Goal: Information Seeking & Learning: Compare options

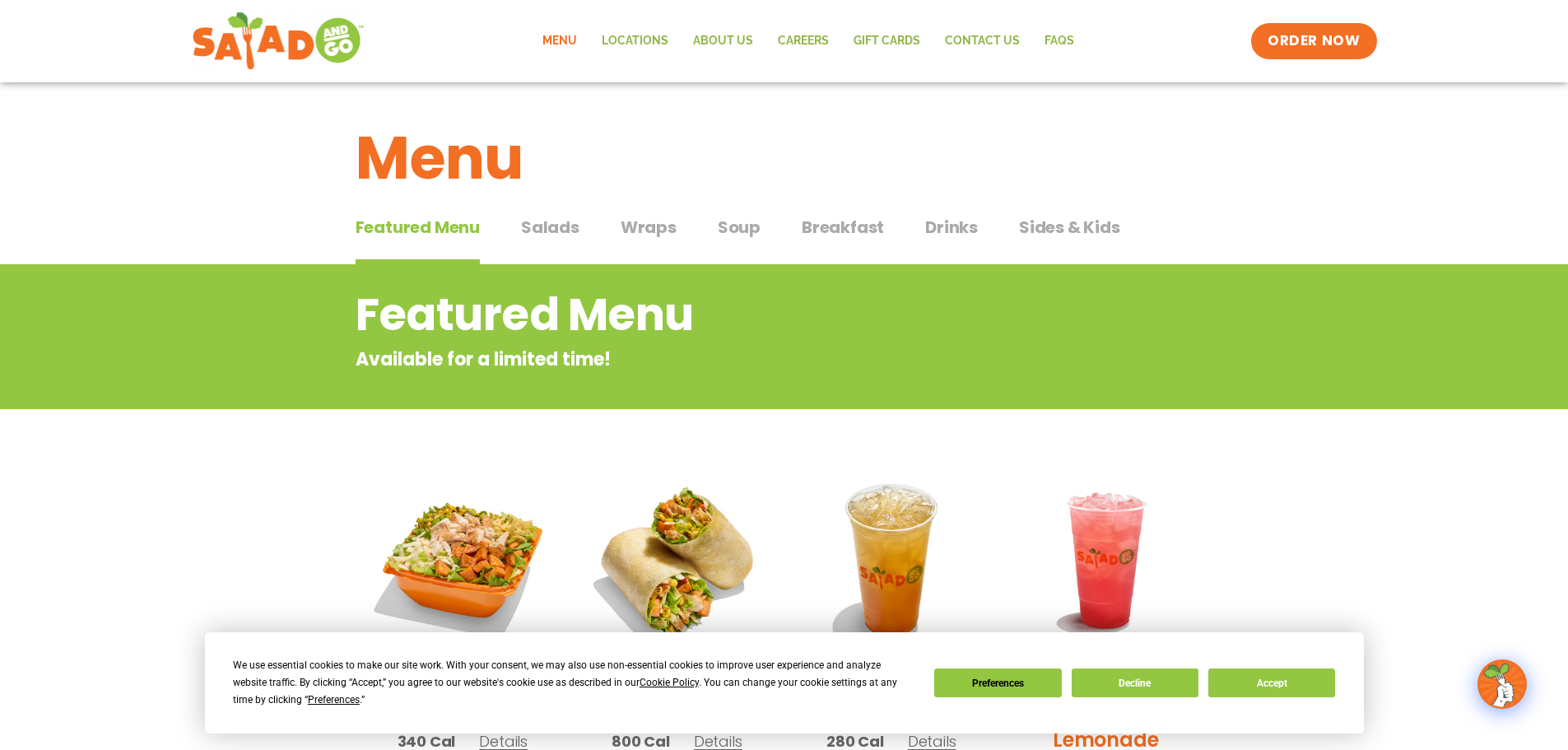
click at [558, 225] on span "Salads" at bounding box center [550, 227] width 59 height 25
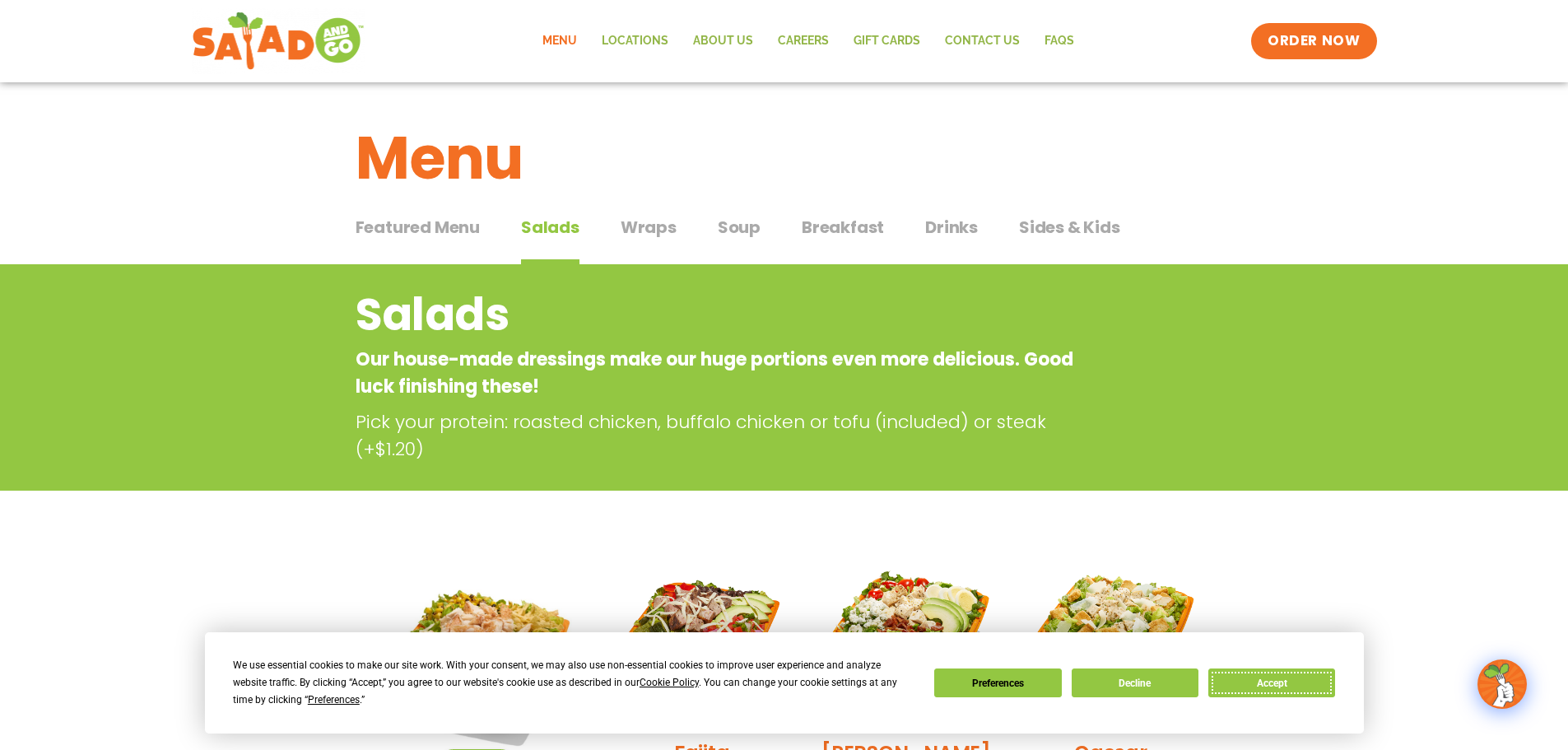
click at [1111, 493] on button "Accept" at bounding box center [1272, 682] width 127 height 29
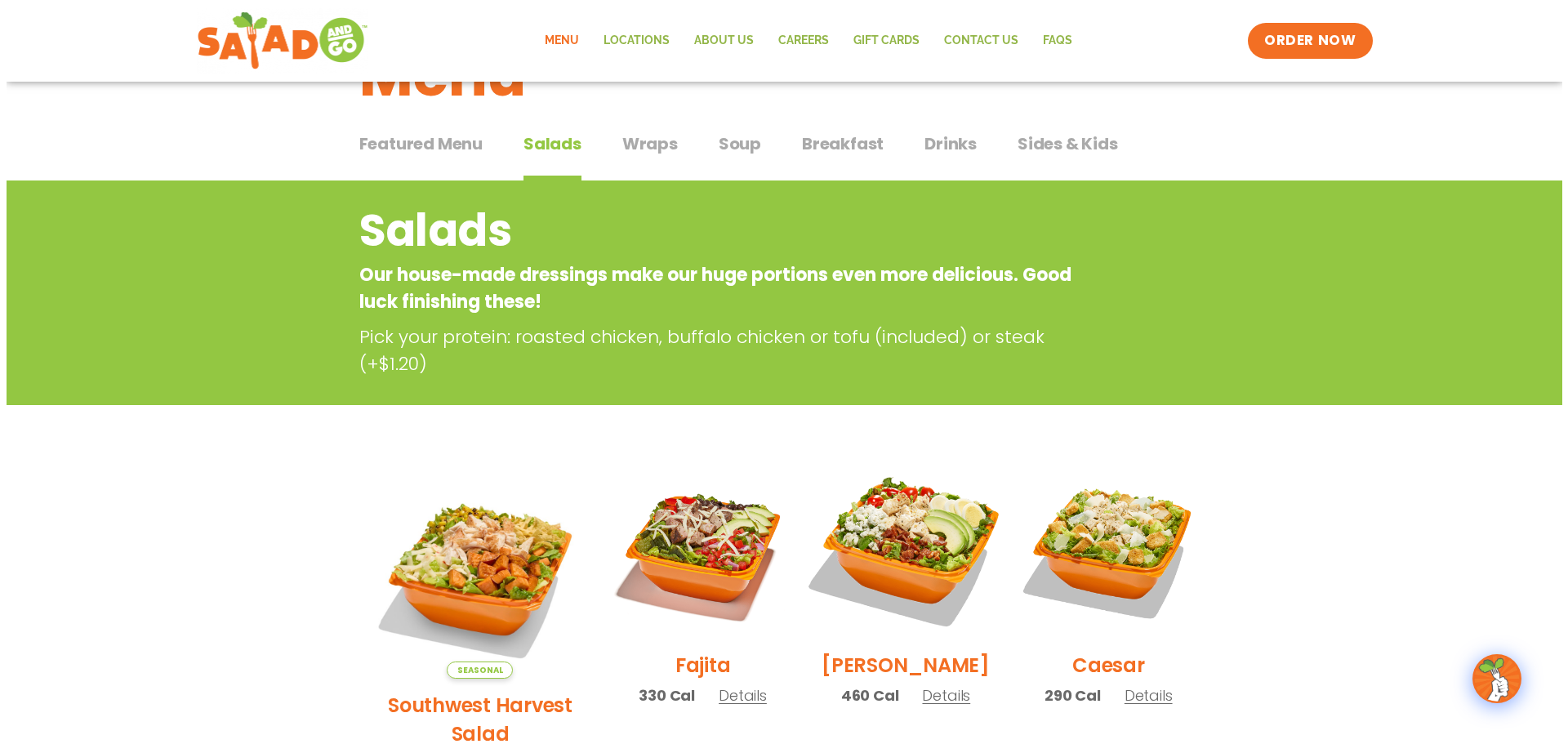
scroll to position [164, 0]
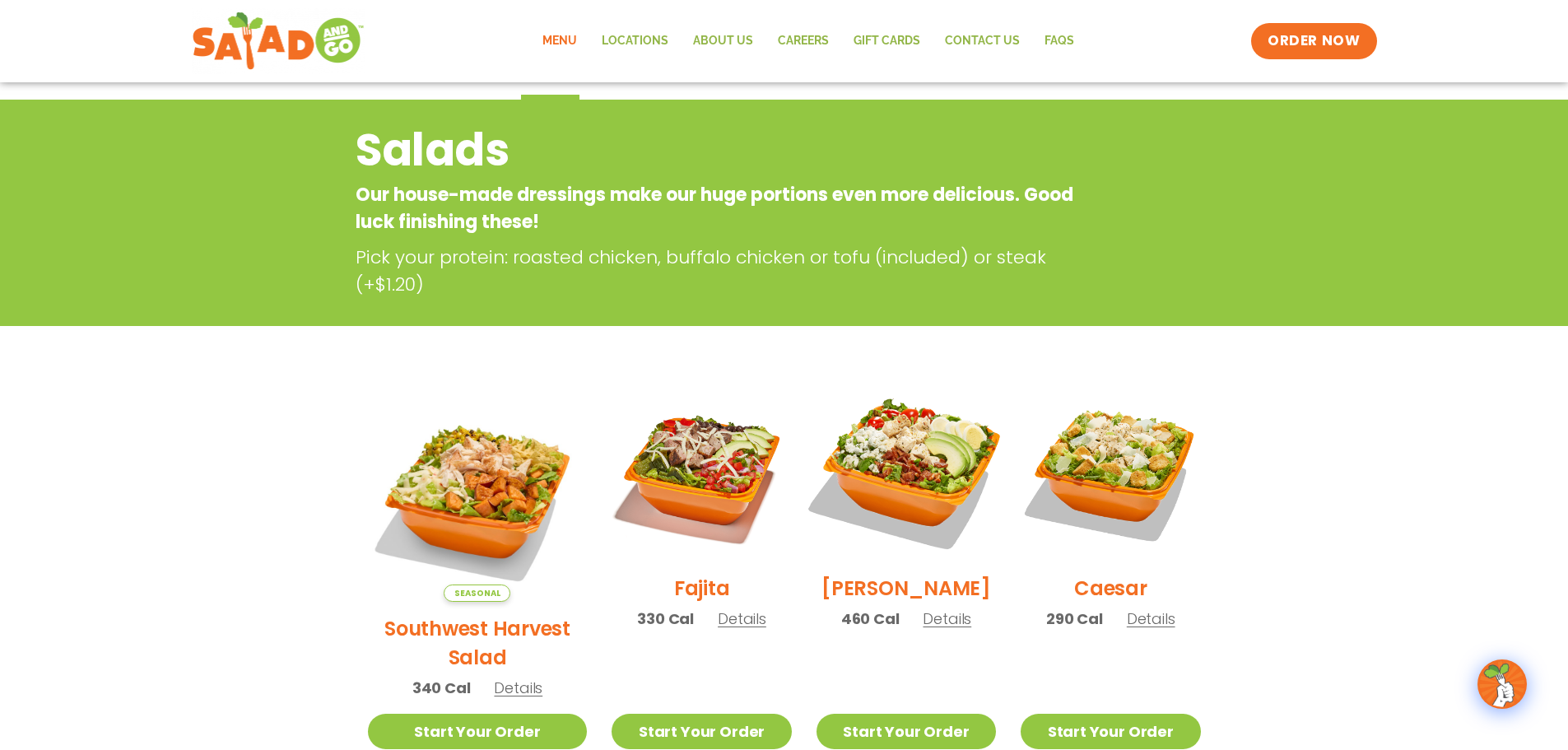
click at [897, 476] on img at bounding box center [906, 471] width 210 height 210
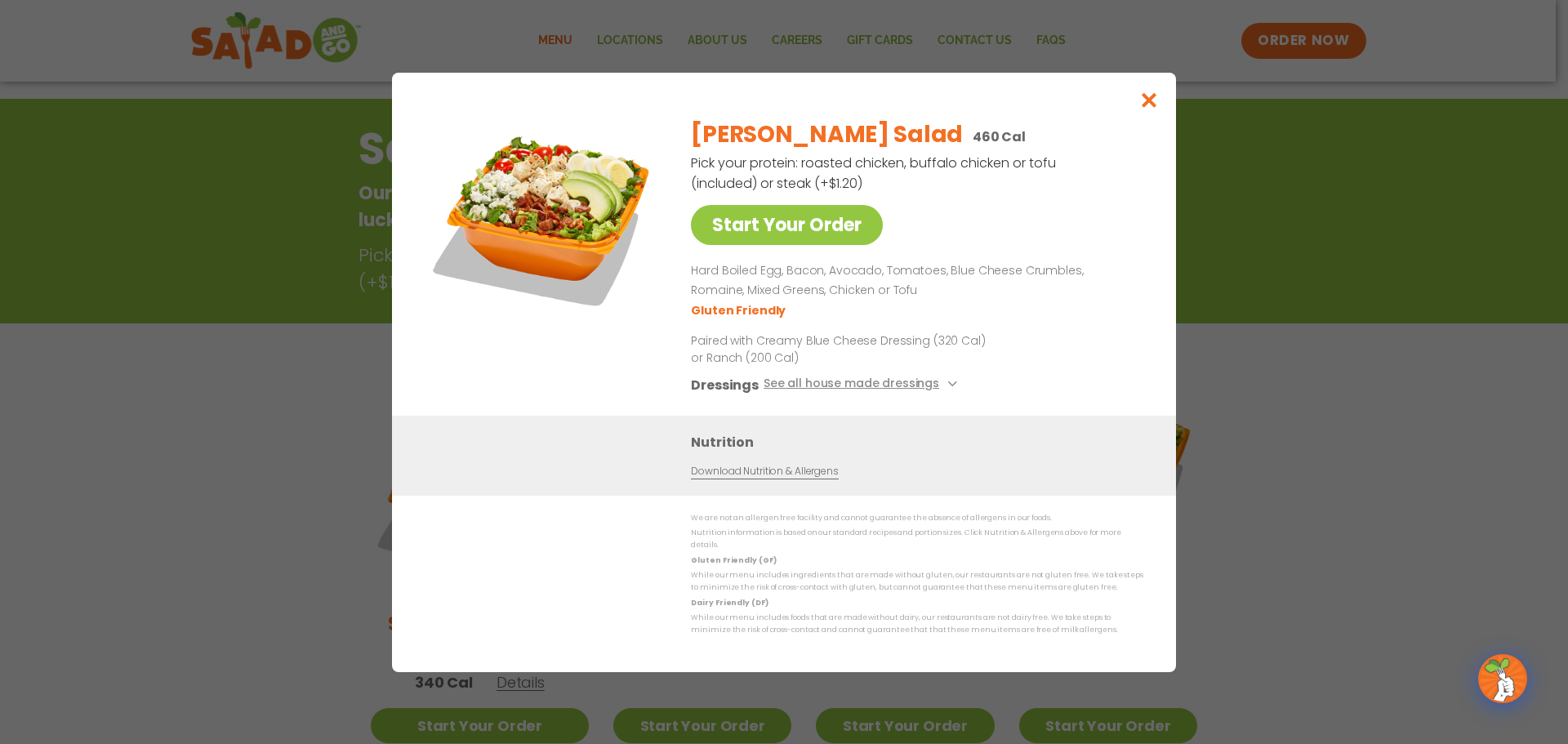
click at [576, 232] on img at bounding box center [543, 219] width 228 height 228
click at [502, 180] on img at bounding box center [543, 219] width 228 height 228
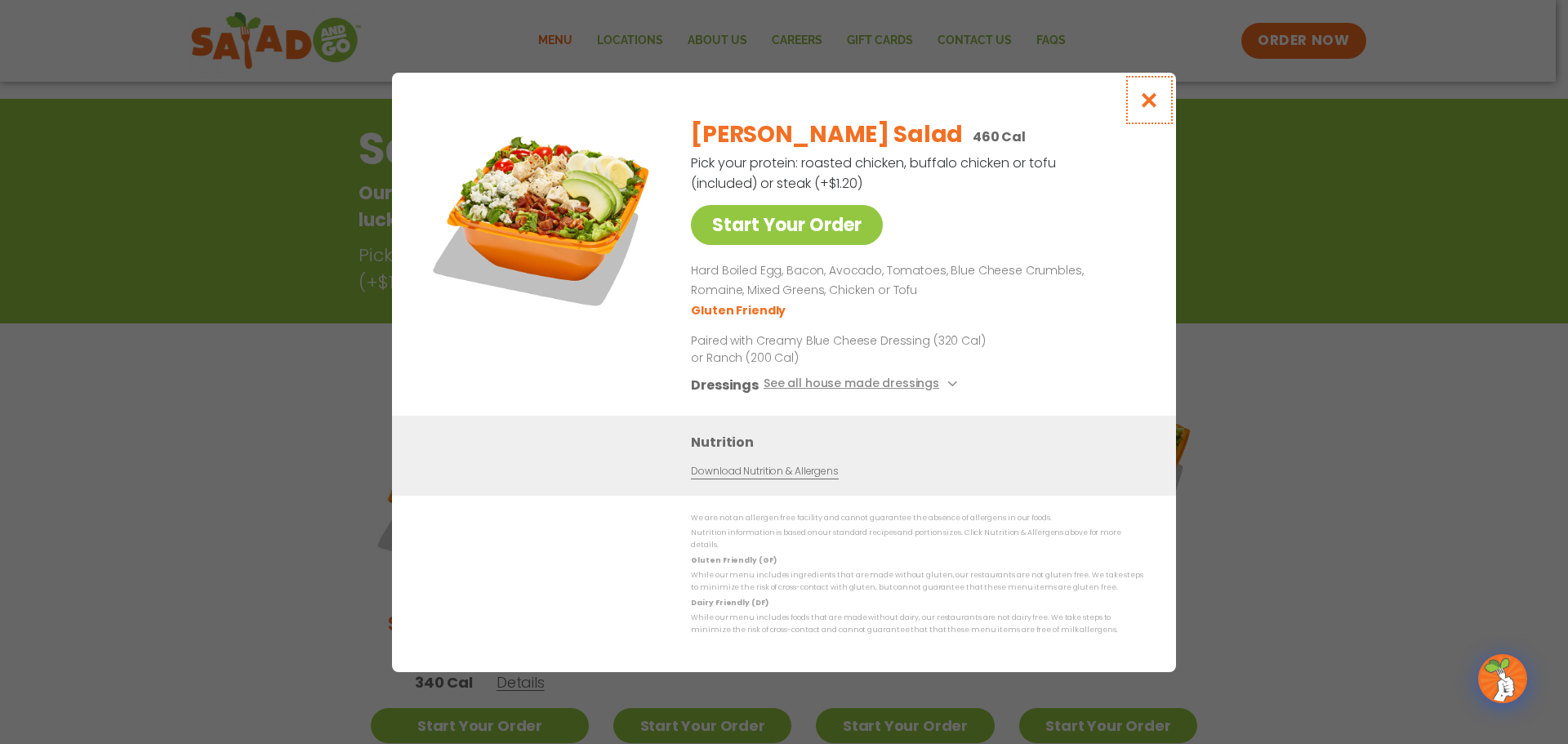
click at [1102, 106] on icon "Close modal" at bounding box center [1149, 100] width 20 height 17
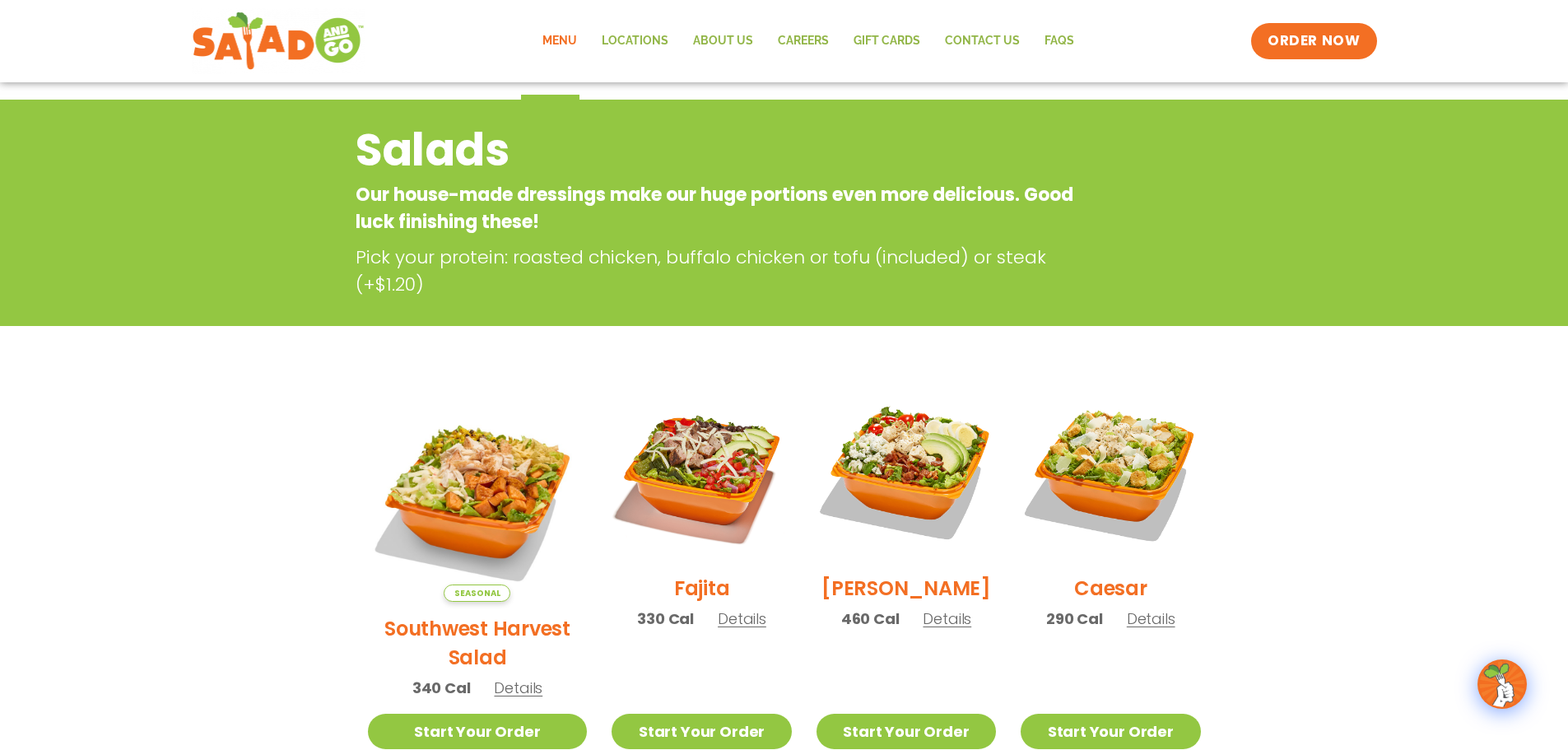
click at [561, 45] on link "Menu" at bounding box center [560, 41] width 59 height 38
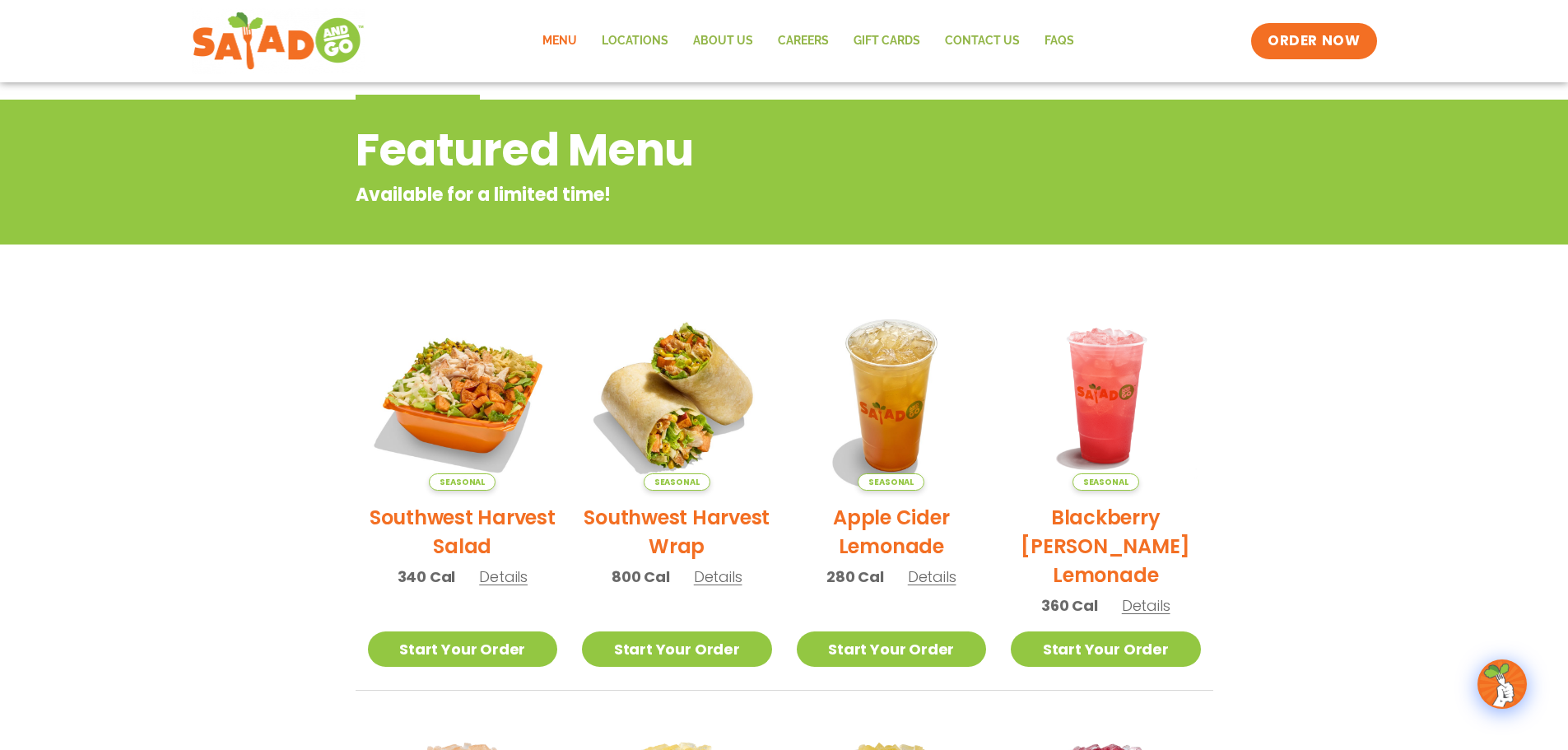
scroll to position [247, 0]
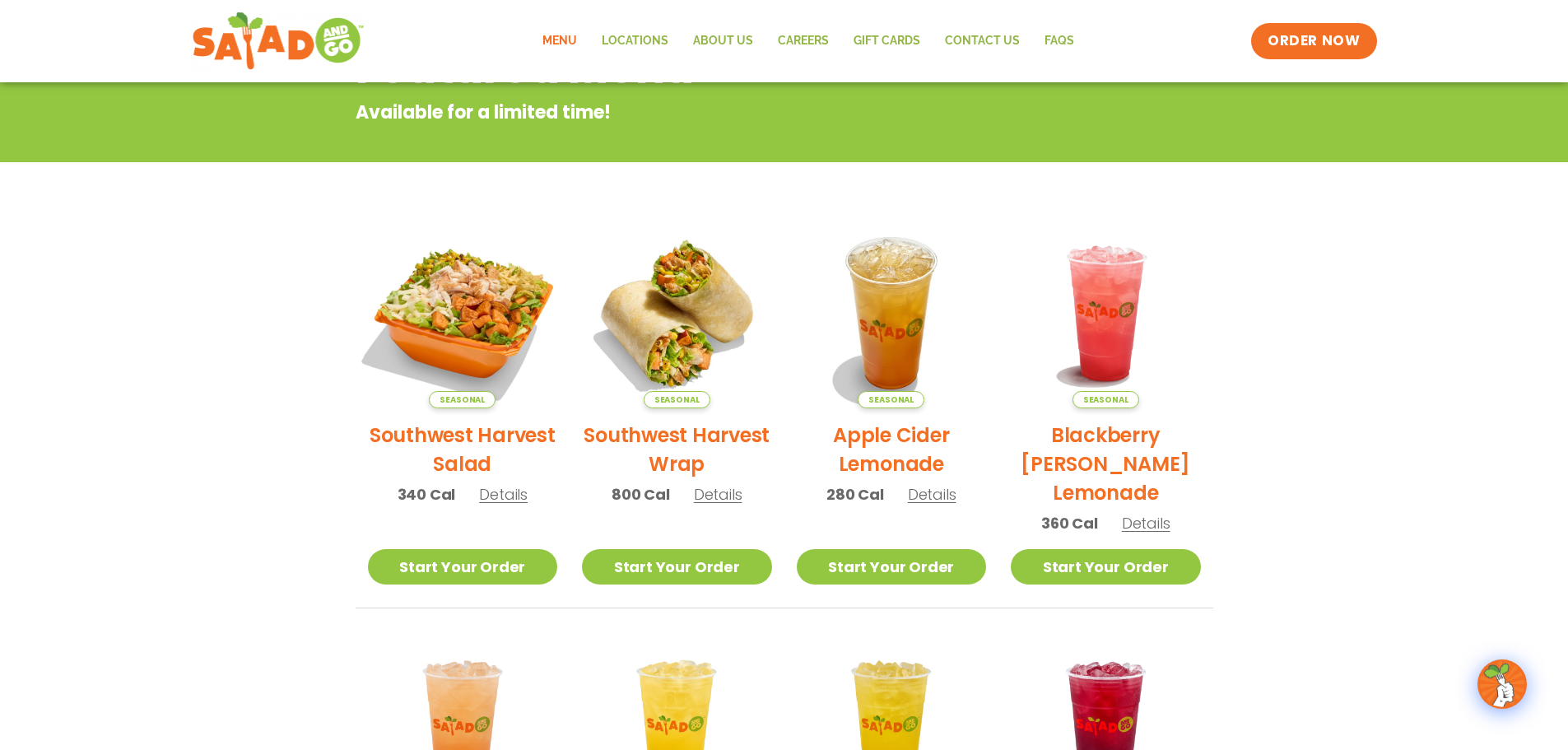
click at [442, 287] on img at bounding box center [462, 313] width 223 height 223
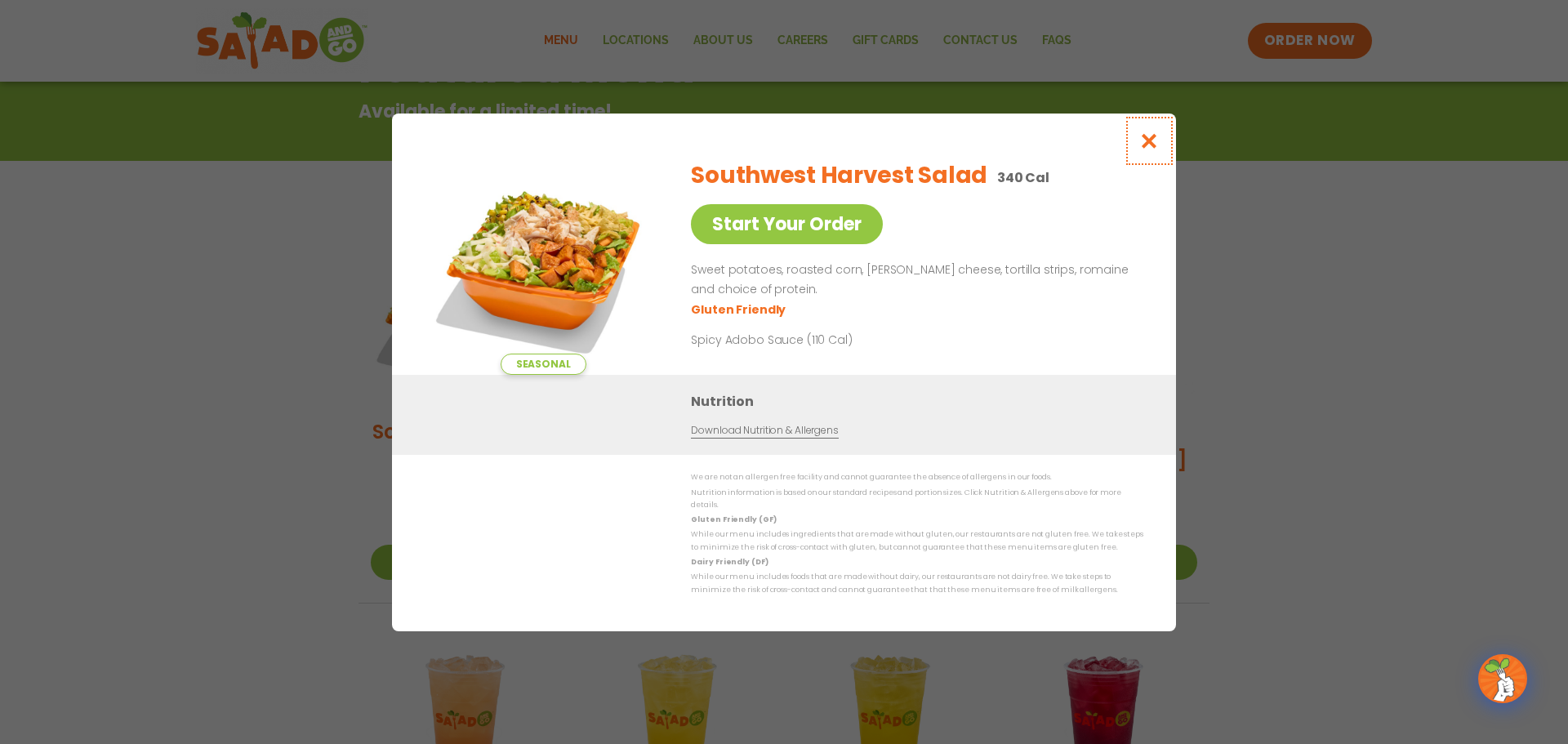
click at [1146, 146] on icon "Close modal" at bounding box center [1149, 141] width 20 height 17
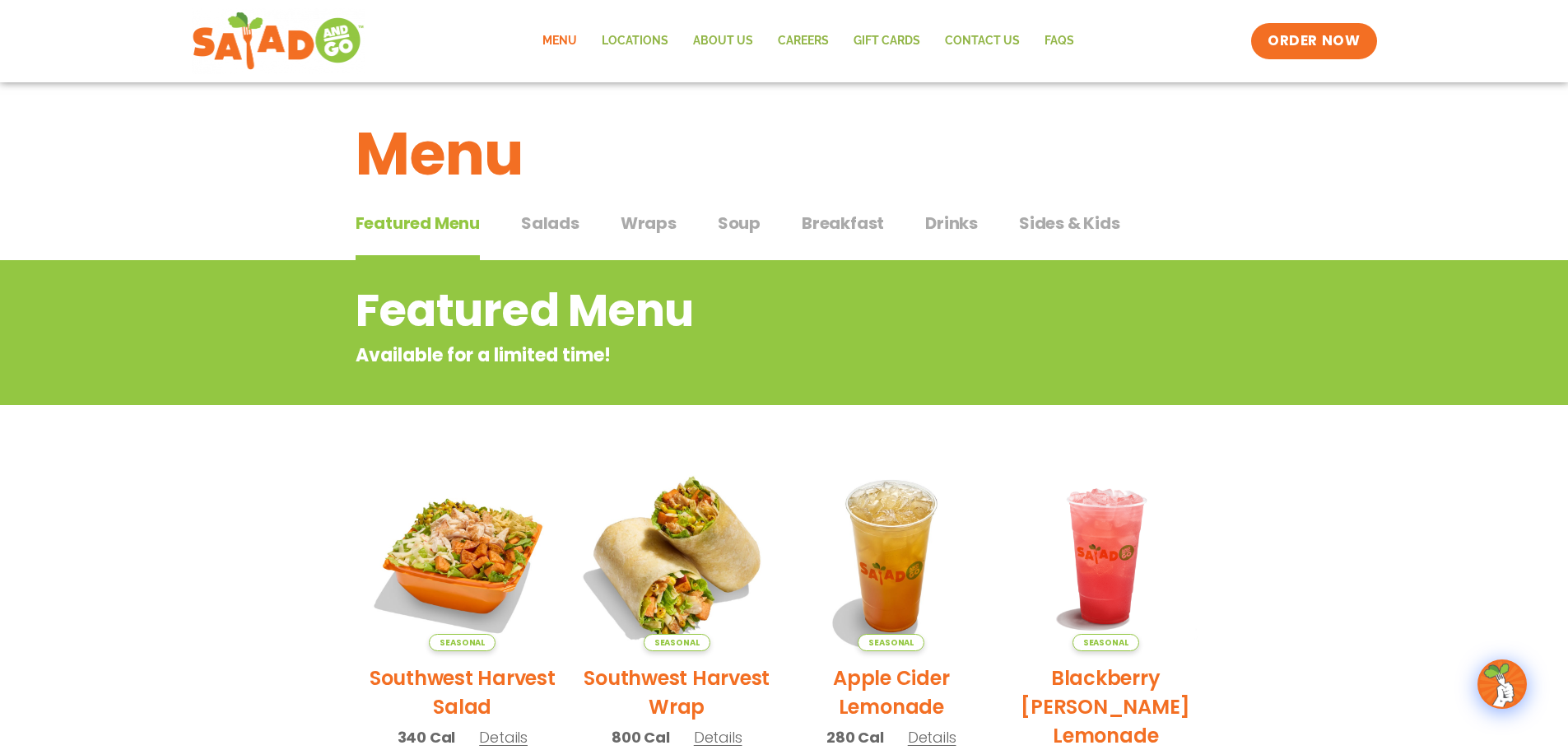
scroll to position [0, 0]
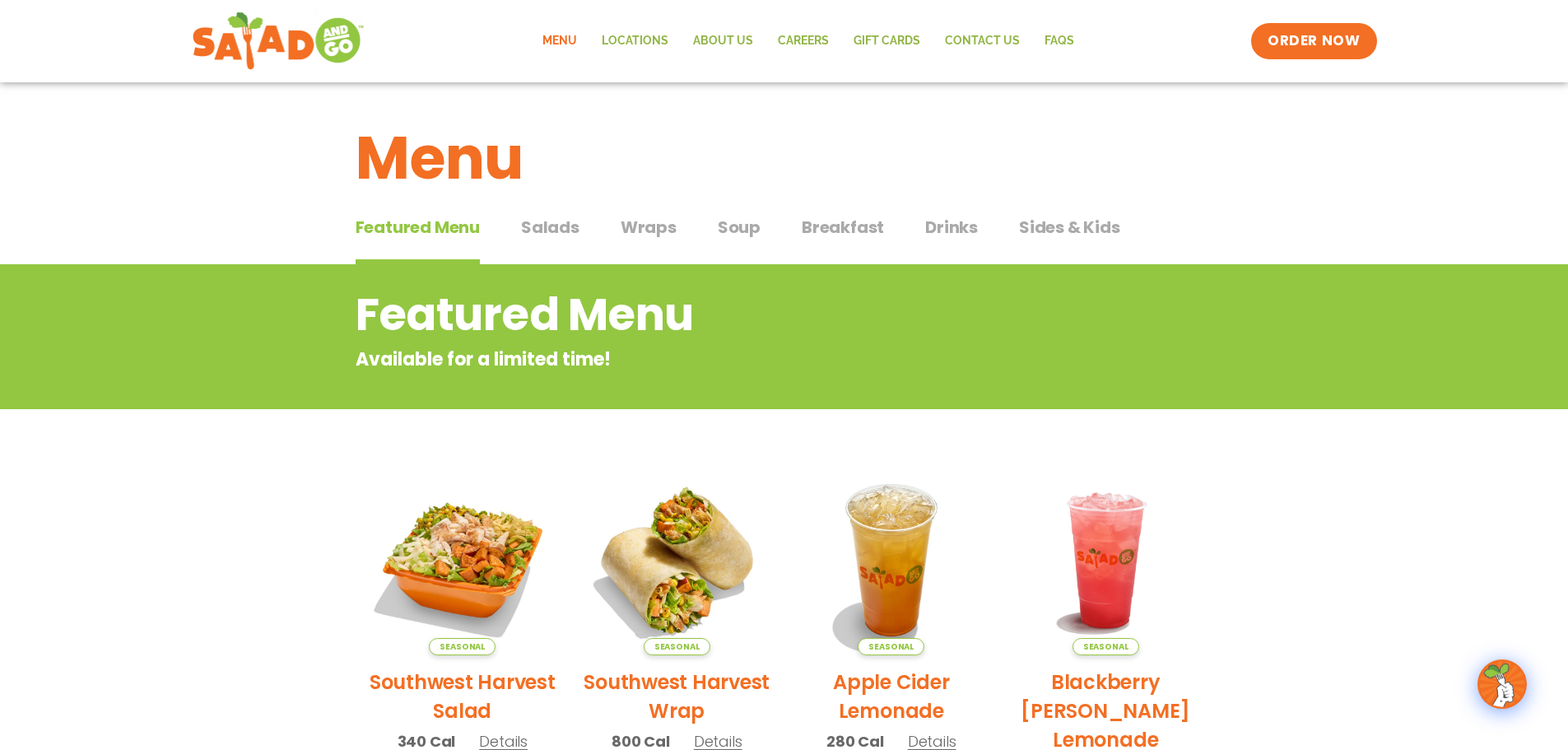
drag, startPoint x: 545, startPoint y: 225, endPoint x: 562, endPoint y: 229, distance: 17.5
click at [545, 225] on span "Salads" at bounding box center [550, 227] width 59 height 25
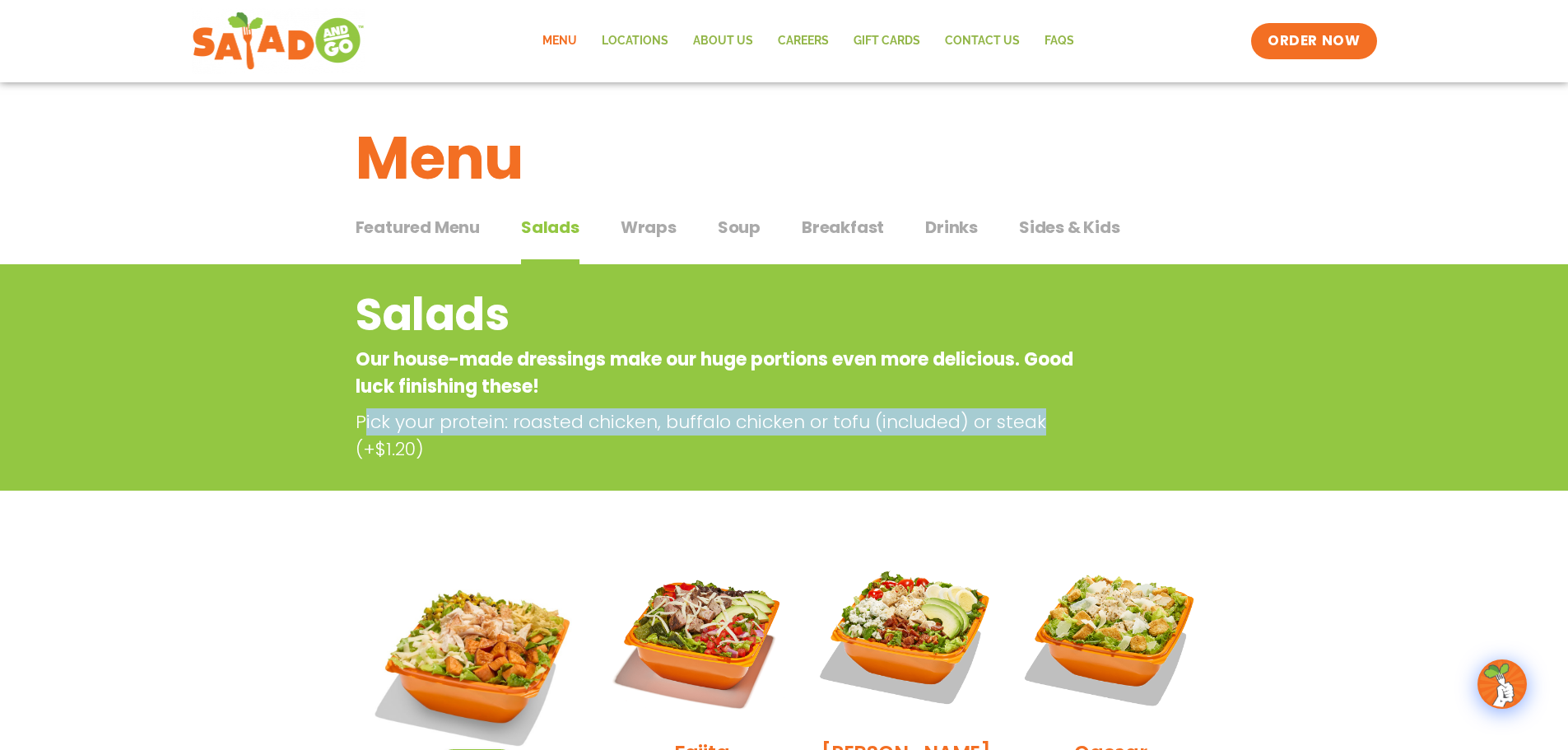
drag, startPoint x: 360, startPoint y: 421, endPoint x: 1040, endPoint y: 432, distance: 680.1
click at [1040, 432] on p "Pick your protein: roasted chicken, buffalo chicken or tofu (included) or steak…" at bounding box center [722, 436] width 732 height 54
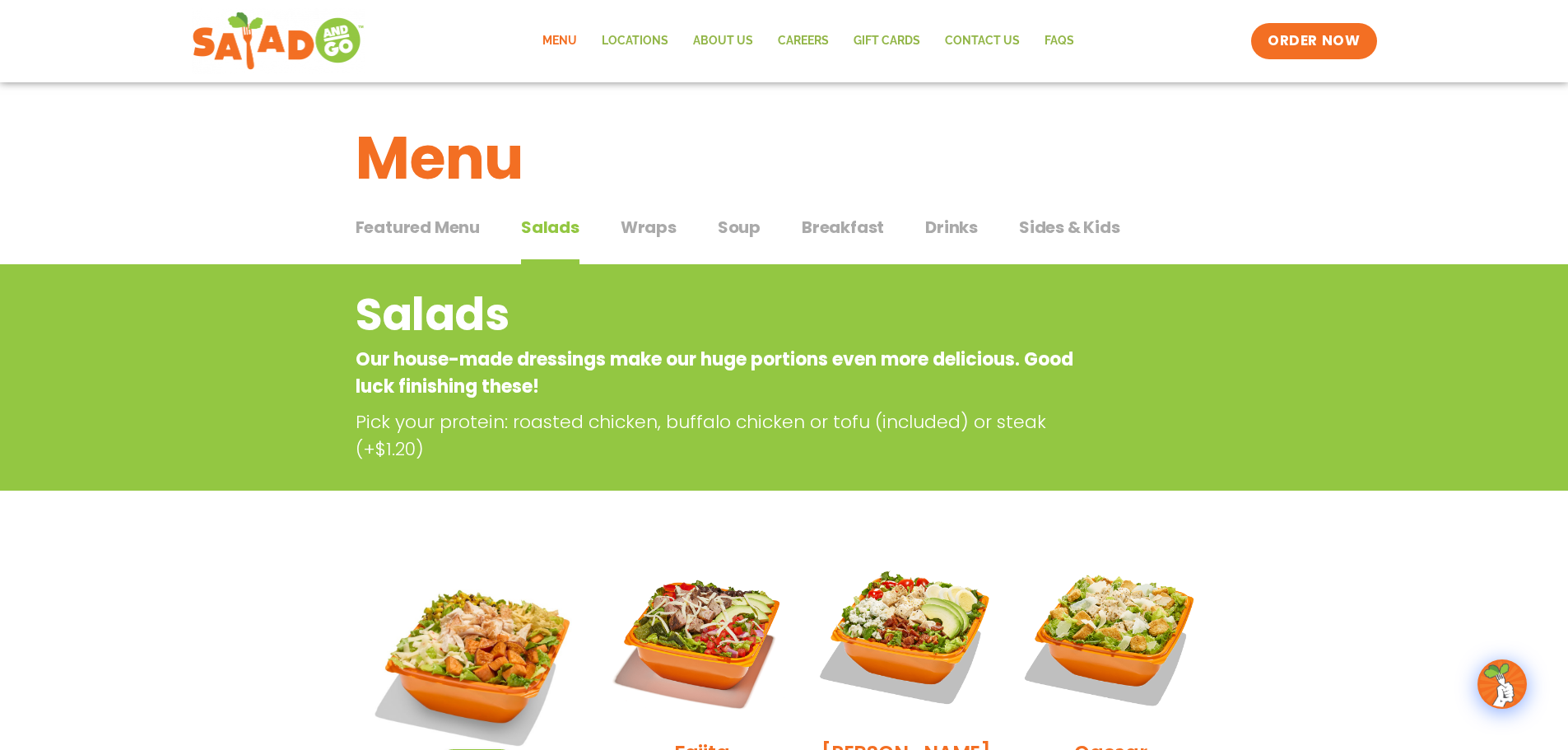
click at [353, 420] on div "Salads Our house-made dressings make our huge portions even more delicious. Goo…" at bounding box center [784, 372] width 897 height 182
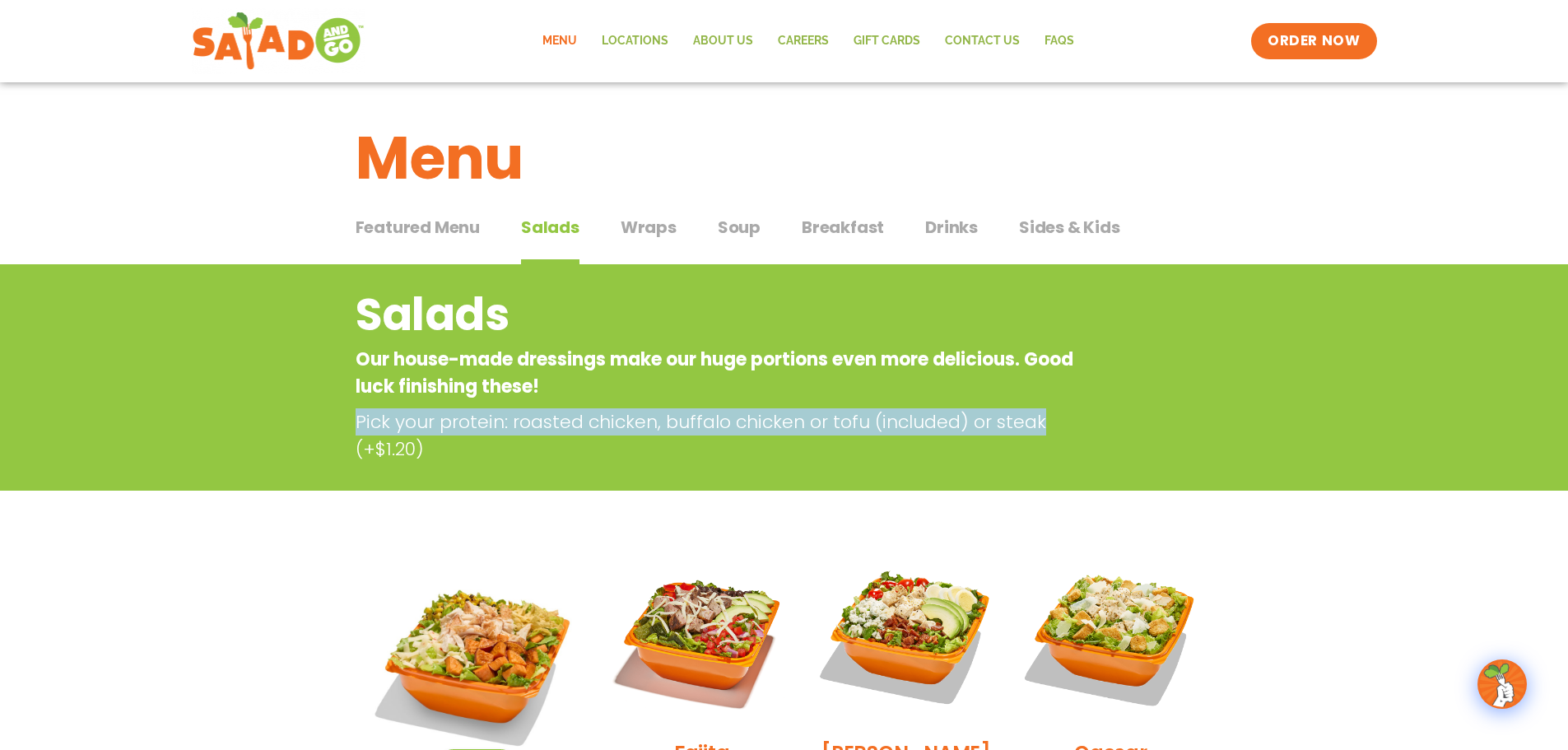
drag, startPoint x: 358, startPoint y: 421, endPoint x: 1042, endPoint y: 424, distance: 684.0
click at [1042, 424] on p "Pick your protein: roasted chicken, buffalo chicken or tofu (included) or steak…" at bounding box center [722, 436] width 732 height 54
copy p "Pick your protein: roasted chicken, buffalo chicken or tofu (included) or steak"
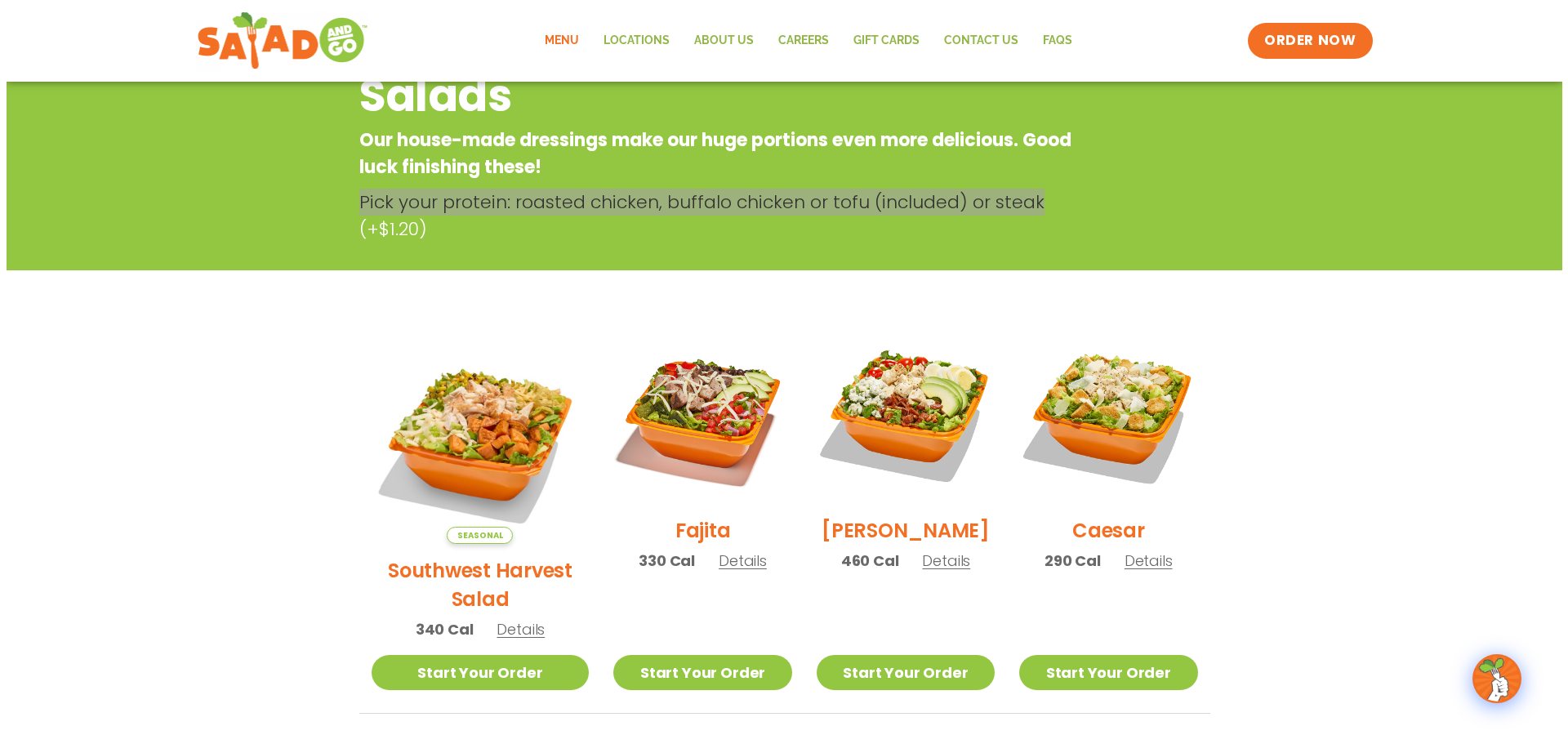
scroll to position [245, 0]
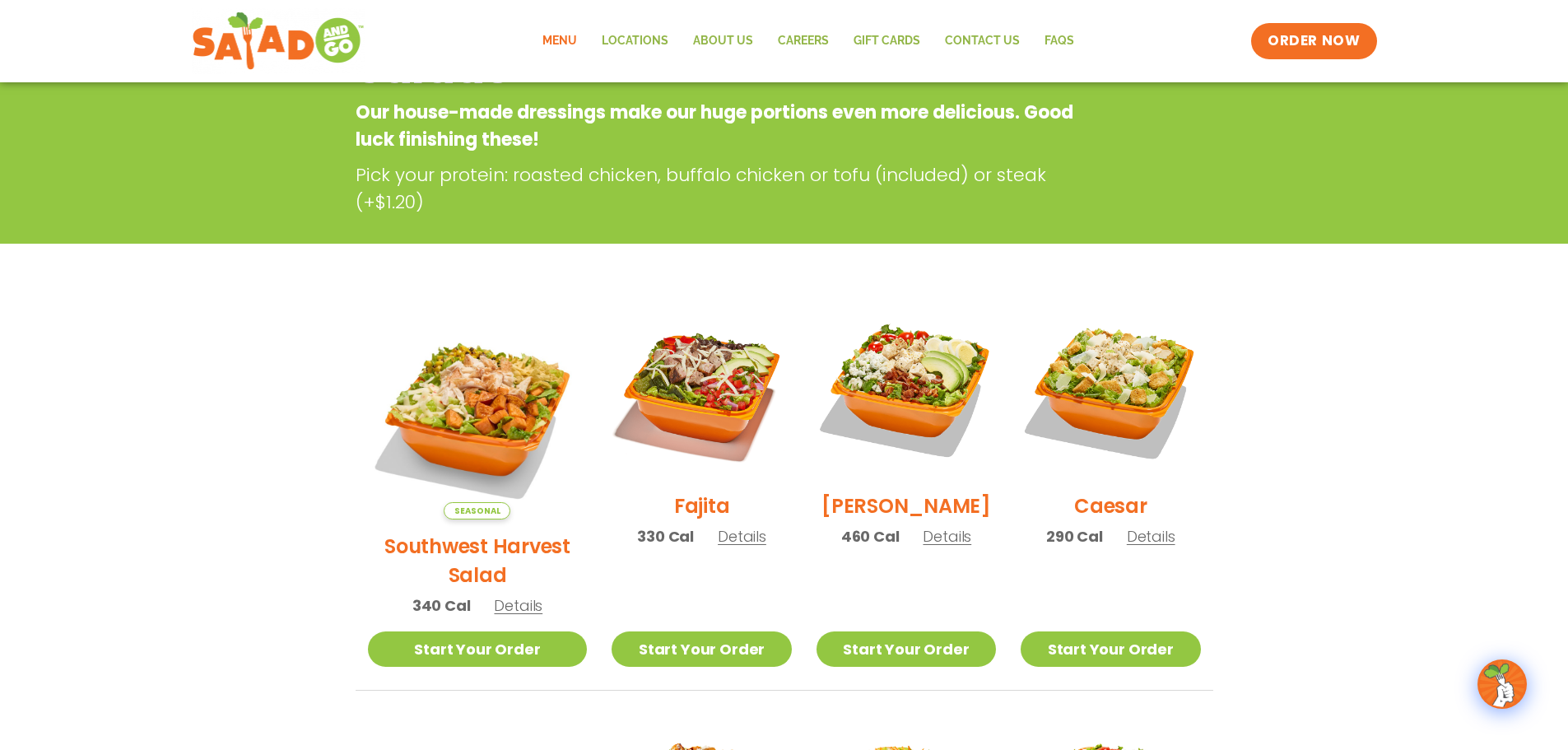
click at [465, 532] on h2 "Southwest Harvest Salad" at bounding box center [478, 561] width 219 height 58
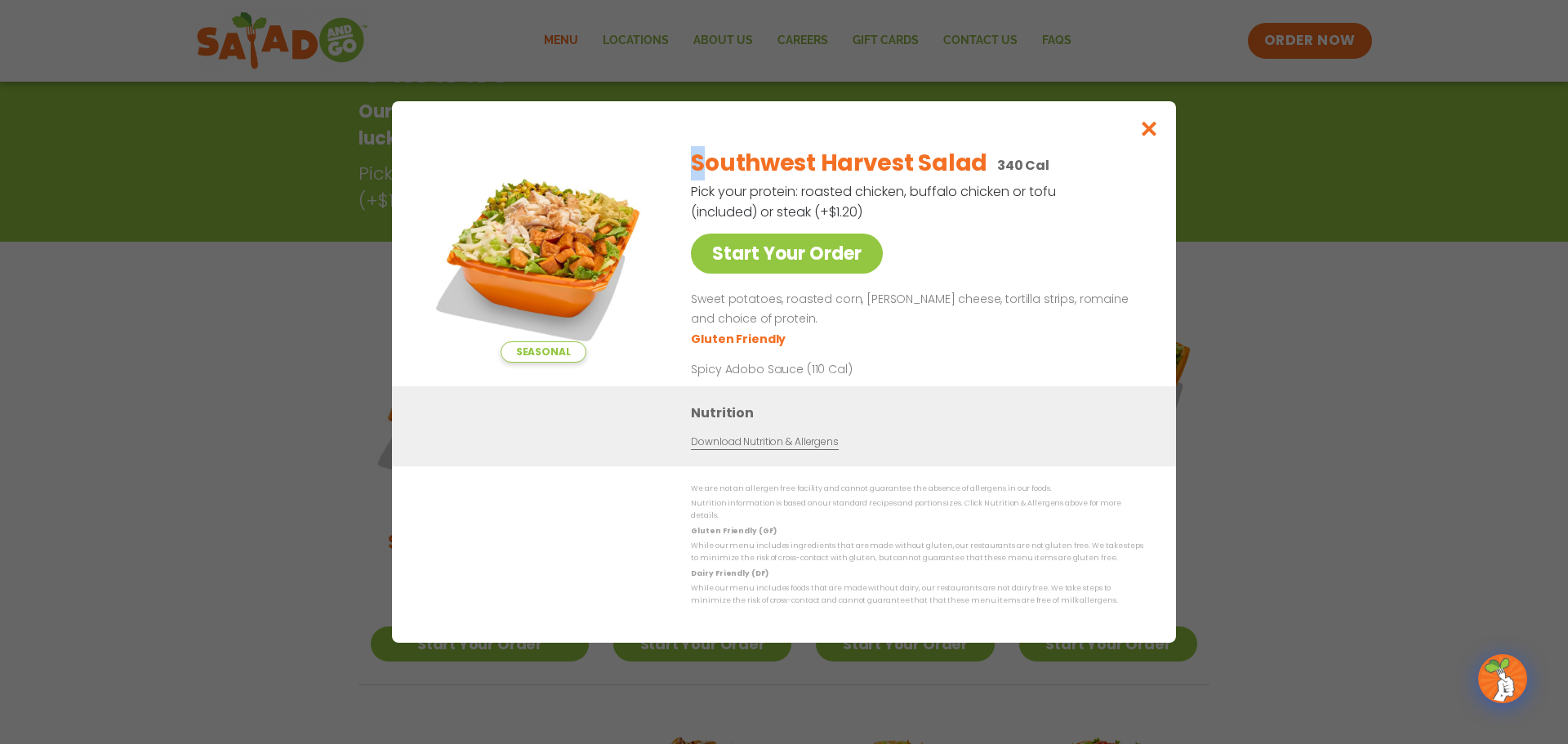
drag, startPoint x: 689, startPoint y: 171, endPoint x: 707, endPoint y: 171, distance: 18.0
click at [707, 171] on div "Seasonal Start Your Order Southwest Harvest Salad 340 Cal Pick your protein: ro…" at bounding box center [784, 260] width 719 height 252
click at [980, 165] on h2 "Southwest Harvest Salad" at bounding box center [839, 164] width 296 height 34
drag, startPoint x: 980, startPoint y: 169, endPoint x: 695, endPoint y: 177, distance: 285.1
click at [695, 177] on h2 "Southwest Harvest Salad" at bounding box center [839, 164] width 296 height 34
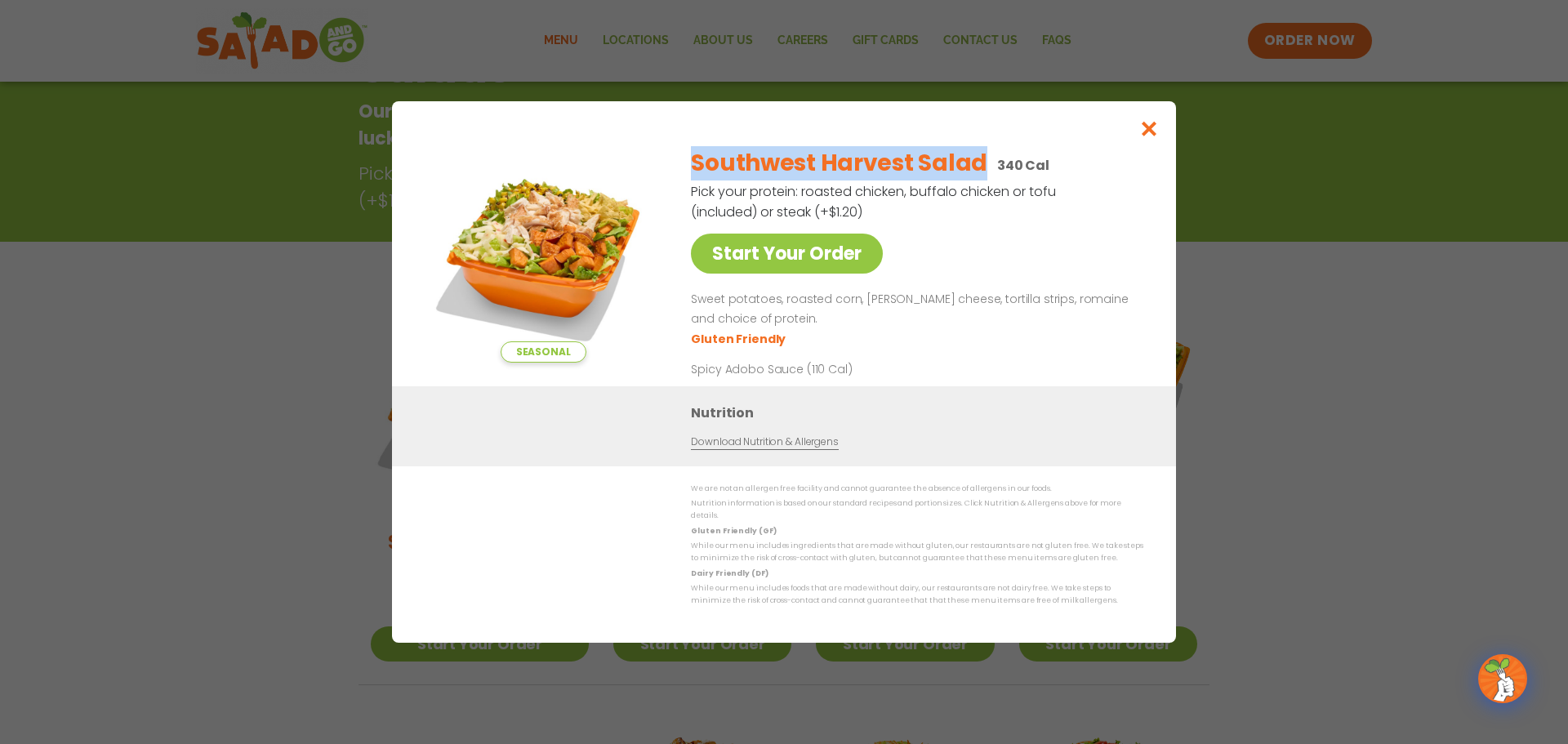
copy h2 "Southwest Harvest Salad"
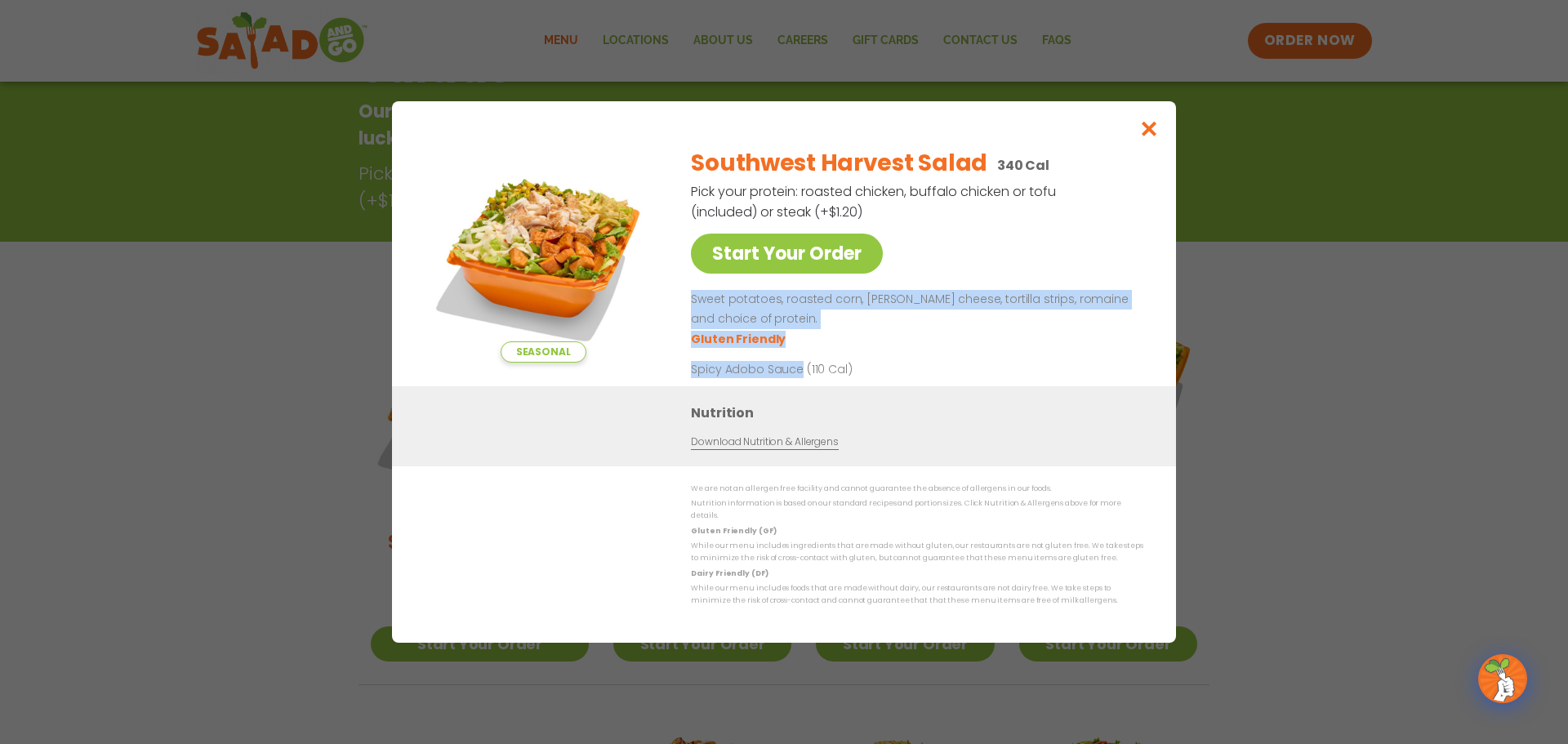
drag, startPoint x: 799, startPoint y: 377, endPoint x: 692, endPoint y: 313, distance: 124.7
click at [692, 313] on div "Southwest Harvest Salad 340 Cal Pick your protein: roasted chicken, buffalo chi…" at bounding box center [913, 260] width 446 height 252
click at [768, 386] on div "Southwest Harvest Salad 340 Cal Pick your protein: roasted chicken, buffalo chi…" at bounding box center [913, 260] width 446 height 252
drag, startPoint x: 800, startPoint y: 380, endPoint x: 690, endPoint y: 304, distance: 133.7
click at [690, 304] on div "Seasonal Start Your Order Southwest Harvest Salad 340 Cal Pick your protein: ro…" at bounding box center [784, 260] width 719 height 252
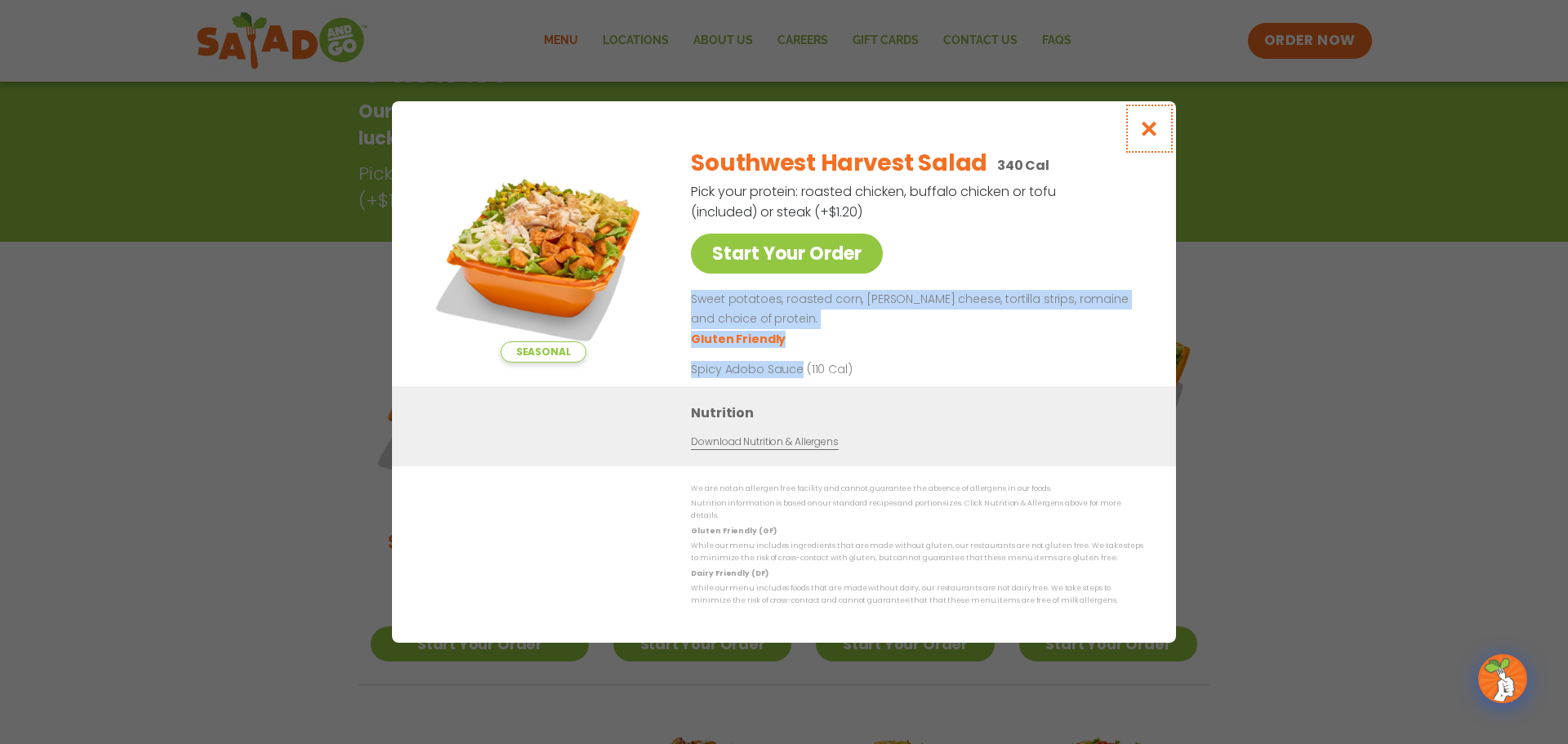
click at [1149, 138] on icon "Close modal" at bounding box center [1149, 129] width 20 height 17
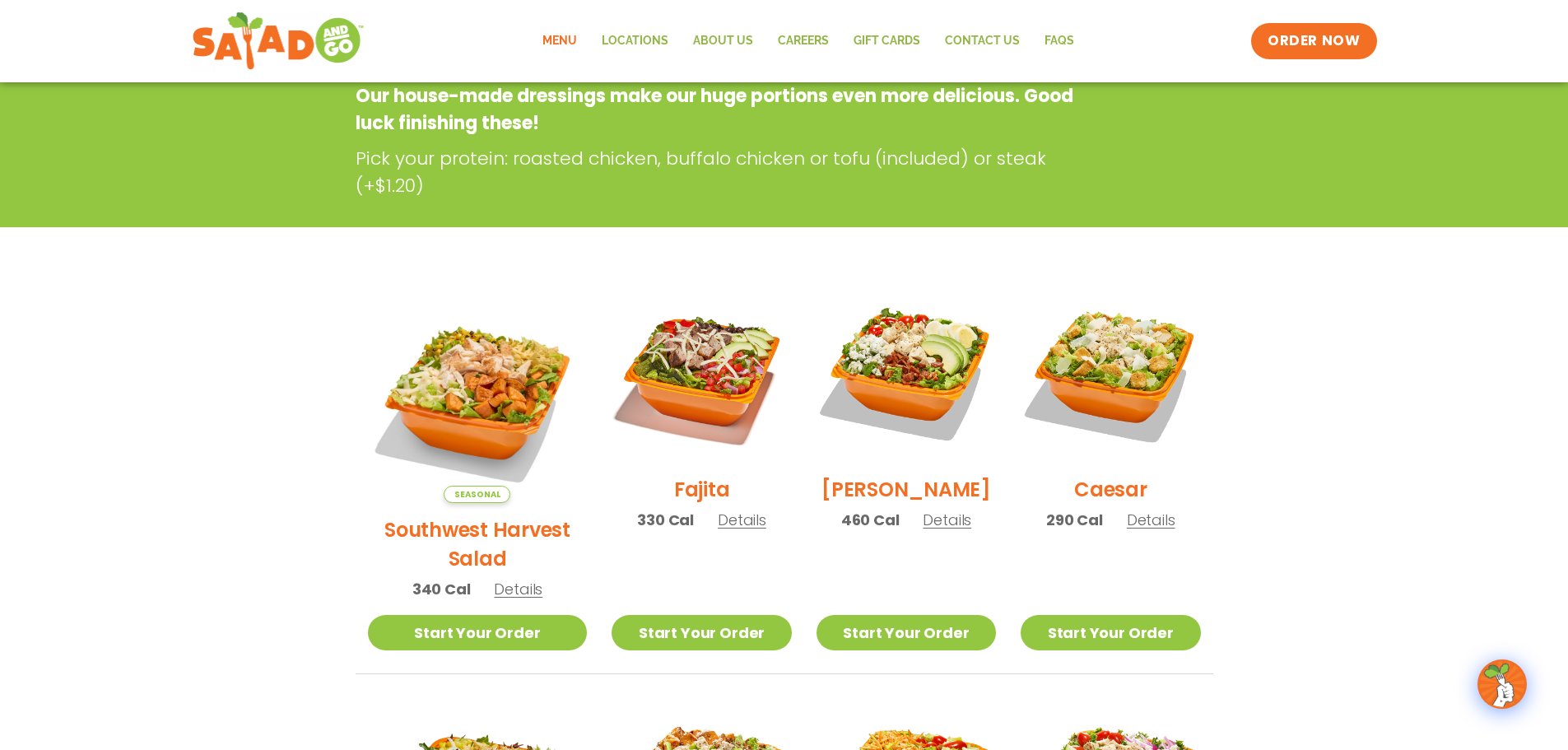
scroll to position [264, 0]
click at [679, 498] on h2 "Fajita" at bounding box center [702, 488] width 56 height 29
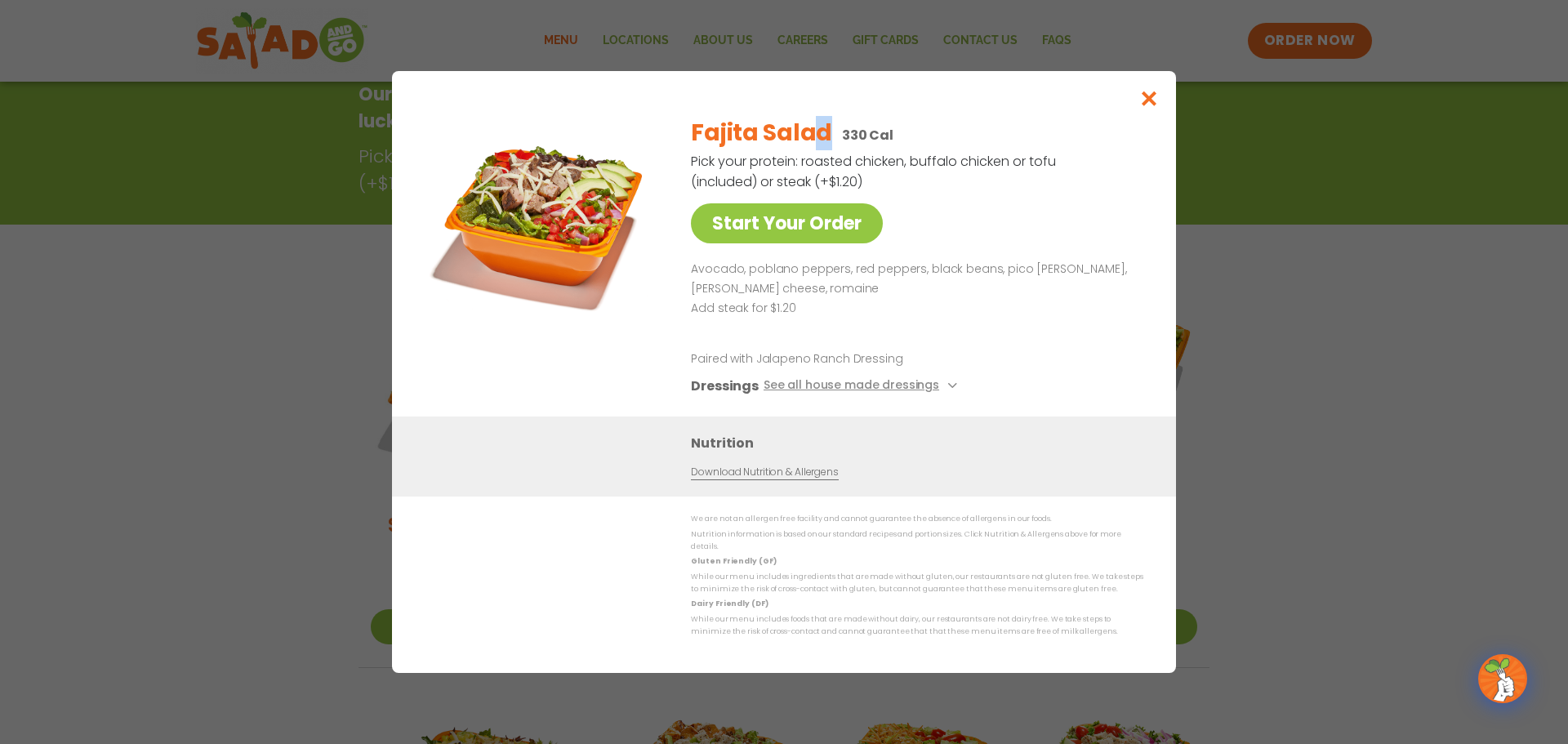
drag, startPoint x: 827, startPoint y: 131, endPoint x: 819, endPoint y: 134, distance: 8.5
click at [819, 134] on div "Fajita Salad 330 Cal" at bounding box center [913, 133] width 446 height 34
click at [822, 138] on h2 "Fajita Salad" at bounding box center [761, 133] width 142 height 34
drag, startPoint x: 827, startPoint y: 138, endPoint x: 692, endPoint y: 144, distance: 135.1
click at [692, 144] on div "Fajita Salad 330 Cal" at bounding box center [913, 133] width 446 height 34
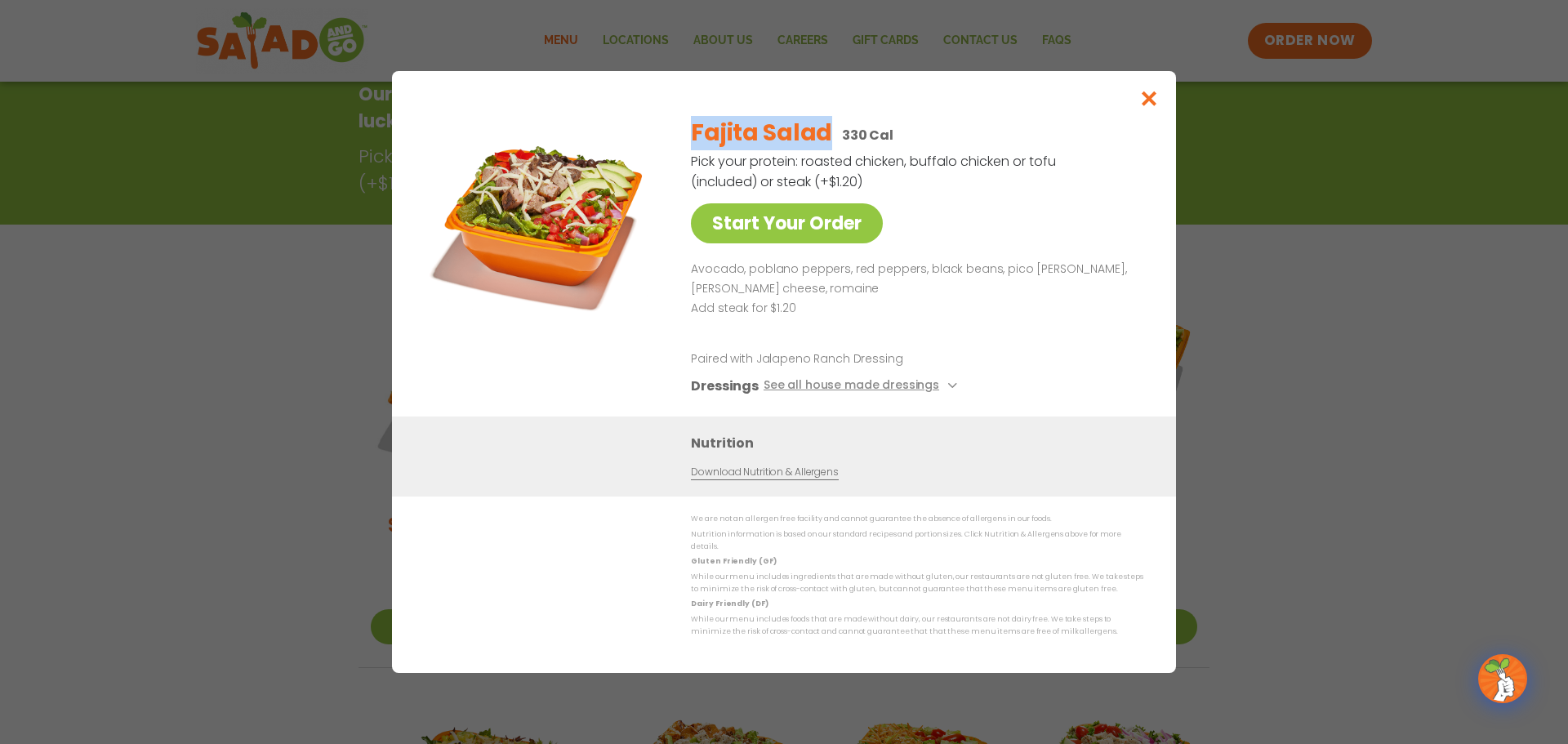
copy h2 "Fajita Salad"
click at [809, 309] on p "Add steak for $1.20" at bounding box center [913, 309] width 446 height 20
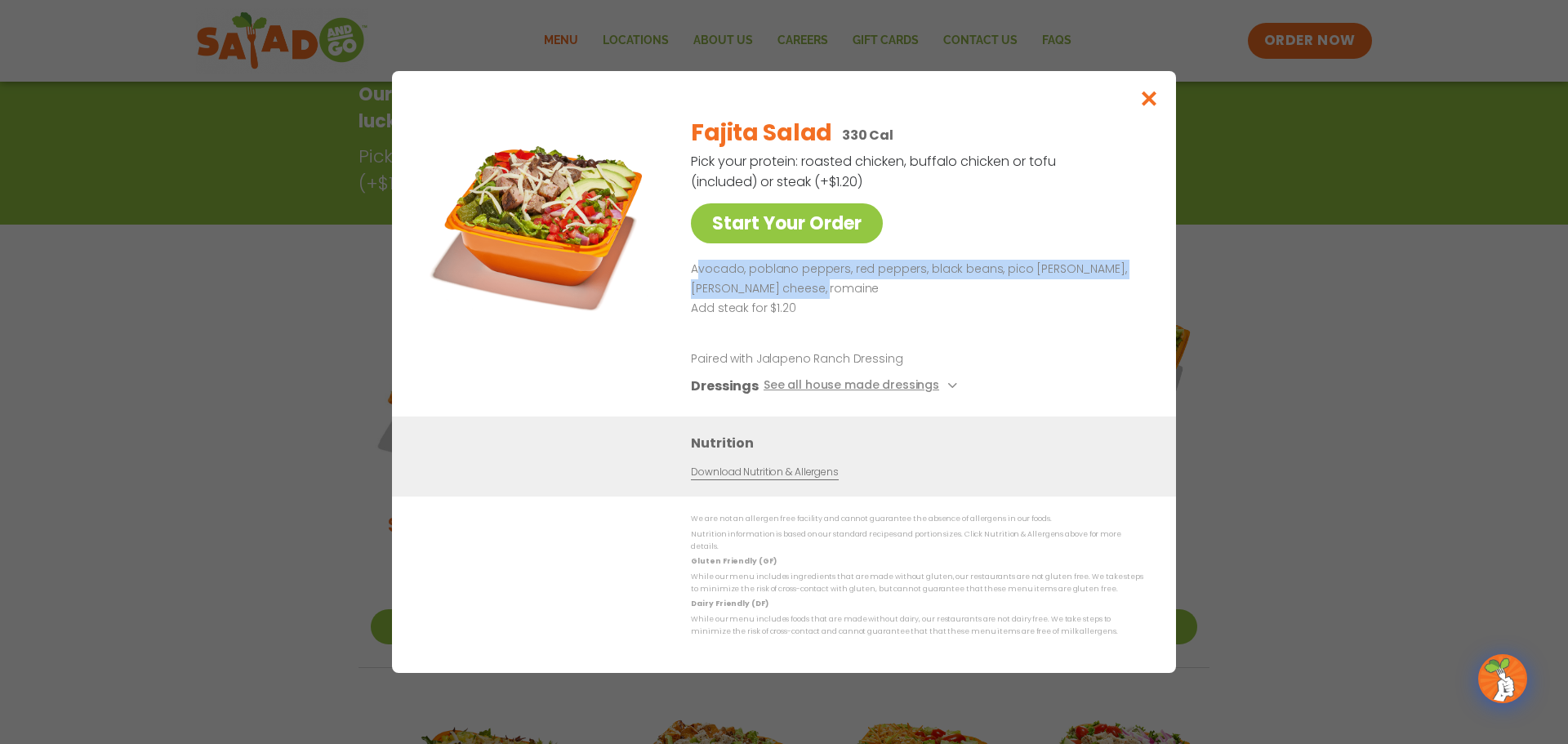
drag, startPoint x: 812, startPoint y: 299, endPoint x: 701, endPoint y: 282, distance: 112.3
click at [701, 282] on p "Avocado, poblano peppers, red peppers, black beans, pico [PERSON_NAME], [PERSON…" at bounding box center [913, 279] width 446 height 39
click at [790, 367] on p "Paired with Jalapeno Ranch Dressing" at bounding box center [841, 358] width 302 height 17
drag, startPoint x: 813, startPoint y: 297, endPoint x: 692, endPoint y: 280, distance: 122.2
click at [692, 280] on p "Avocado, poblano peppers, red peppers, black beans, pico [PERSON_NAME], [PERSON…" at bounding box center [913, 279] width 446 height 39
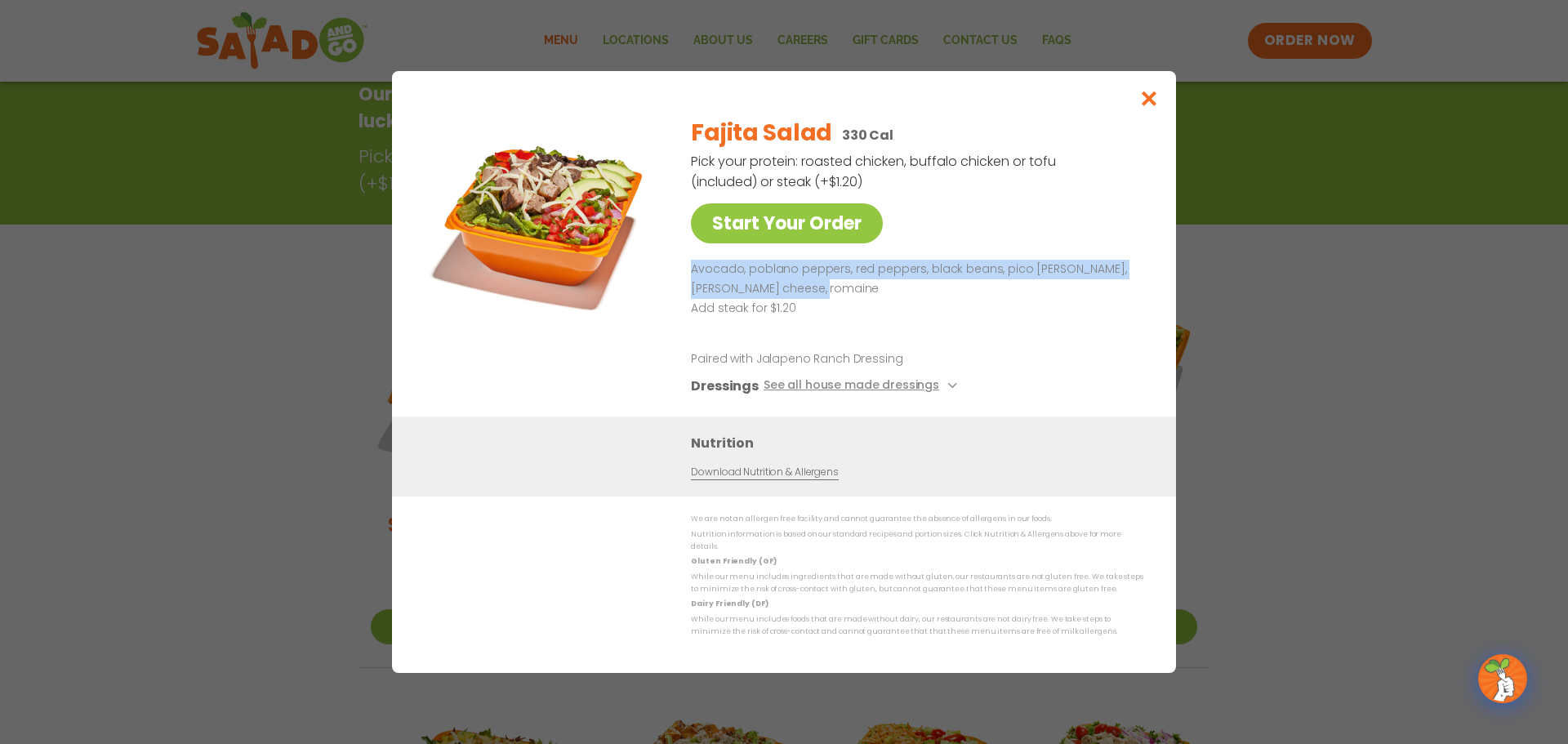
click at [721, 277] on p "Avocado, poblano peppers, red peppers, black beans, pico [PERSON_NAME], [PERSON…" at bounding box center [913, 279] width 446 height 39
click at [813, 293] on p "Avocado, poblano peppers, red peppers, black beans, pico [PERSON_NAME], [PERSON…" at bounding box center [913, 279] width 446 height 39
click at [817, 297] on p "Avocado, poblano peppers, red peppers, black beans, pico [PERSON_NAME], [PERSON…" at bounding box center [913, 279] width 446 height 39
drag, startPoint x: 807, startPoint y: 295, endPoint x: 693, endPoint y: 275, distance: 115.7
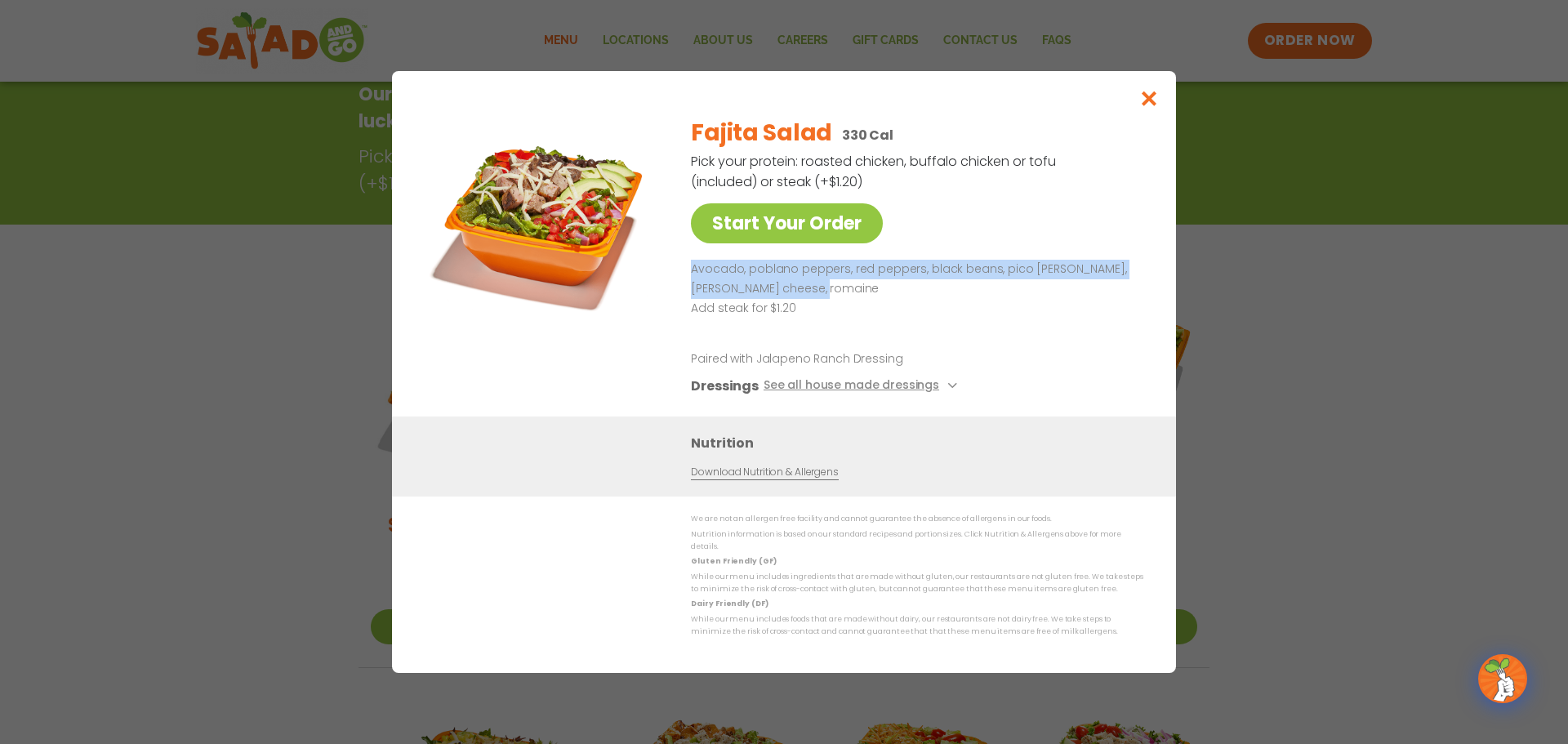
click at [693, 275] on p "Avocado, poblano peppers, red peppers, black beans, pico [PERSON_NAME], [PERSON…" at bounding box center [913, 279] width 446 height 39
click at [875, 366] on p "Paired with Jalapeno Ranch Dressing" at bounding box center [841, 358] width 302 height 17
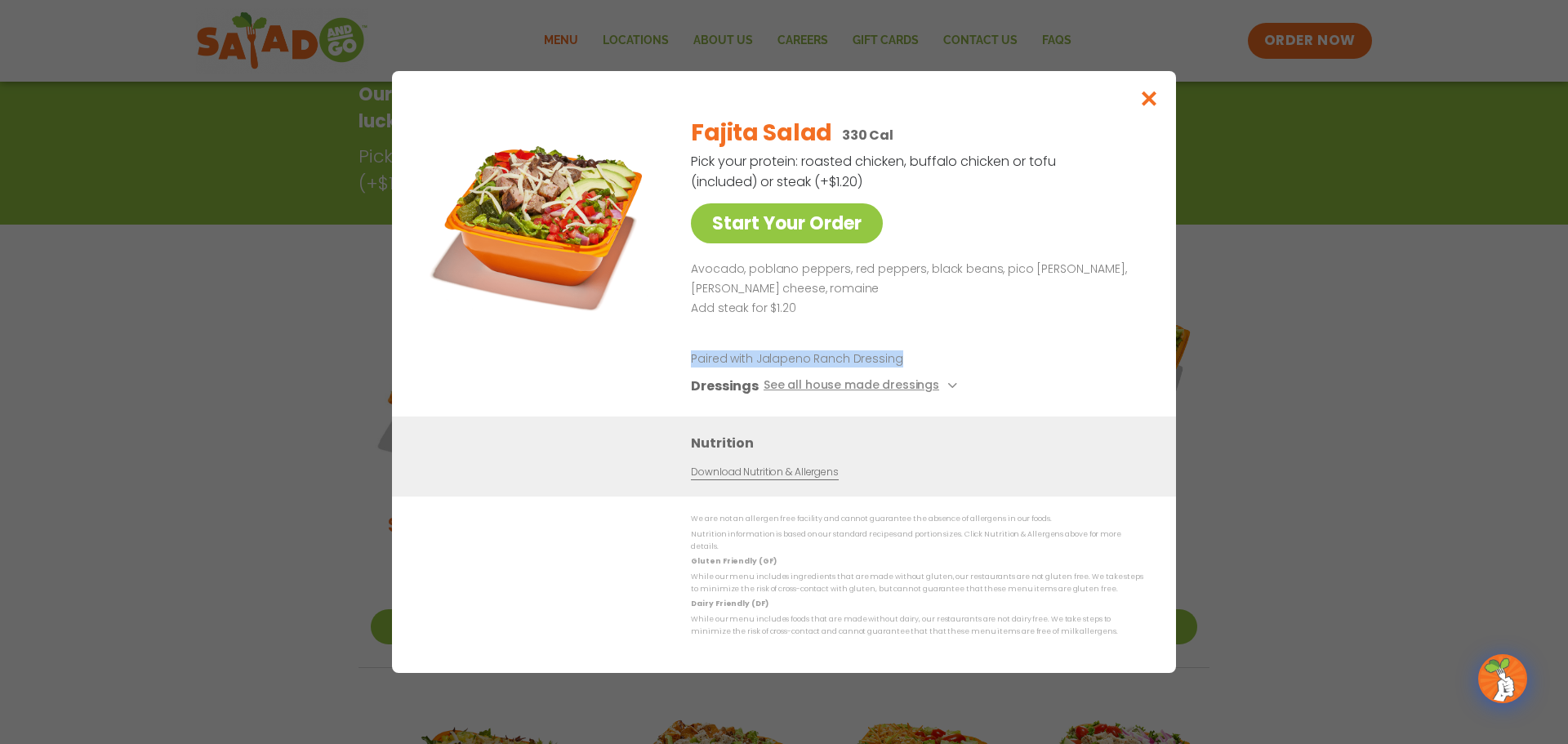
drag, startPoint x: 900, startPoint y: 363, endPoint x: 690, endPoint y: 366, distance: 210.0
click at [690, 366] on div "Start Your Order Fajita Salad 330 Cal Pick your protein: roasted chicken, buffa…" at bounding box center [784, 260] width 719 height 313
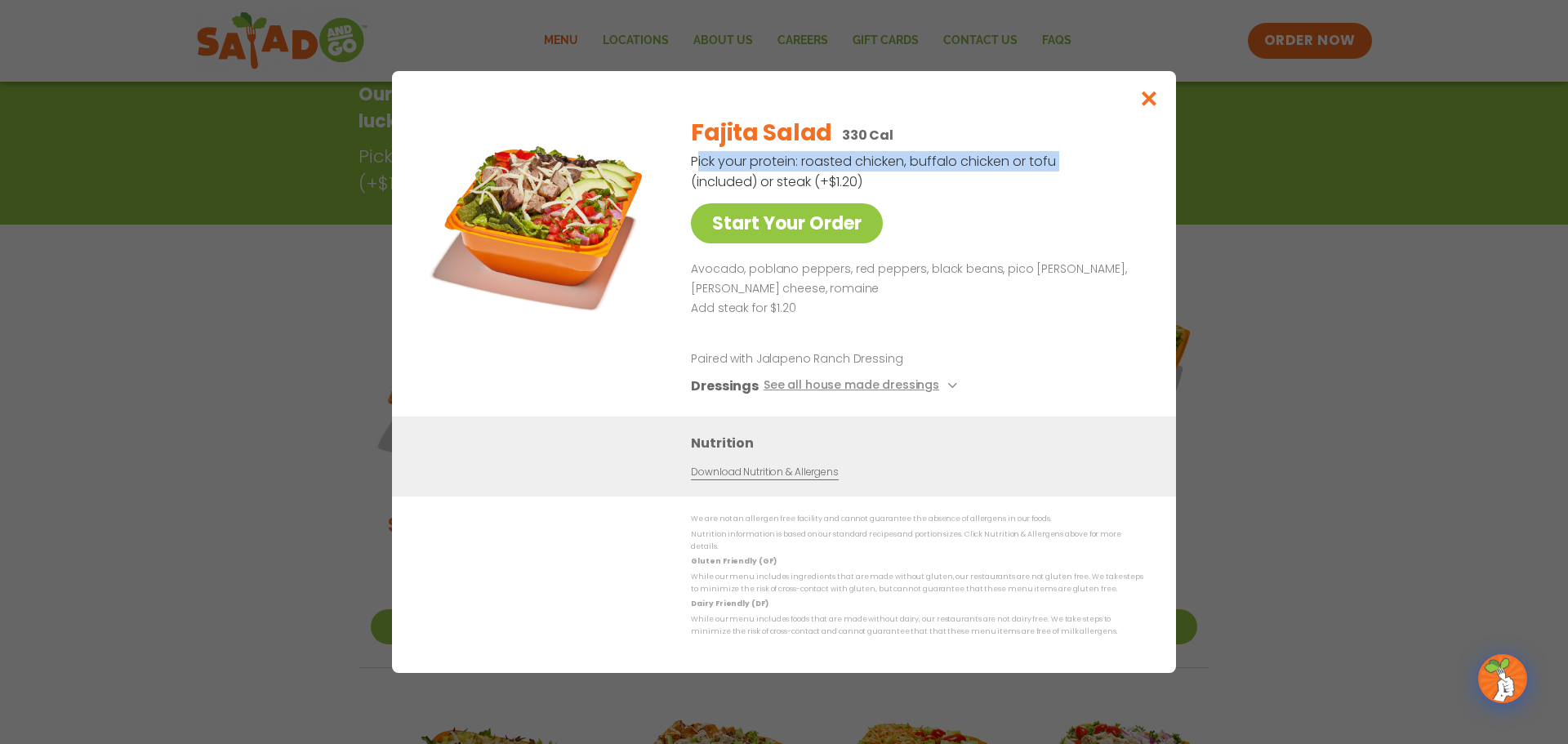
drag, startPoint x: 692, startPoint y: 173, endPoint x: 1055, endPoint y: 169, distance: 363.0
click at [1055, 169] on p "Pick your protein: roasted chicken, buffalo chicken or tofu (included) or steak…" at bounding box center [874, 172] width 367 height 41
copy p "Pick your protein: roasted chicken, buffalo chicken or tofu"
click at [1145, 107] on icon "Close modal" at bounding box center [1149, 98] width 20 height 17
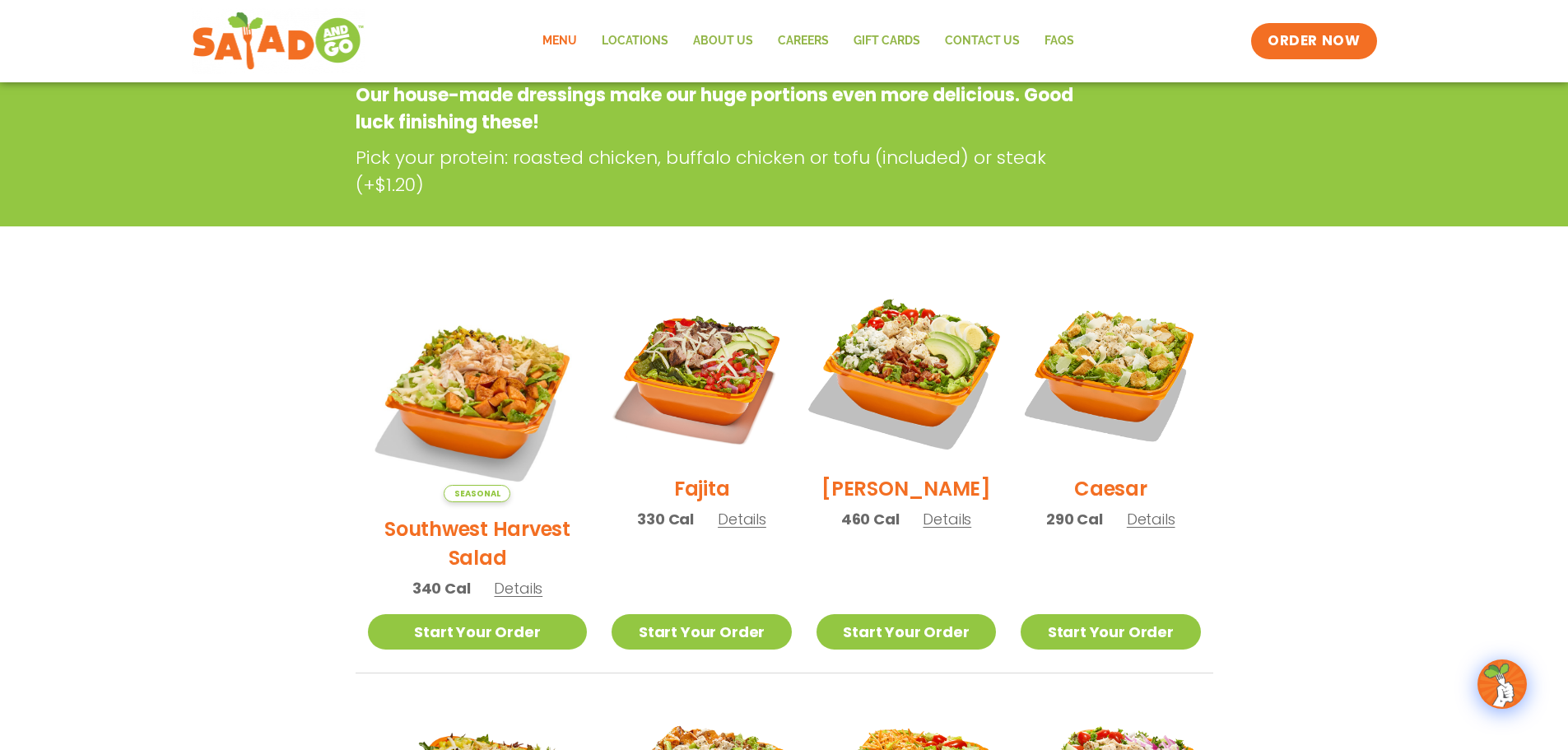
click at [915, 379] on img at bounding box center [906, 371] width 210 height 210
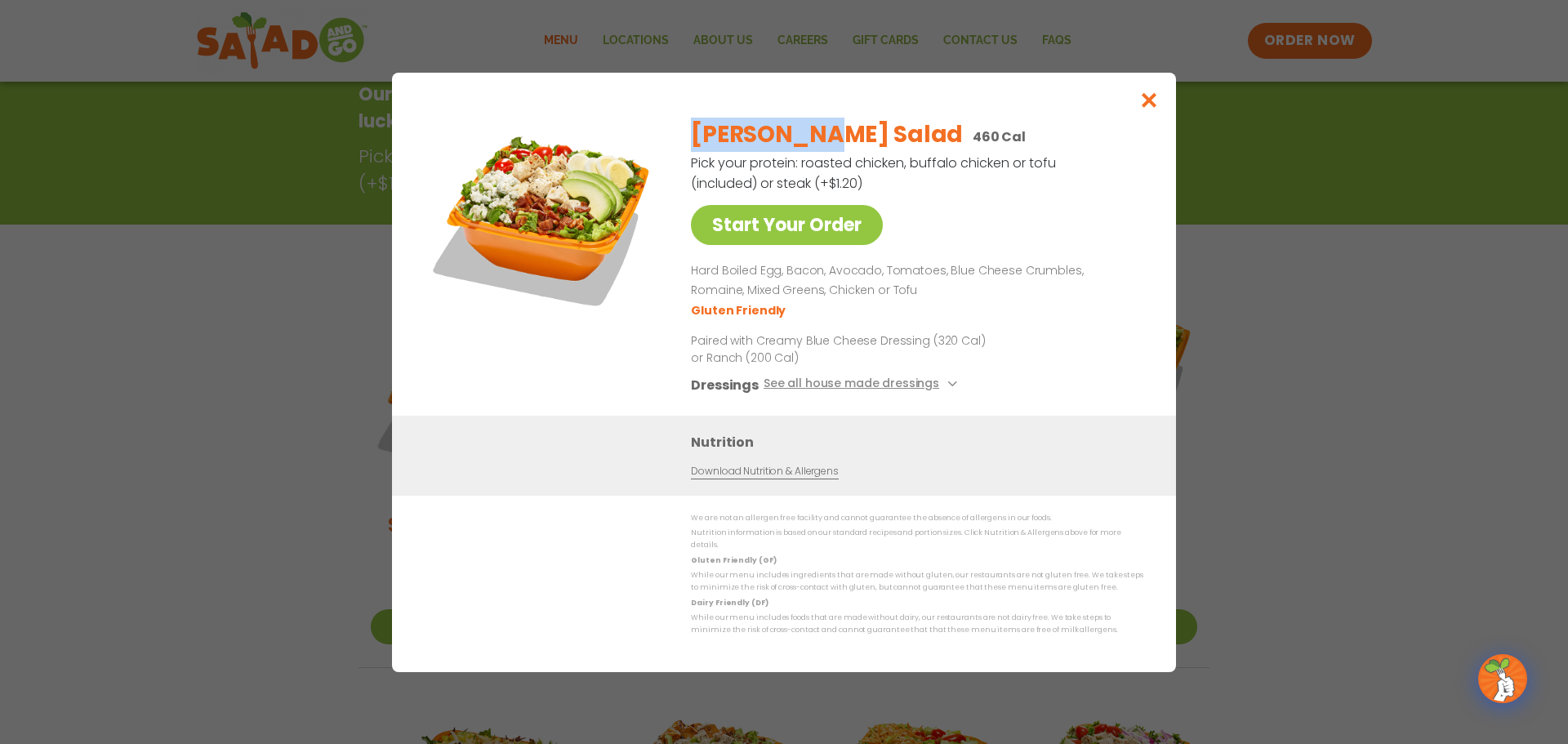
drag, startPoint x: 823, startPoint y: 138, endPoint x: 695, endPoint y: 138, distance: 128.0
click at [695, 138] on h2 "[PERSON_NAME] Salad" at bounding box center [827, 135] width 272 height 34
copy h2 "[PERSON_NAME] Salad"
drag, startPoint x: 692, startPoint y: 273, endPoint x: 737, endPoint y: 284, distance: 46.3
click at [728, 282] on p "Hard Boiled Egg, Bacon, Avocado, Tomatoes, Blue Cheese Crumbles, Romaine, Mixed…" at bounding box center [913, 281] width 446 height 39
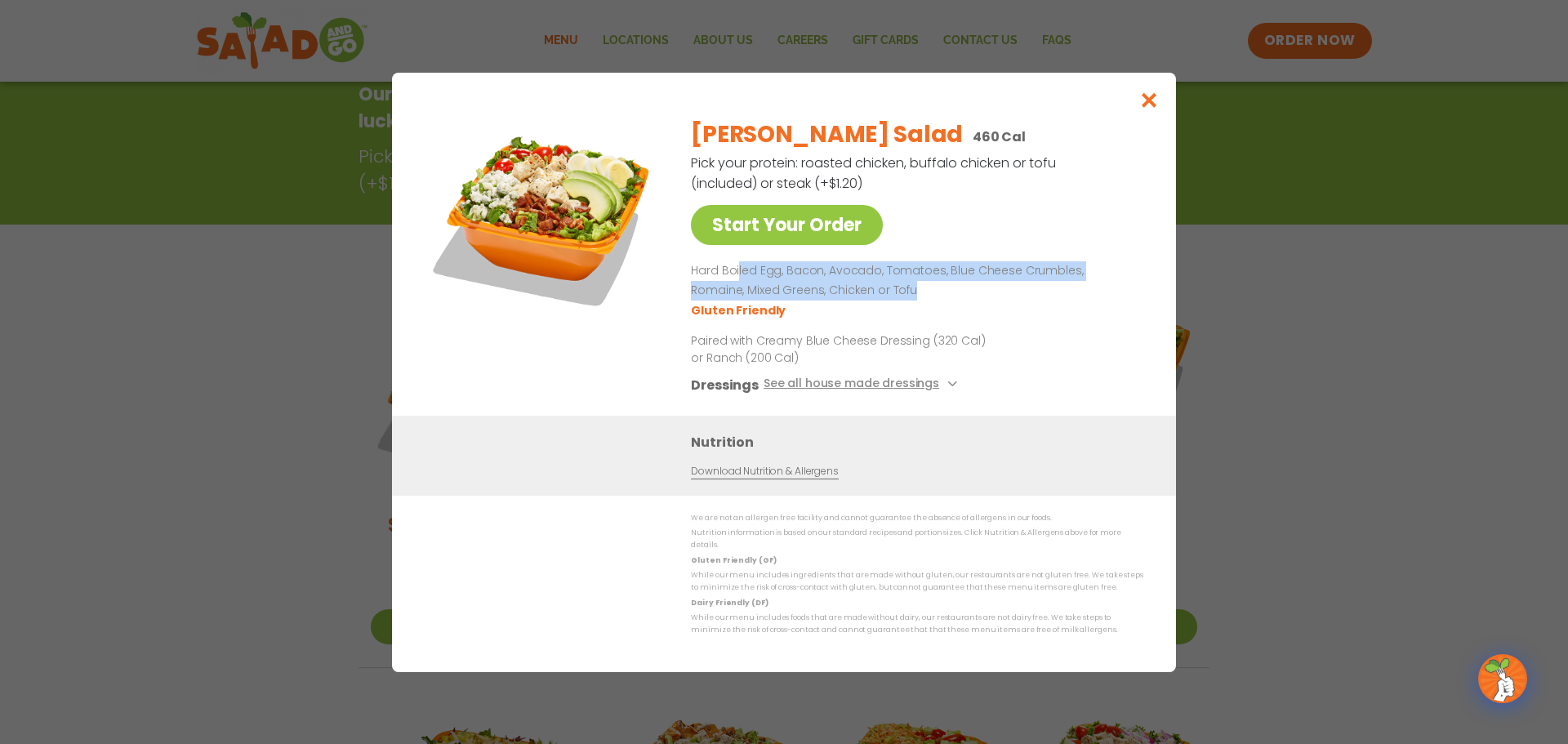
drag, startPoint x: 737, startPoint y: 284, endPoint x: 860, endPoint y: 295, distance: 123.5
click at [860, 295] on p "Hard Boiled Egg, Bacon, Avocado, Tomatoes, Blue Cheese Crumbles, Romaine, Mixed…" at bounding box center [913, 281] width 446 height 39
click at [692, 271] on p "Hard Boiled Egg, Bacon, Avocado, Tomatoes, Blue Cheese Crumbles, Romaine, Mixed…" at bounding box center [913, 281] width 446 height 39
drag, startPoint x: 692, startPoint y: 275, endPoint x: 858, endPoint y: 287, distance: 166.4
click at [858, 287] on p "Hard Boiled Egg, Bacon, Avocado, Tomatoes, Blue Cheese Crumbles, Romaine, Mixed…" at bounding box center [913, 281] width 446 height 39
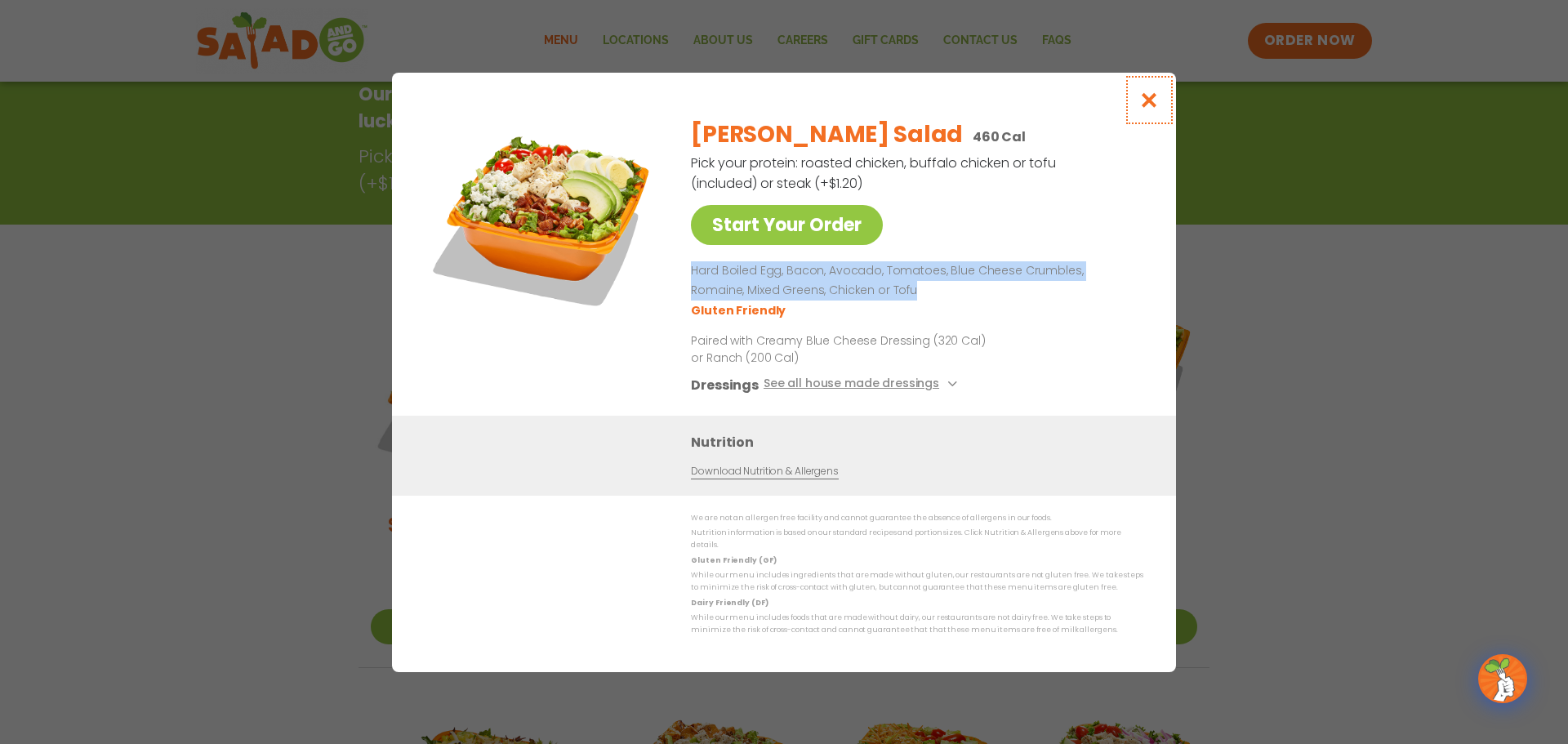
click at [1151, 106] on icon "Close modal" at bounding box center [1149, 100] width 20 height 17
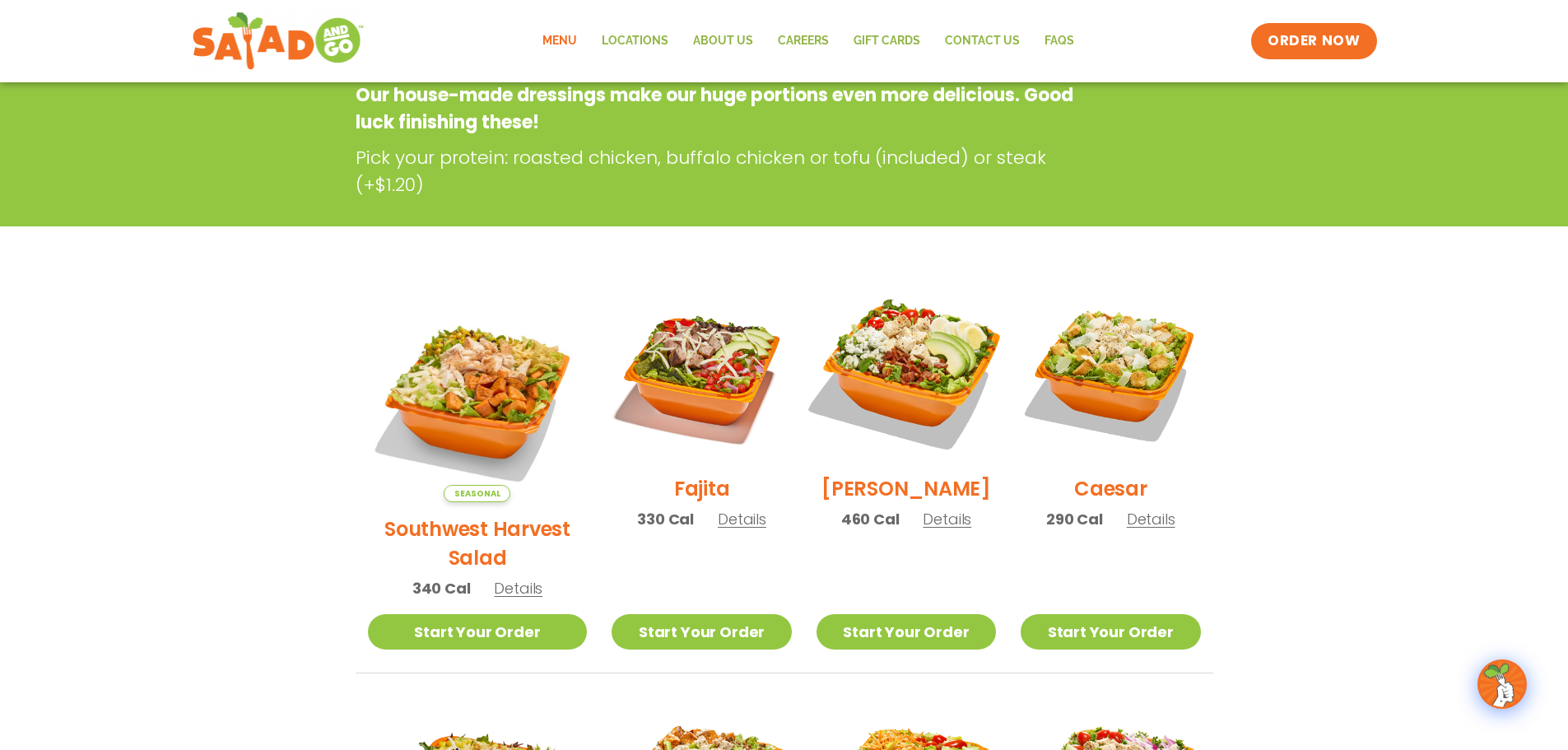
click at [912, 391] on img at bounding box center [906, 371] width 210 height 210
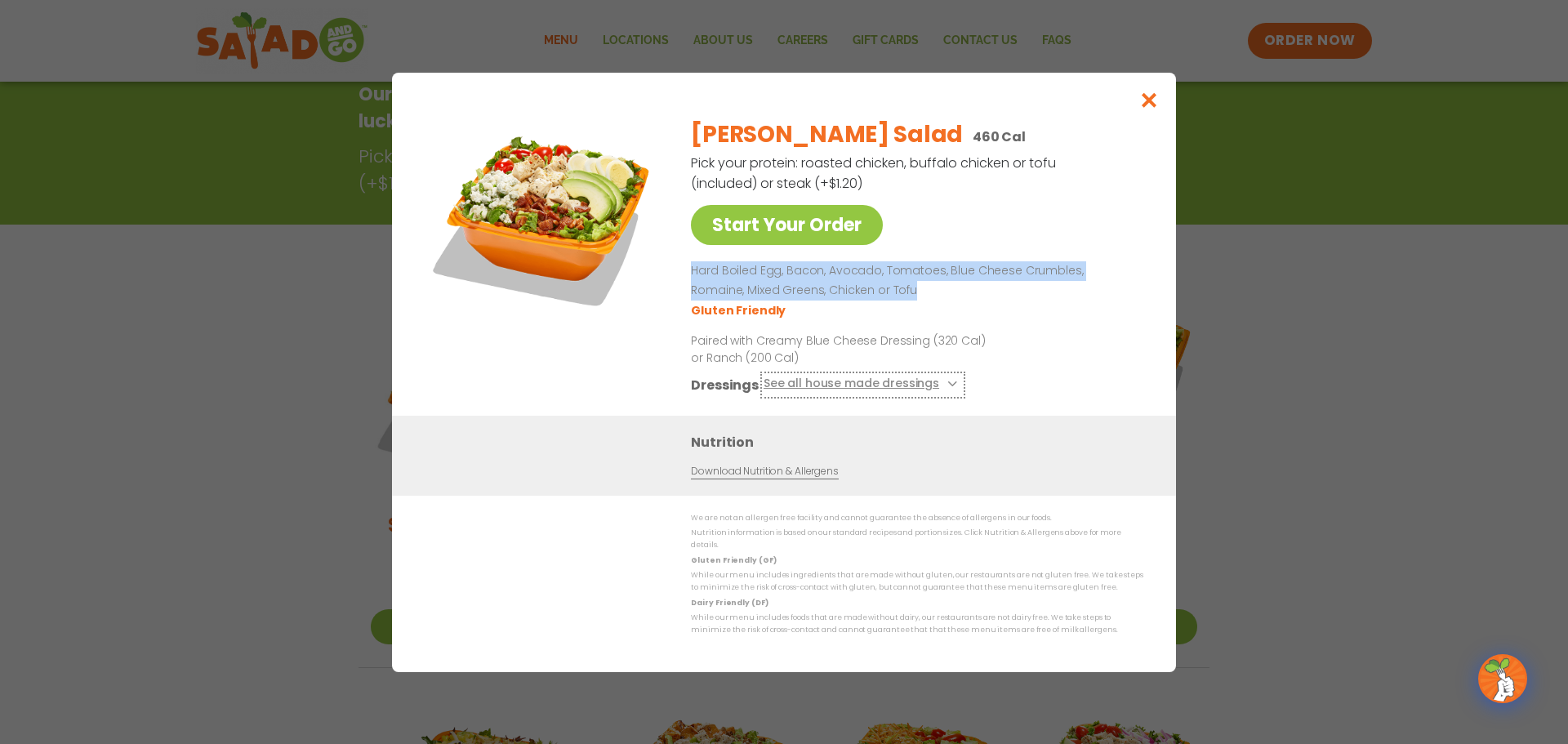
click at [869, 391] on button "See all house made dressings" at bounding box center [863, 384] width 199 height 20
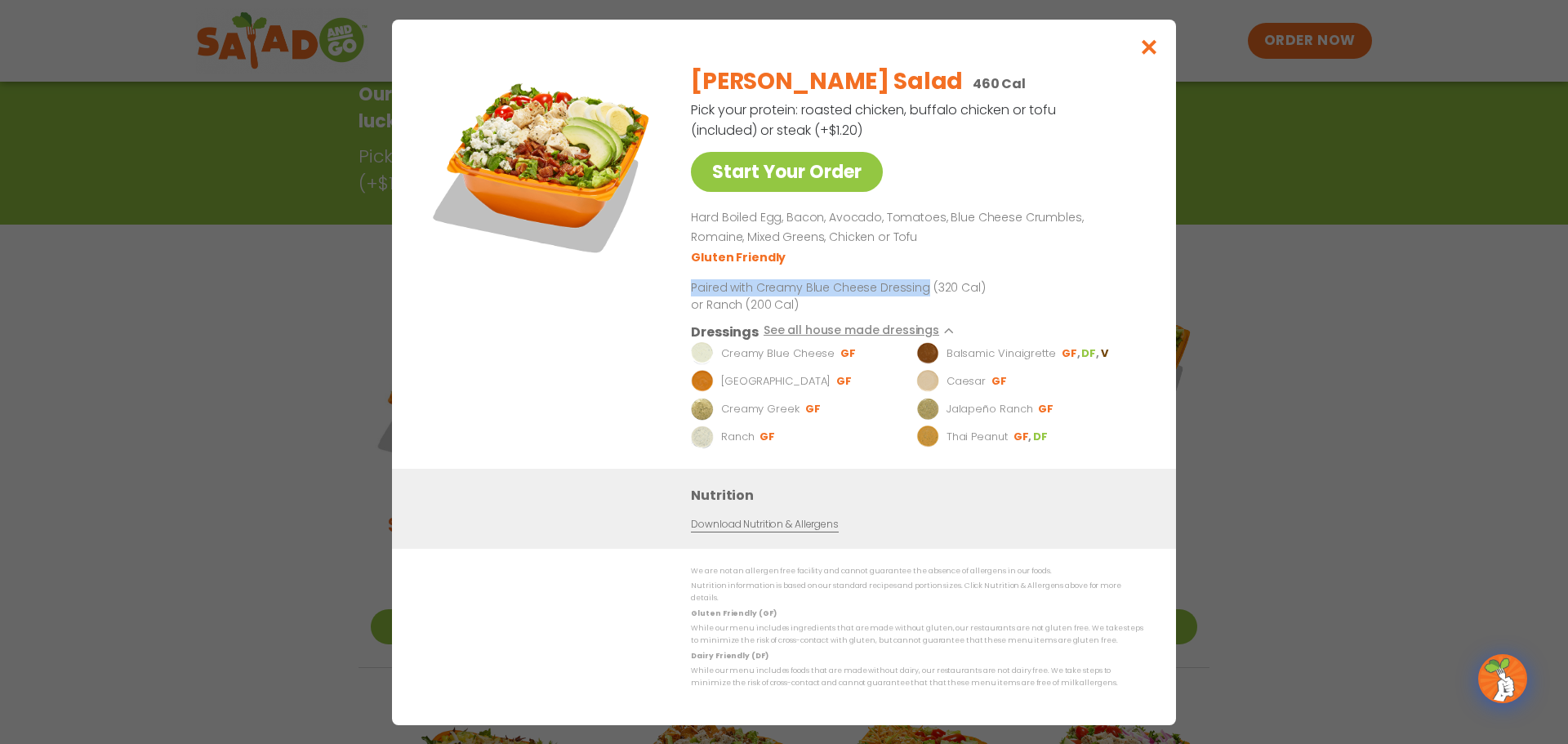
drag, startPoint x: 923, startPoint y: 292, endPoint x: 693, endPoint y: 300, distance: 230.1
click at [693, 300] on p "Paired with Creamy Blue Cheese Dressing (320 Cal) or Ranch (200 Cal)" at bounding box center [841, 295] width 302 height 34
click at [1155, 48] on icon "Close modal" at bounding box center [1149, 47] width 20 height 17
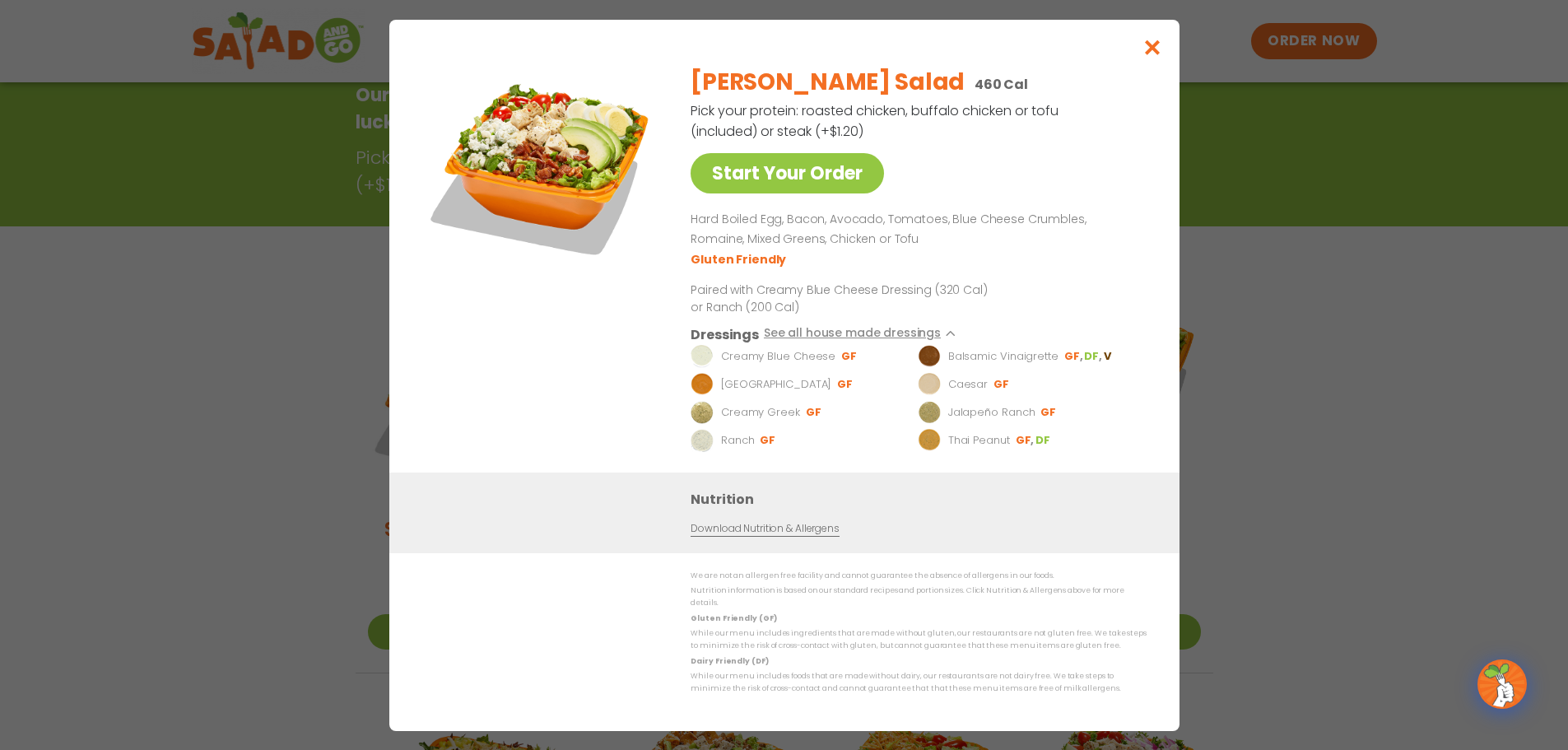
click at [1164, 49] on div "Menu Locations About Us Careers GIFT CARDS Contact Us FAQs Menu Menu Locations …" at bounding box center [784, 41] width 1185 height 66
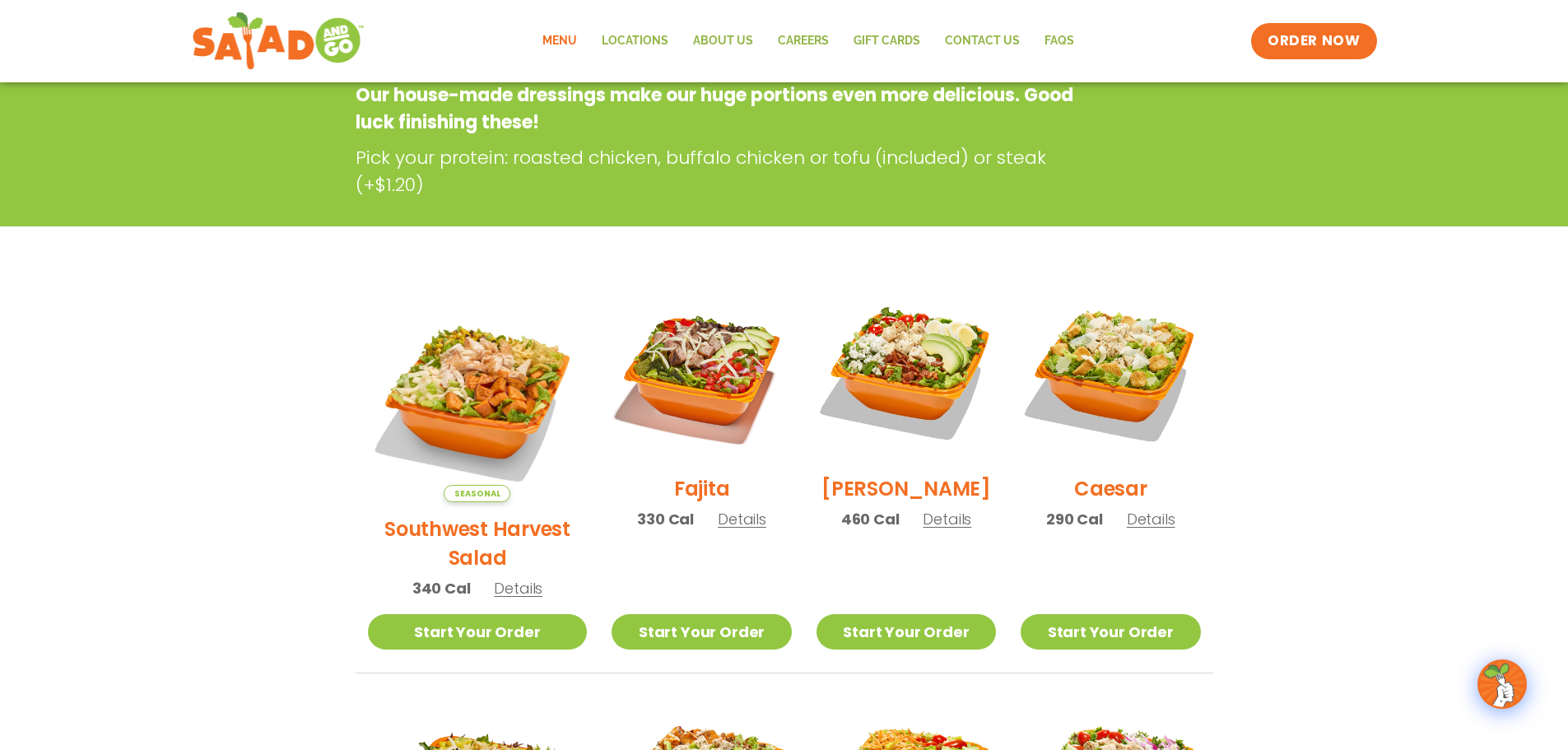
click at [887, 492] on h2 "[PERSON_NAME]" at bounding box center [906, 488] width 170 height 29
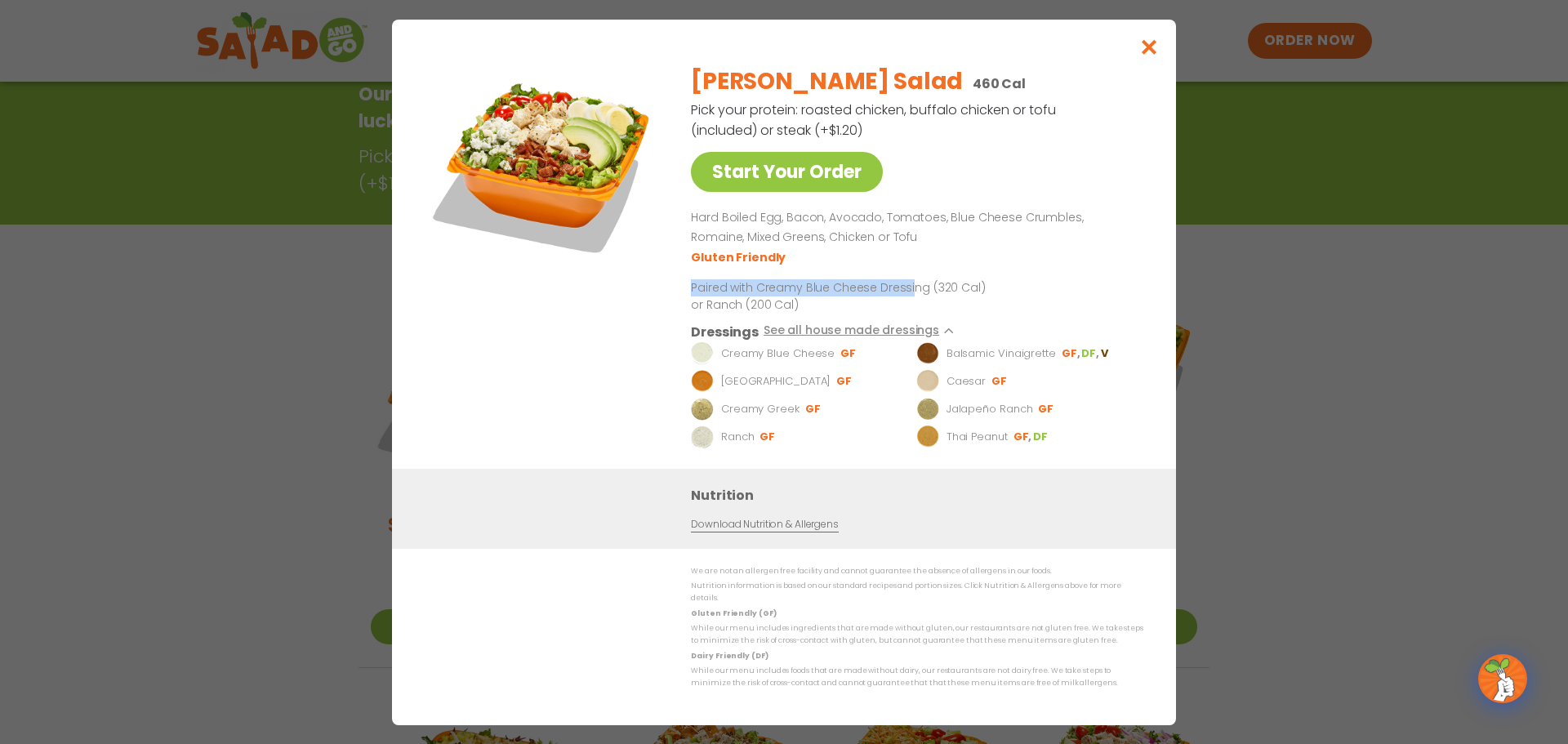
drag, startPoint x: 693, startPoint y: 292, endPoint x: 915, endPoint y: 286, distance: 222.1
click at [913, 286] on p "Paired with Creamy Blue Cheese Dressing (320 Cal) or Ranch (200 Cal)" at bounding box center [841, 295] width 302 height 34
click at [1147, 56] on icon "Close modal" at bounding box center [1149, 47] width 20 height 17
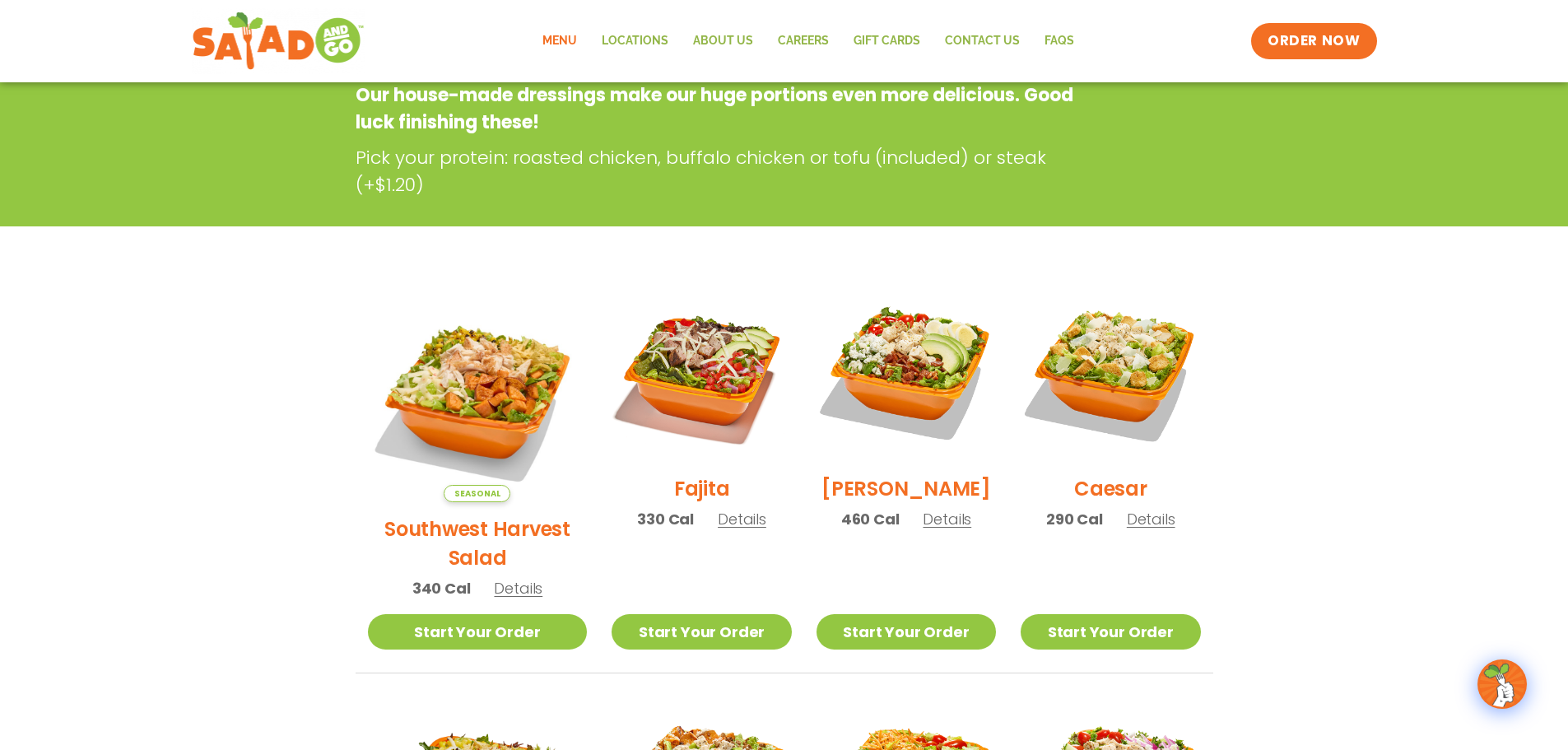
click at [1110, 502] on h2 "Caesar" at bounding box center [1110, 488] width 73 height 29
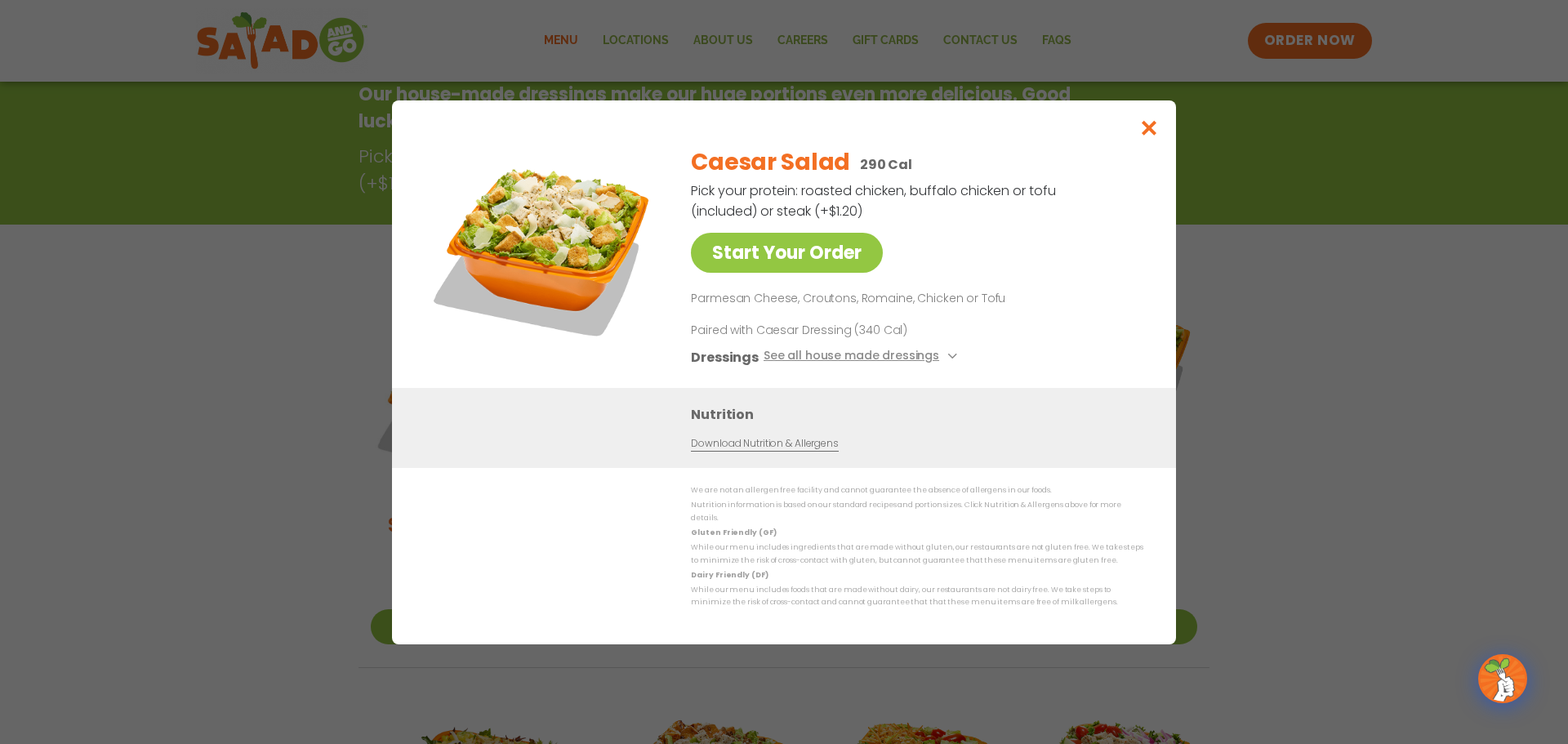
click at [848, 169] on div "Caesar Salad 290 Cal" at bounding box center [913, 163] width 446 height 34
drag, startPoint x: 848, startPoint y: 169, endPoint x: 719, endPoint y: 165, distance: 129.1
click at [719, 165] on div "Caesar Salad 290 Cal" at bounding box center [913, 163] width 446 height 34
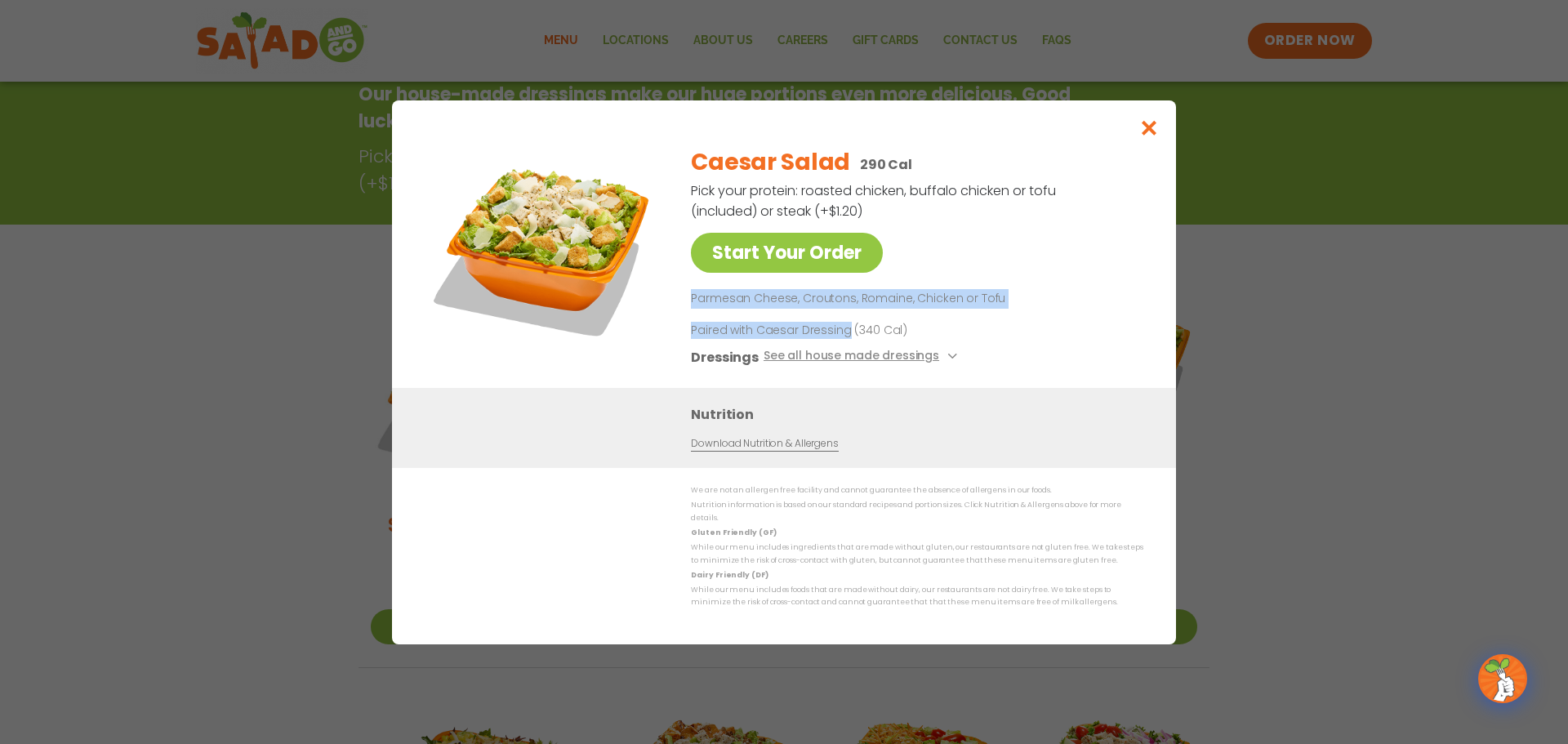
drag, startPoint x: 692, startPoint y: 304, endPoint x: 845, endPoint y: 332, distance: 155.5
click at [845, 332] on div "Caesar Salad 290 Cal Pick your protein: roasted chicken, buffalo chicken or tof…" at bounding box center [913, 260] width 446 height 255
click at [1156, 129] on icon "Close modal" at bounding box center [1149, 128] width 20 height 17
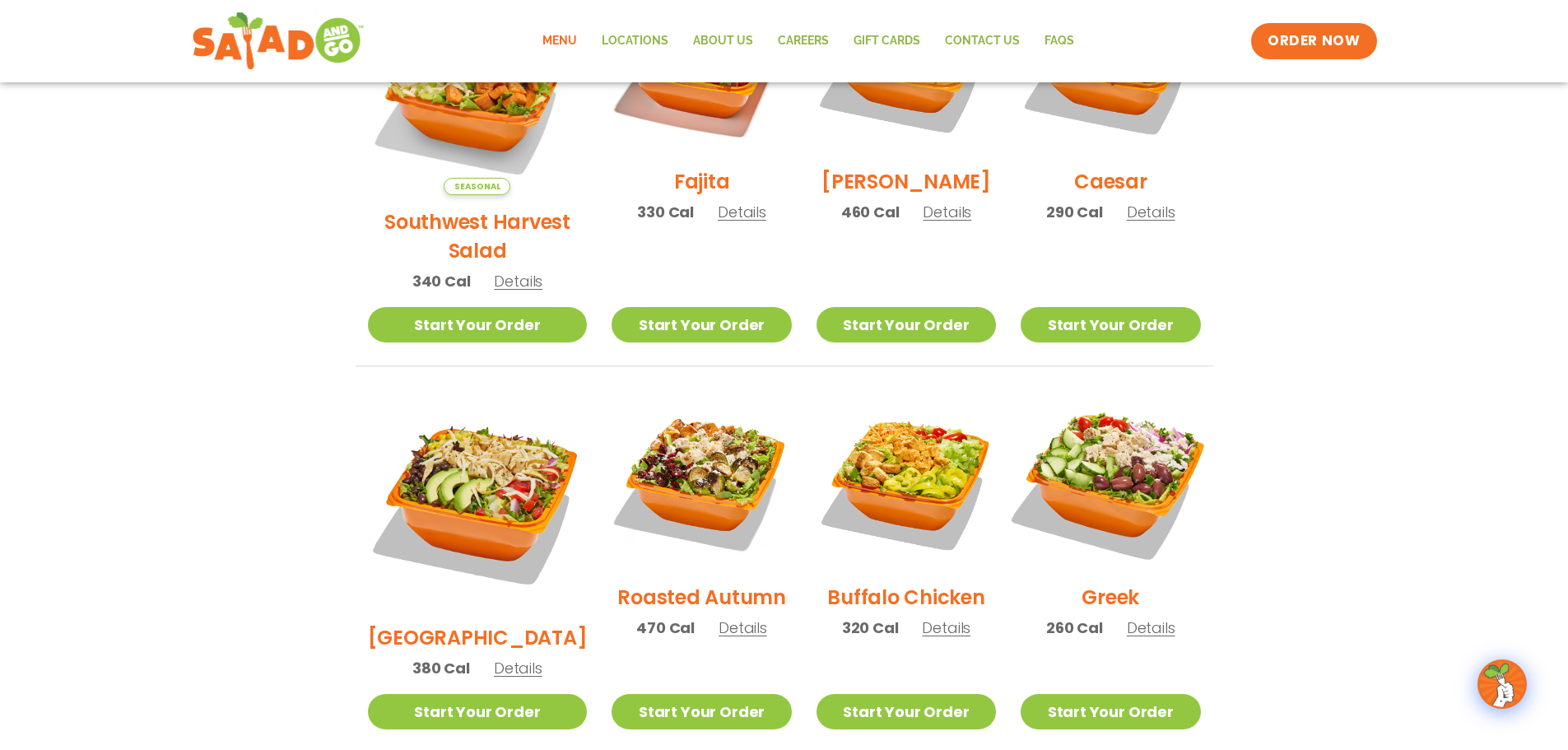
scroll to position [594, 0]
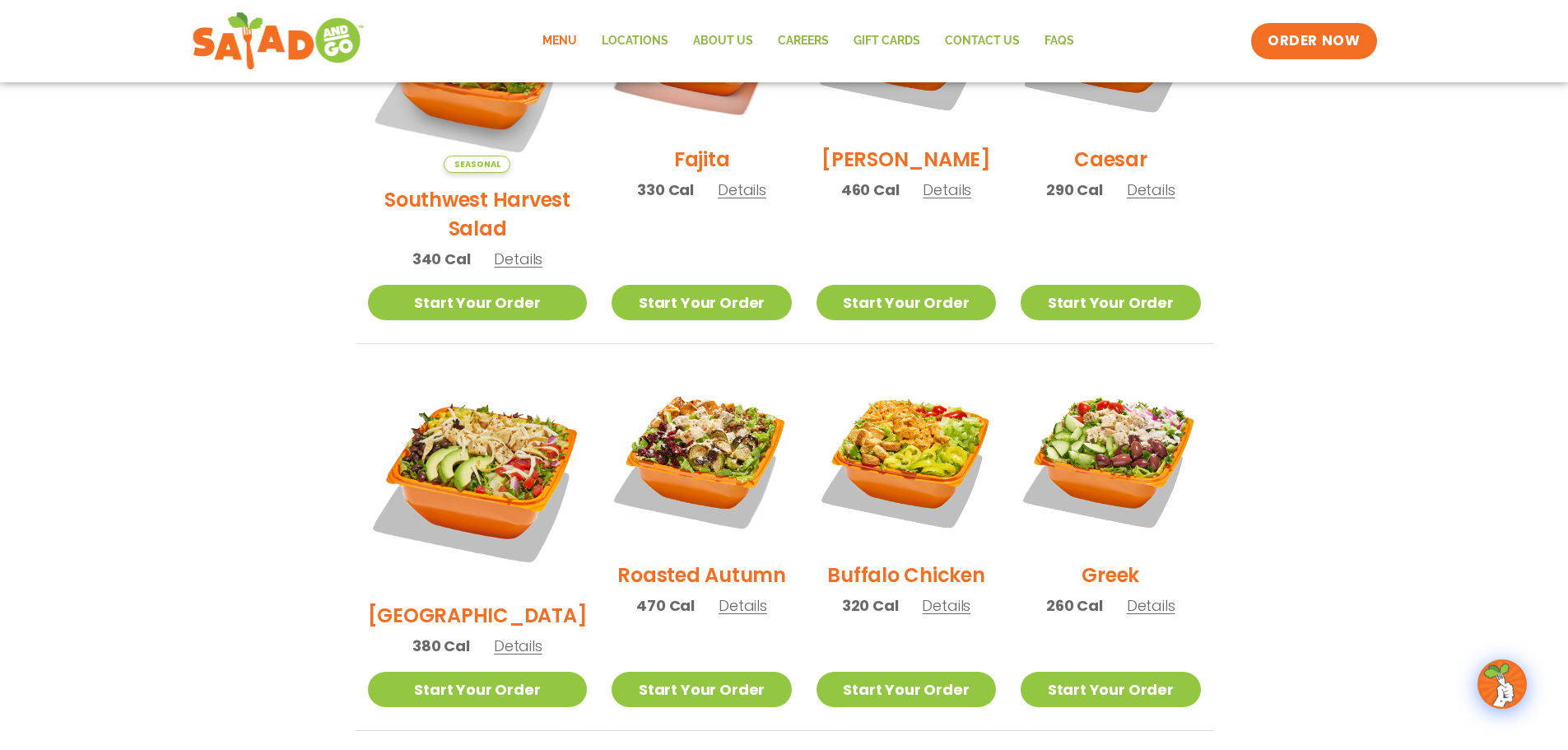
click at [469, 601] on h2 "[GEOGRAPHIC_DATA]" at bounding box center [478, 616] width 219 height 29
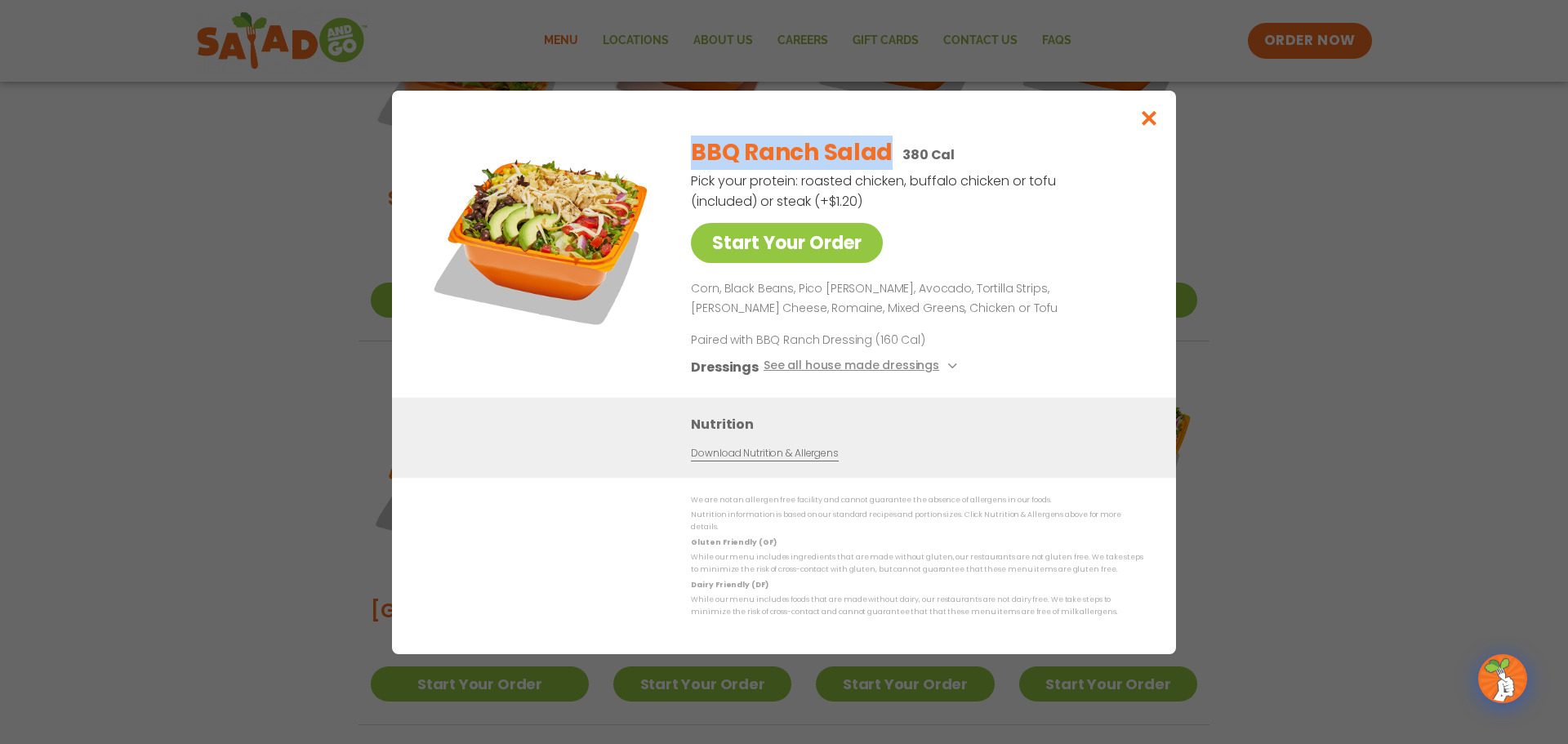
drag, startPoint x: 884, startPoint y: 152, endPoint x: 693, endPoint y: 151, distance: 191.0
click at [693, 151] on h2 "BBQ Ranch Salad" at bounding box center [791, 153] width 201 height 34
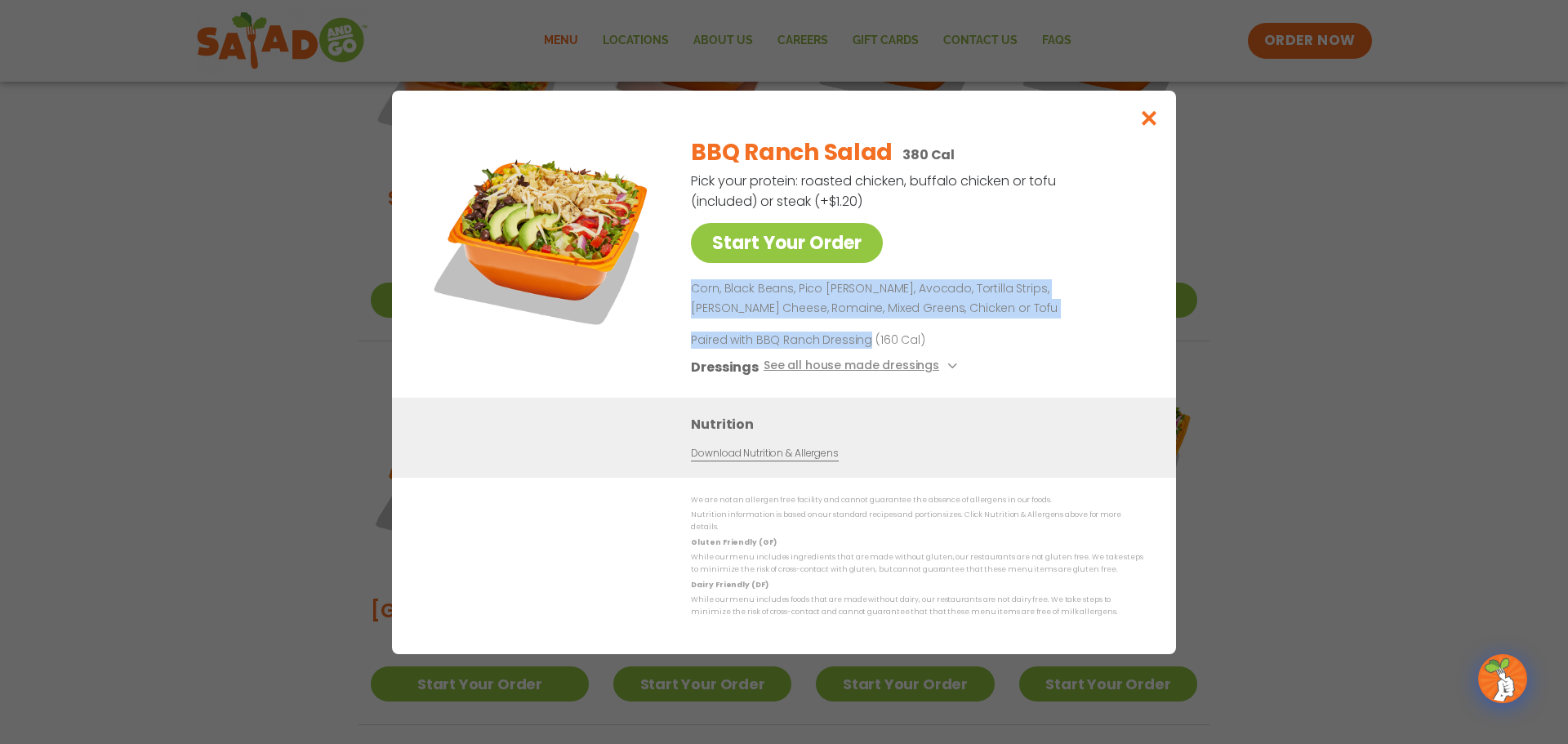
drag, startPoint x: 692, startPoint y: 293, endPoint x: 867, endPoint y: 342, distance: 181.7
click at [867, 342] on div "BBQ Ranch Salad 380 Cal Pick your protein: roasted chicken, buffalo chicken or …" at bounding box center [913, 260] width 446 height 274
click at [1149, 123] on icon "Close modal" at bounding box center [1149, 118] width 20 height 17
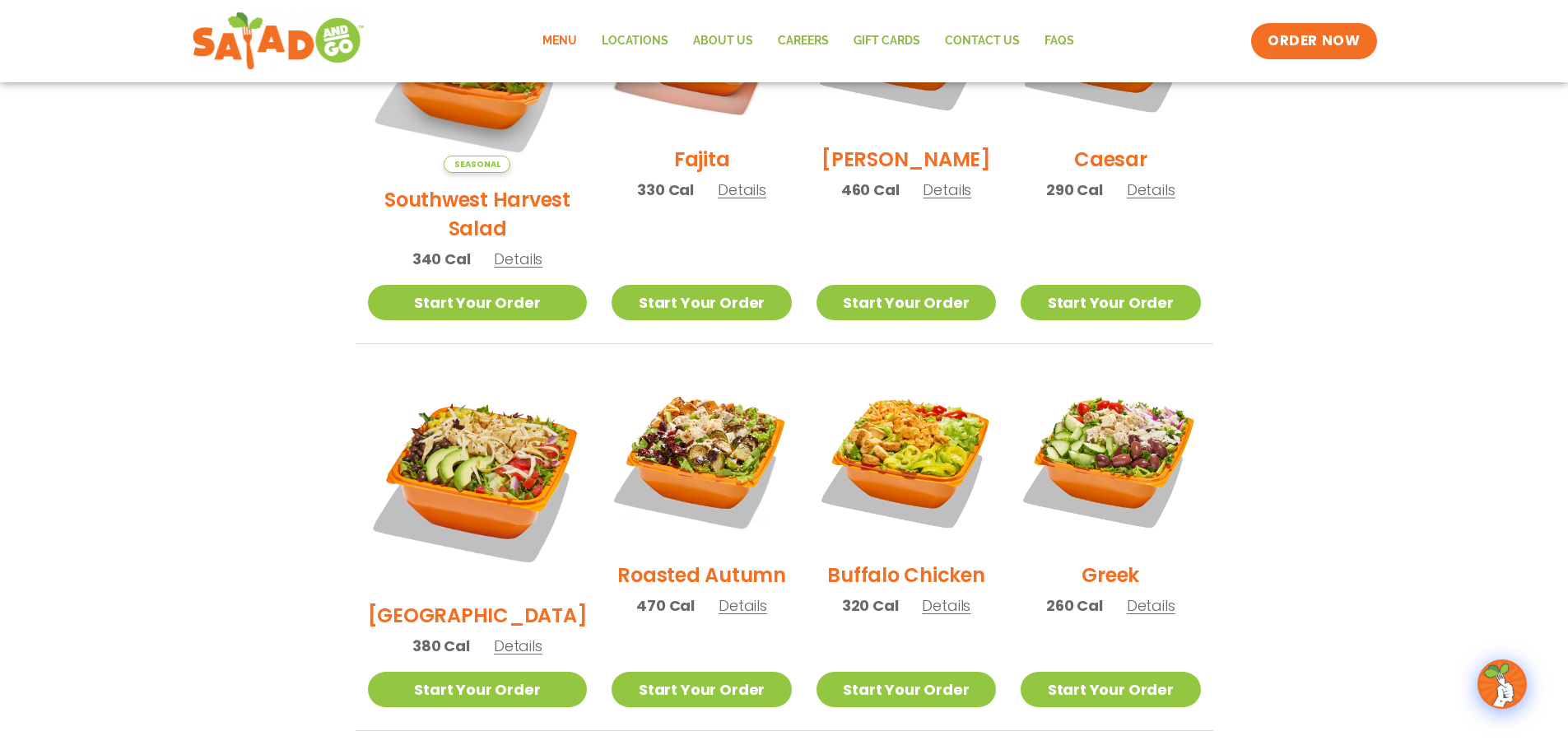
click at [673, 561] on h2 "Roasted Autumn" at bounding box center [701, 575] width 169 height 29
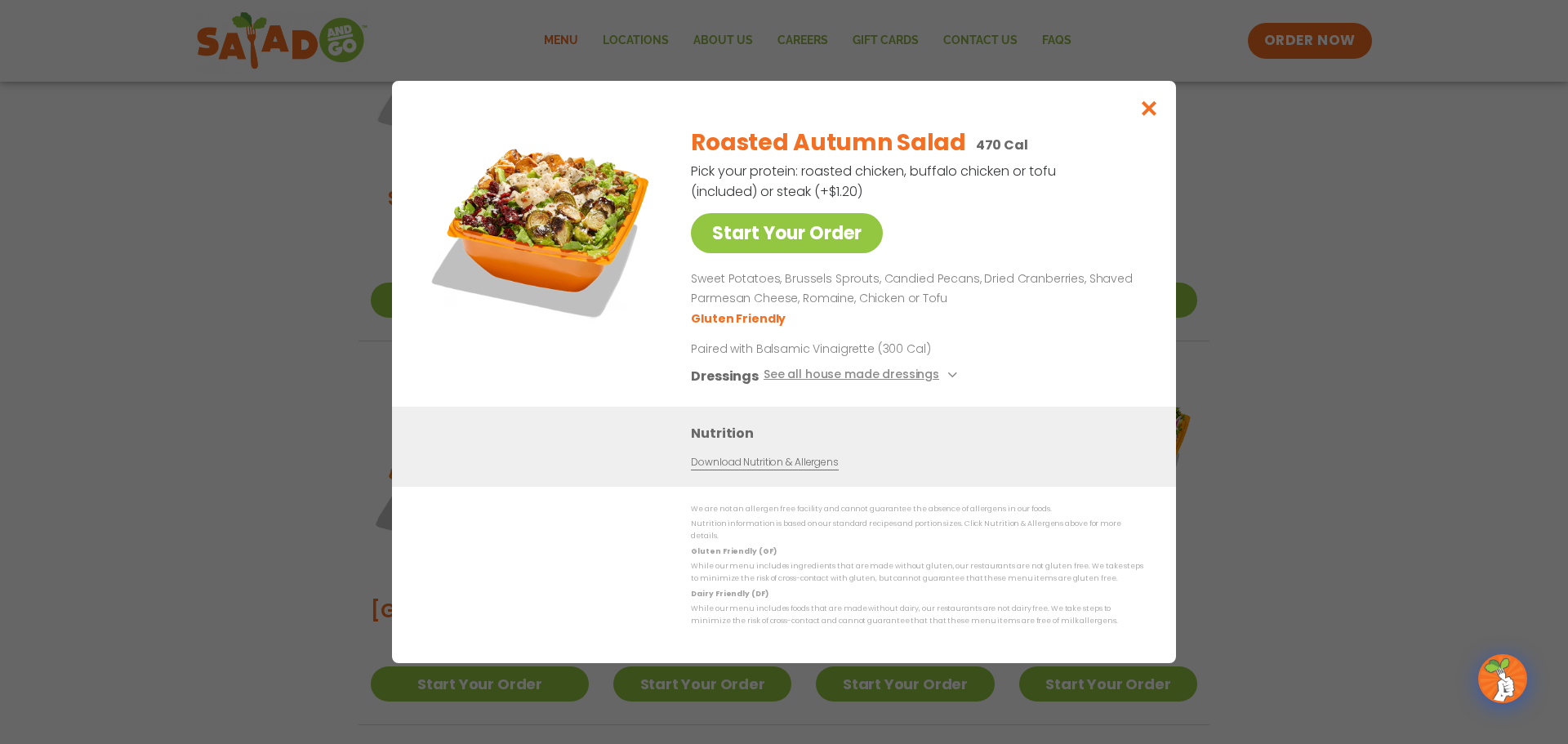
click at [957, 148] on div "Roasted Autumn Salad 470 Cal" at bounding box center [913, 143] width 446 height 34
drag, startPoint x: 957, startPoint y: 148, endPoint x: 747, endPoint y: 146, distance: 210.0
click at [747, 146] on div "Roasted Autumn Salad 470 Cal" at bounding box center [913, 143] width 446 height 34
click at [692, 281] on p "Sweet Potatoes, Brussels Sprouts, Candied Pecans, Dried Cranberries, Shaved Par…" at bounding box center [913, 289] width 446 height 39
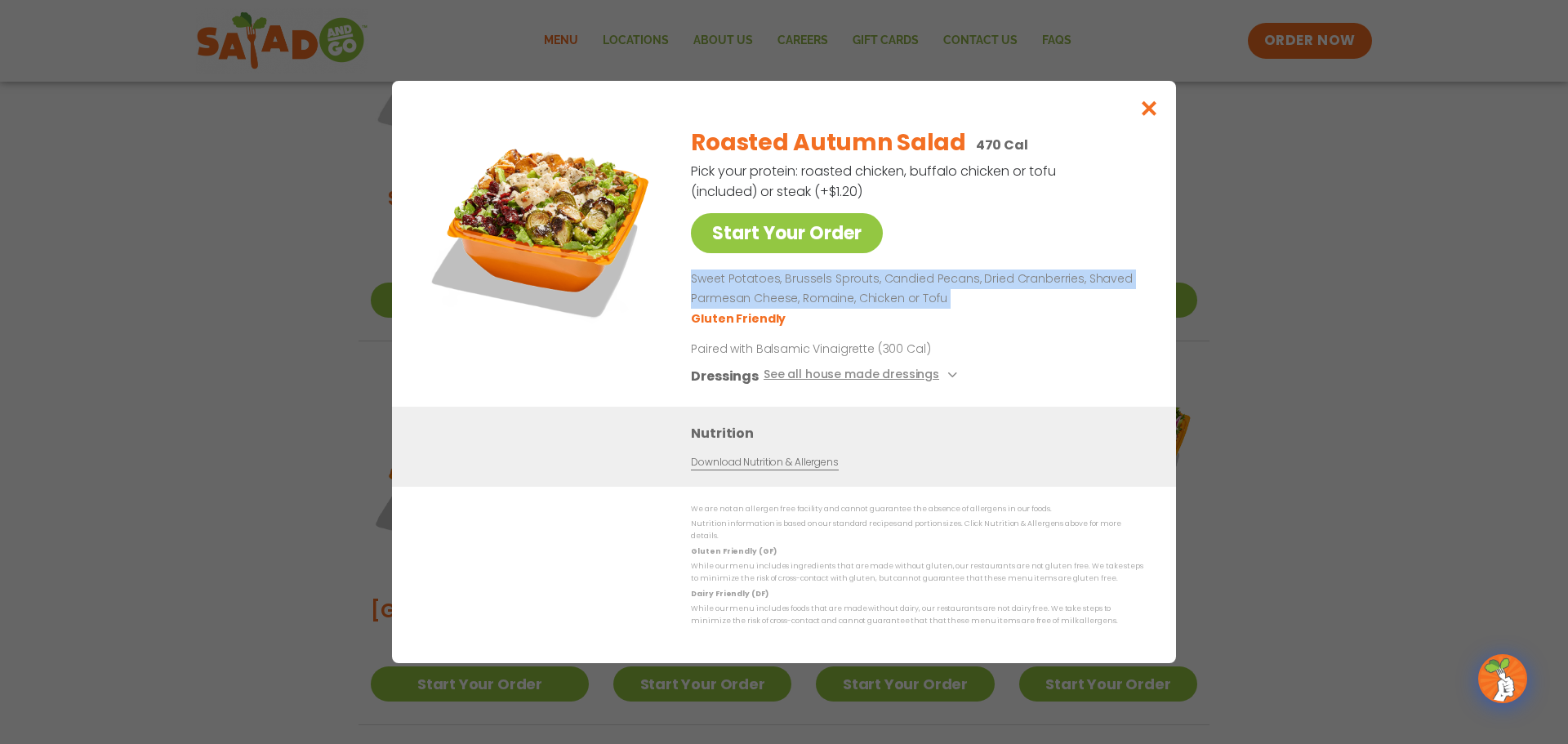
drag, startPoint x: 696, startPoint y: 281, endPoint x: 962, endPoint y: 304, distance: 267.0
click at [962, 304] on p "Sweet Potatoes, Brussels Sprouts, Candied Pecans, Dried Cranberries, Shaved Par…" at bounding box center [913, 289] width 446 height 39
copy p "Sweet Potatoes, Brussels Sprouts, Candied Pecans, Dried Cranberries, Shaved Par…"
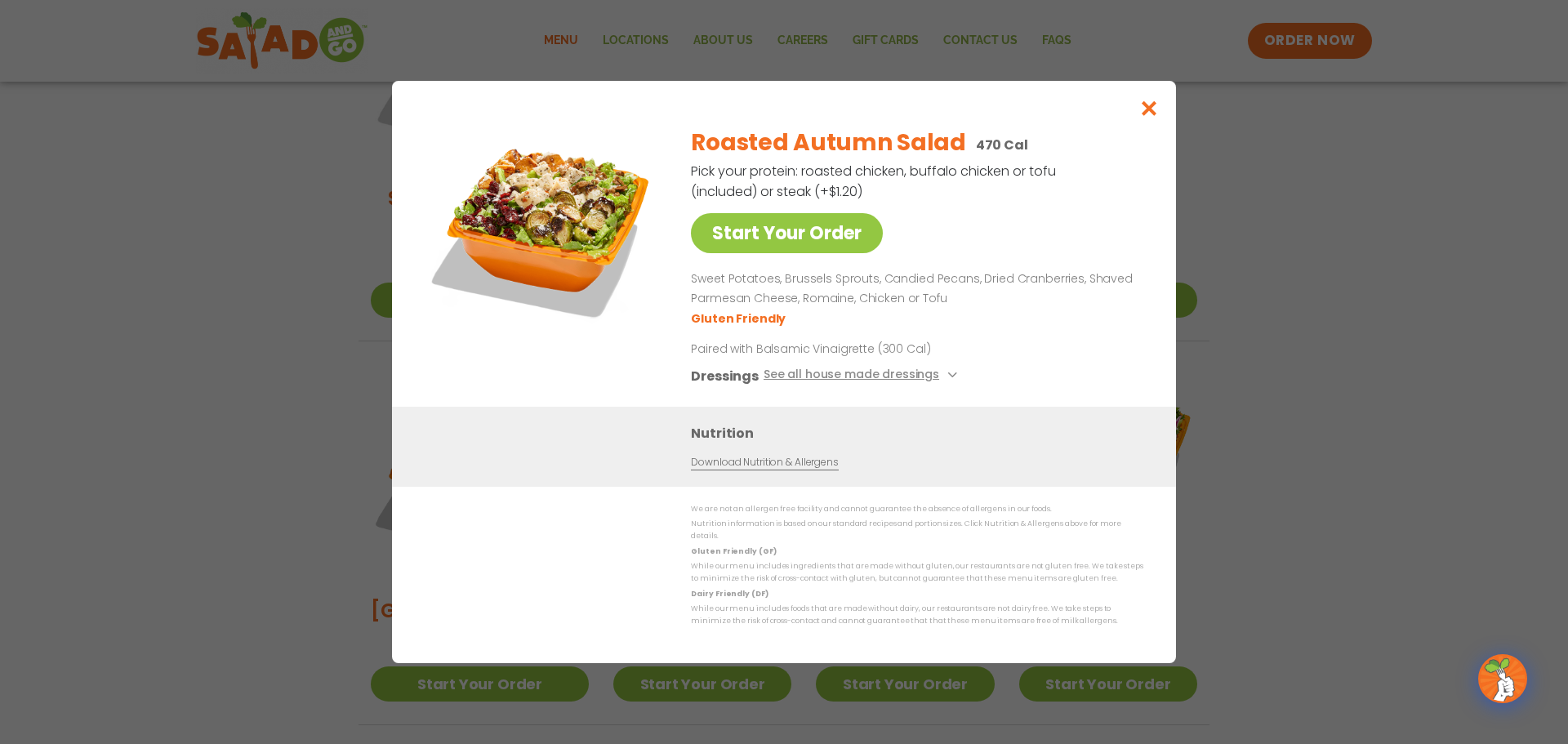
click at [689, 356] on div "Start Your Order Roasted Autumn Salad 470 Cal Pick your protein: roasted chicke…" at bounding box center [784, 260] width 719 height 293
click at [849, 356] on p "Paired with Balsamic Vinaigrette (300 Cal)" at bounding box center [841, 349] width 302 height 17
click at [871, 355] on p "Paired with Balsamic Vinaigrette (300 Cal)" at bounding box center [841, 349] width 302 height 17
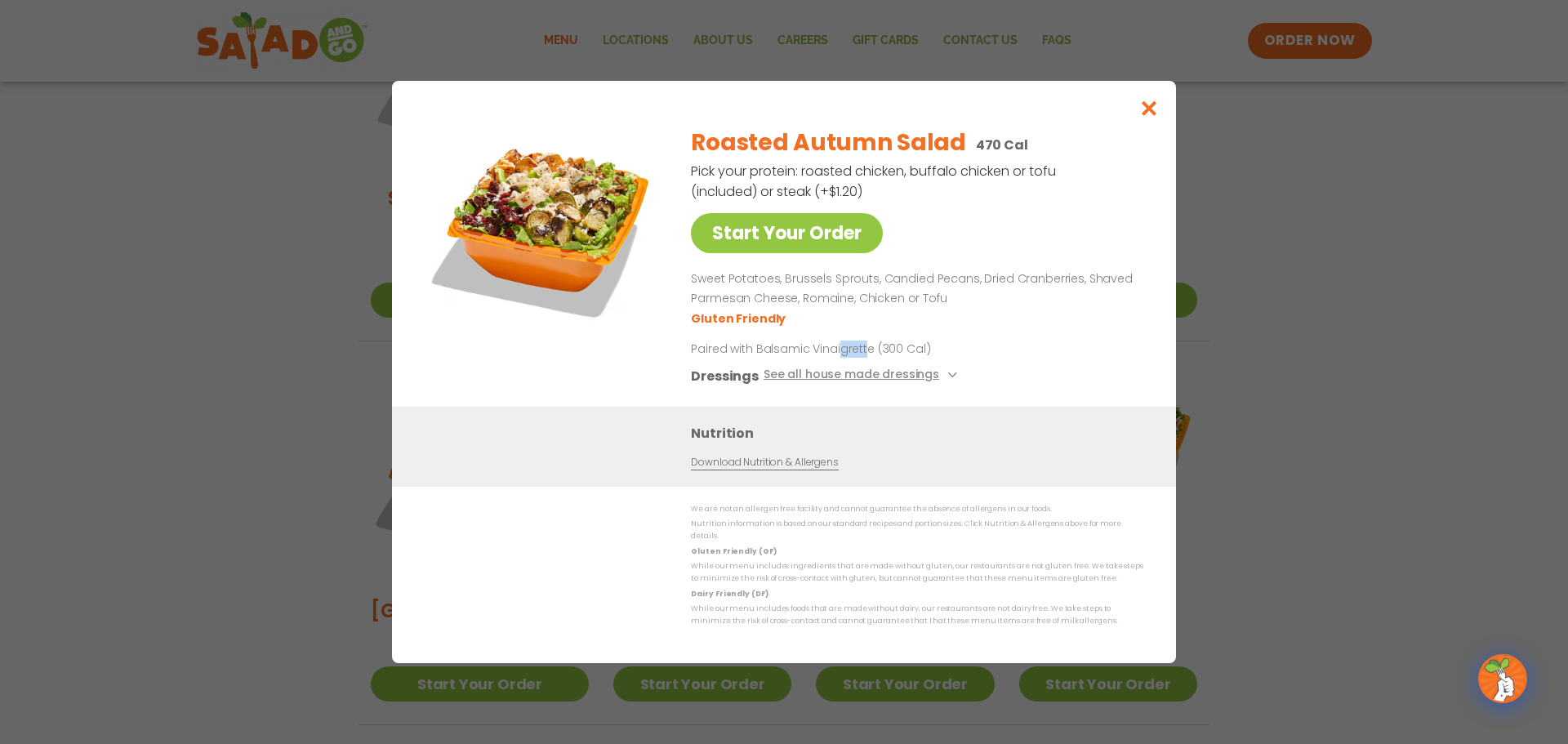
drag, startPoint x: 846, startPoint y: 351, endPoint x: 820, endPoint y: 349, distance: 26.1
click at [831, 349] on p "Paired with Balsamic Vinaigrette (300 Cal)" at bounding box center [841, 349] width 302 height 17
click at [804, 349] on p "Paired with Balsamic Vinaigrette (300 Cal)" at bounding box center [841, 349] width 302 height 17
click at [795, 349] on p "Paired with Balsamic Vinaigrette (300 Cal)" at bounding box center [841, 349] width 302 height 17
drag, startPoint x: 872, startPoint y: 356, endPoint x: 691, endPoint y: 353, distance: 181.0
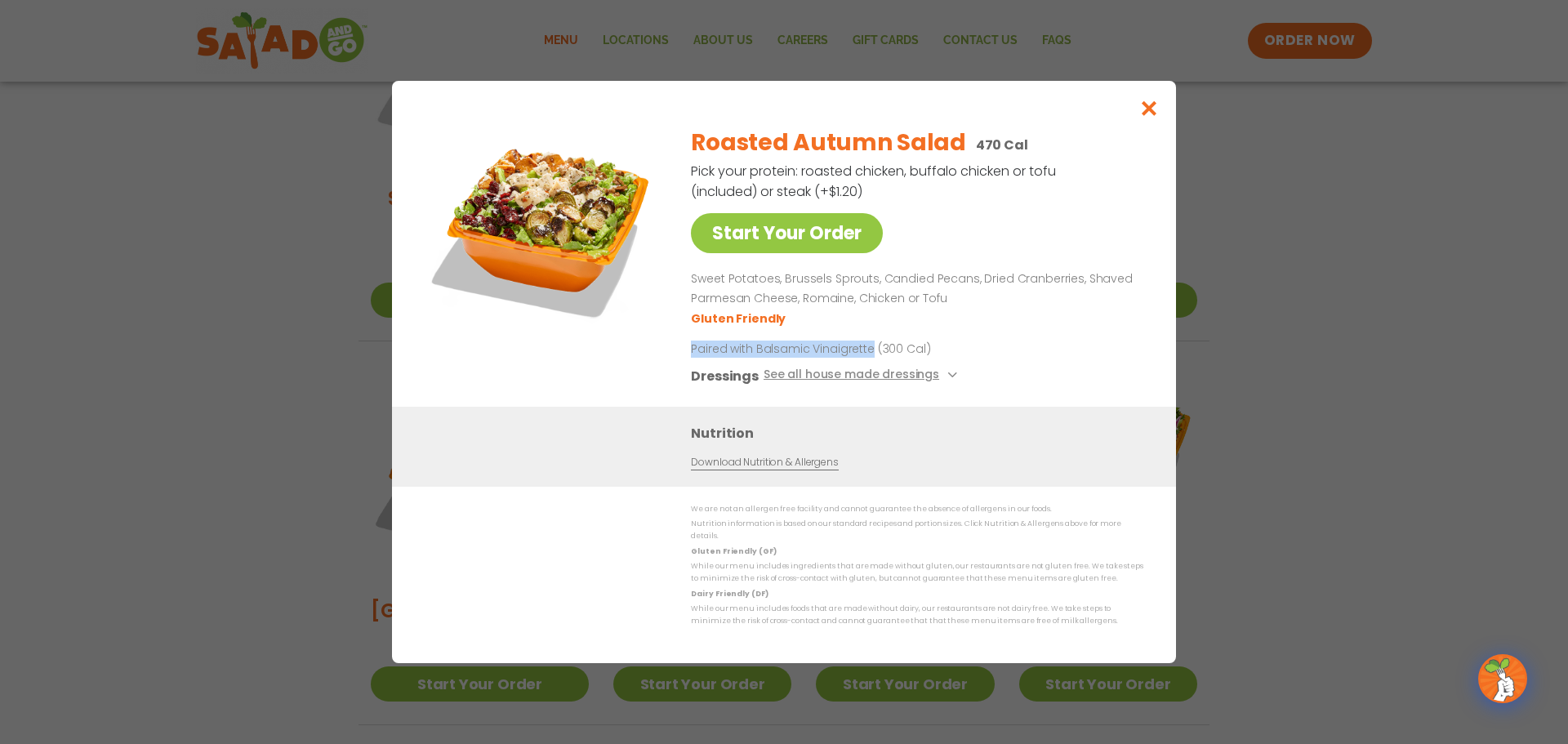
click at [691, 353] on p "Paired with Balsamic Vinaigrette (300 Cal)" at bounding box center [841, 349] width 302 height 17
click at [1148, 117] on icon "Close modal" at bounding box center [1149, 108] width 20 height 17
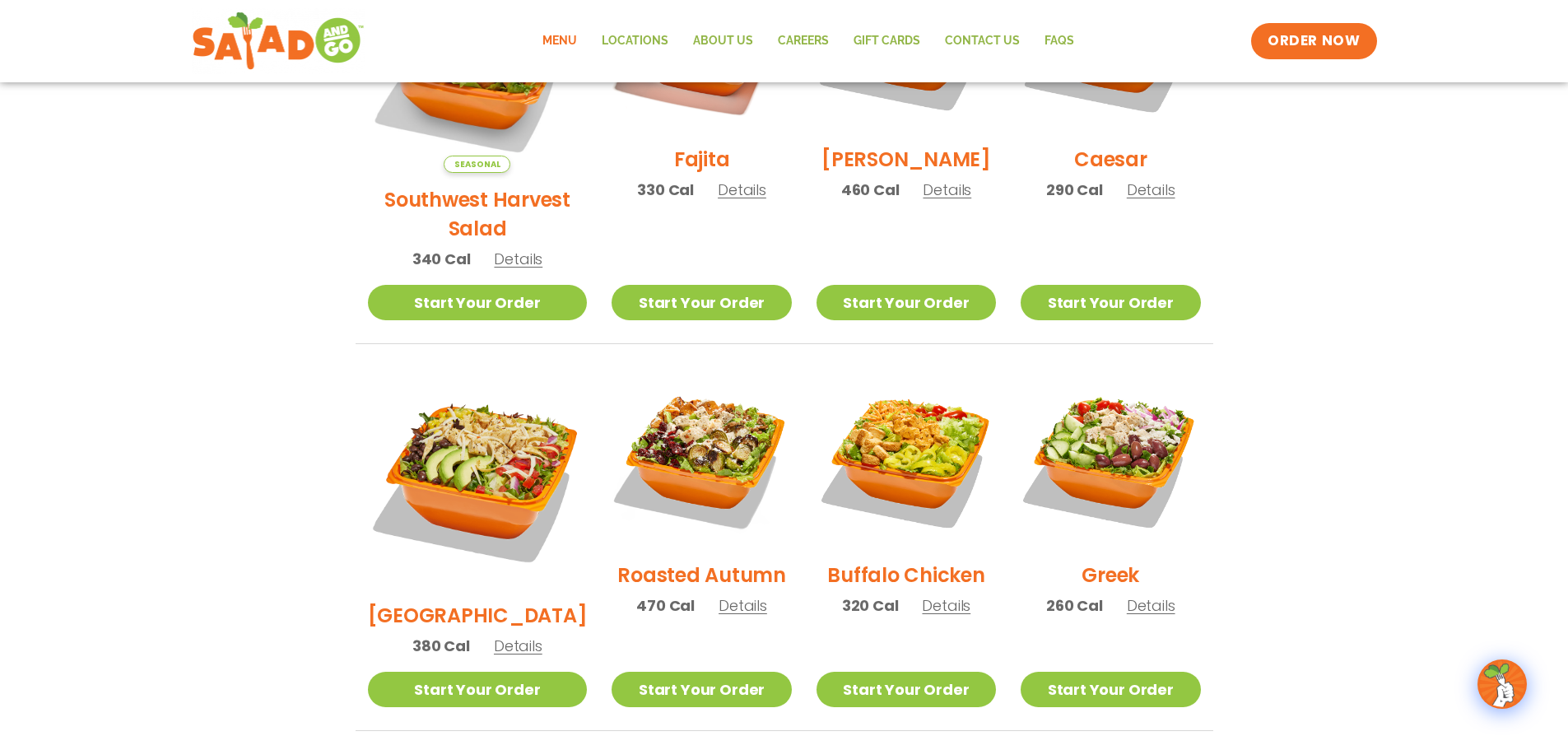
click at [709, 561] on h2 "Roasted Autumn" at bounding box center [701, 575] width 169 height 29
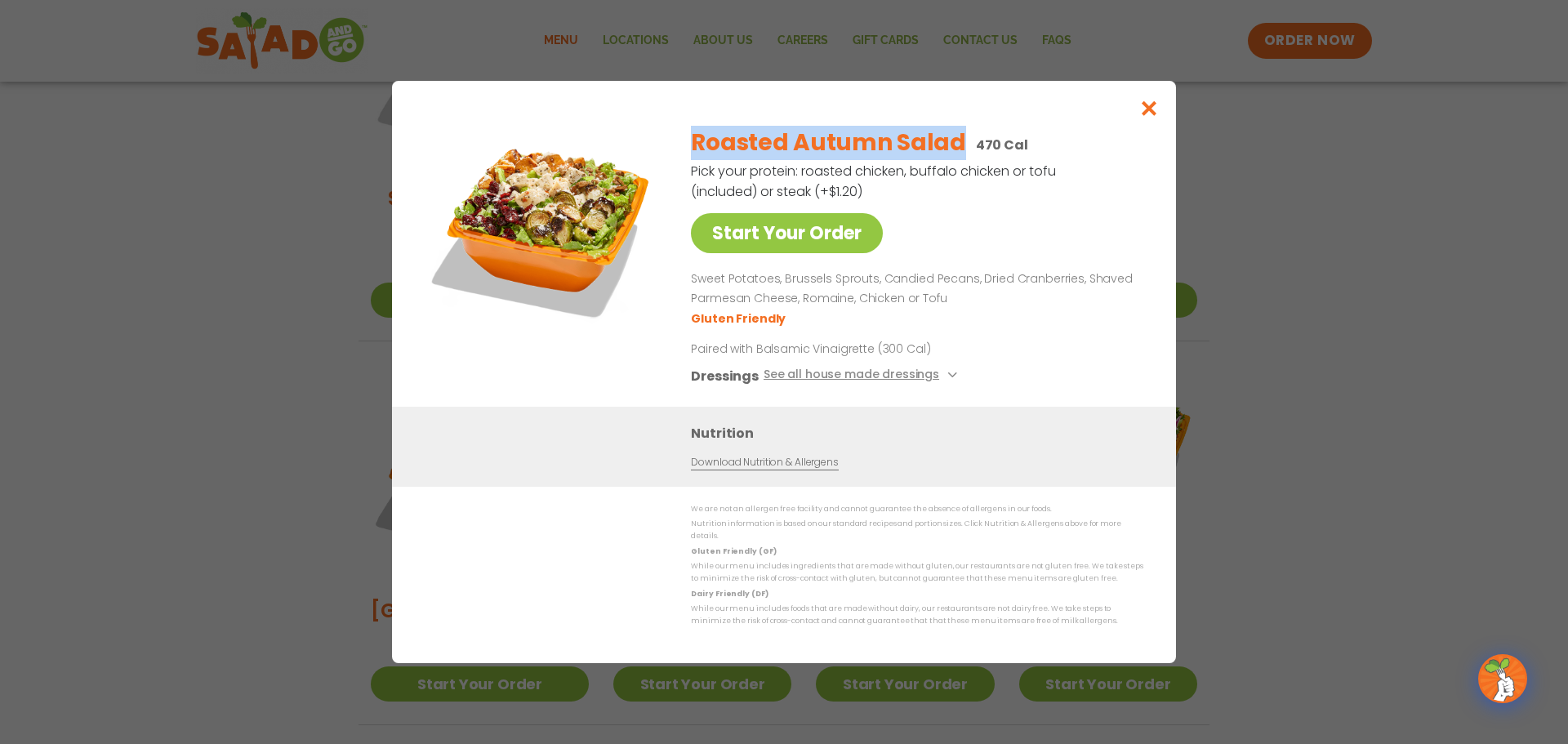
drag, startPoint x: 956, startPoint y: 146, endPoint x: 695, endPoint y: 150, distance: 261.0
click at [695, 150] on h2 "Roasted Autumn Salad" at bounding box center [827, 143] width 274 height 34
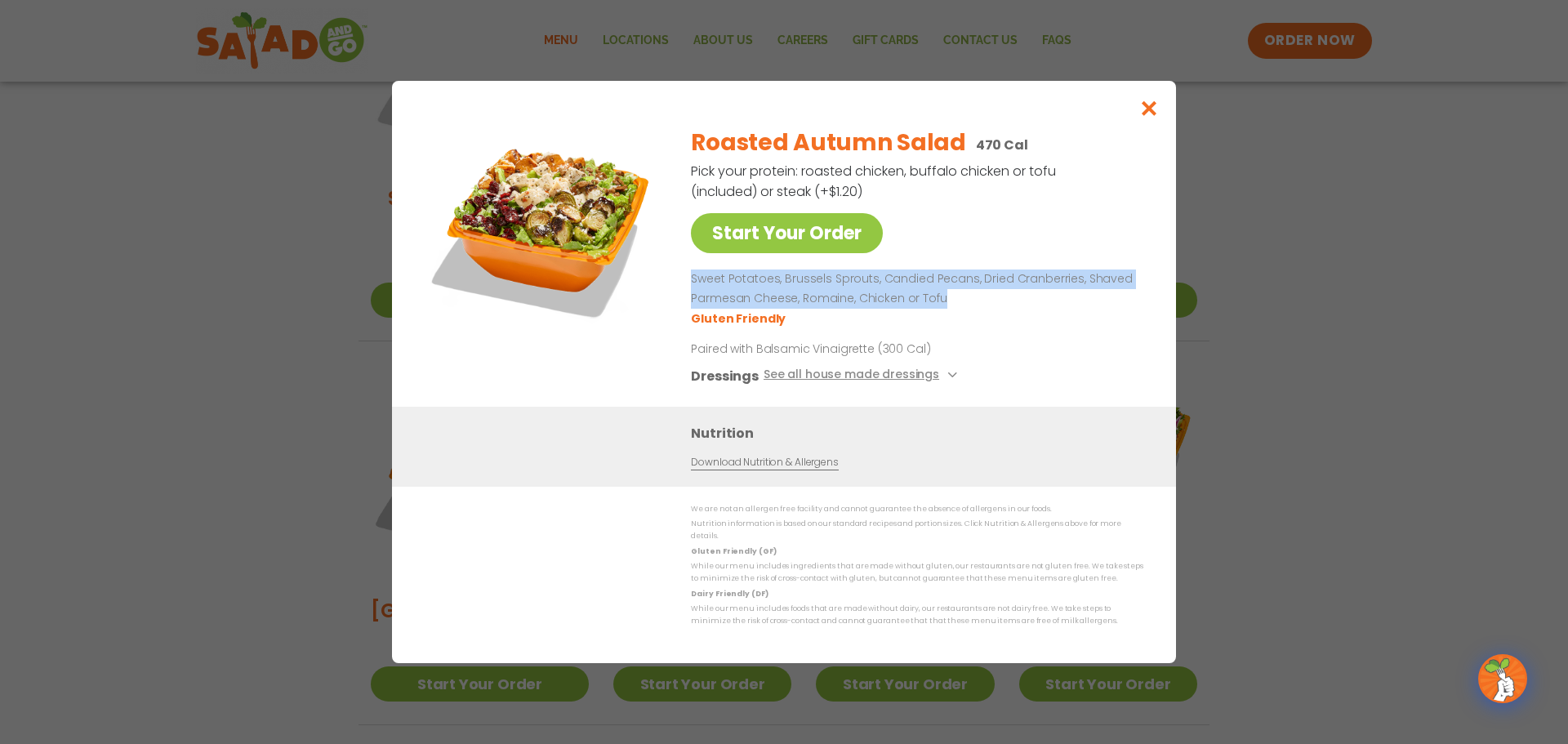
drag, startPoint x: 693, startPoint y: 285, endPoint x: 954, endPoint y: 305, distance: 261.8
click at [954, 305] on p "Sweet Potatoes, Brussels Sprouts, Candied Pecans, Dried Cranberries, Shaved Par…" at bounding box center [913, 289] width 446 height 39
click at [871, 356] on p "Paired with Balsamic Vinaigrette (300 Cal)" at bounding box center [841, 349] width 302 height 17
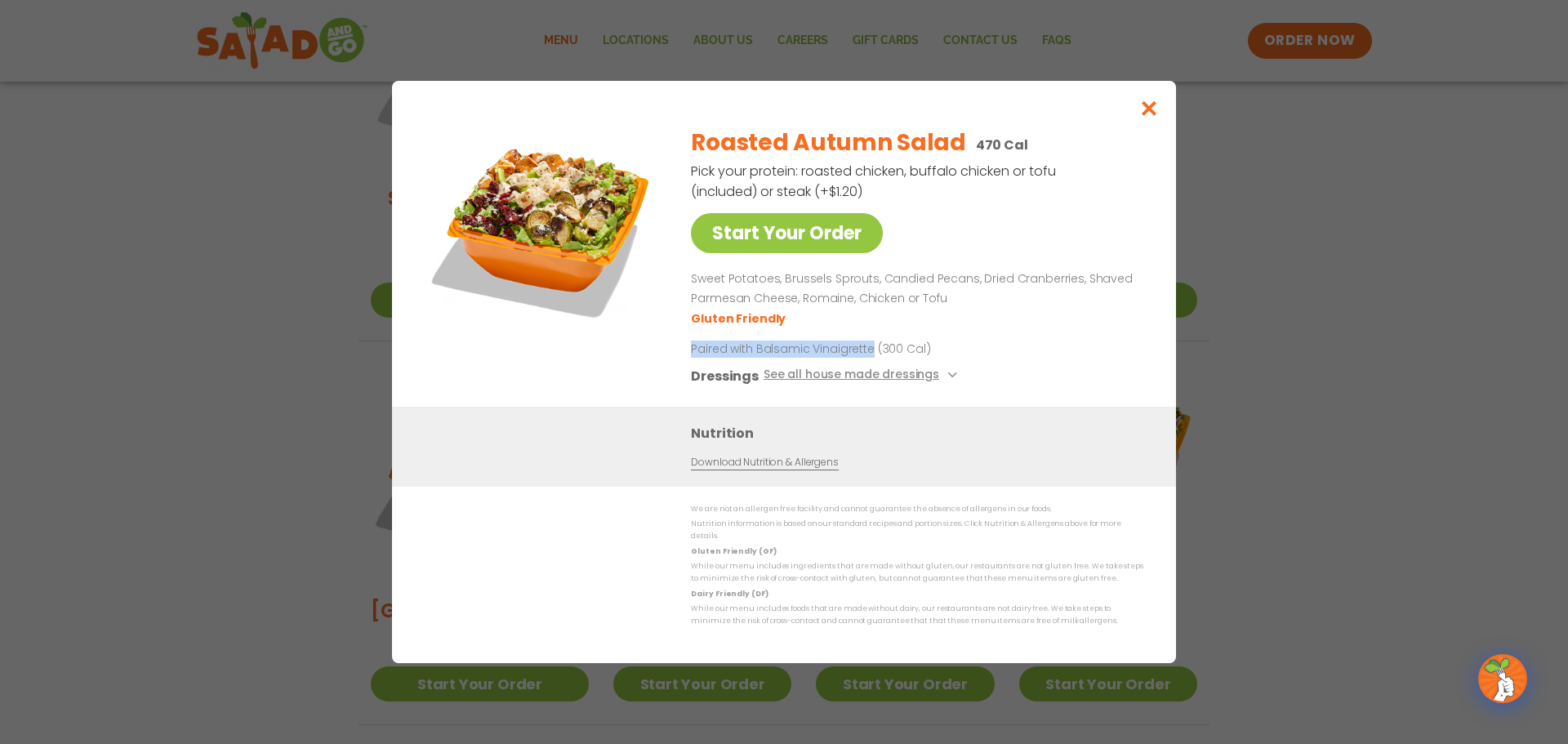
drag, startPoint x: 867, startPoint y: 356, endPoint x: 680, endPoint y: 351, distance: 187.1
click at [680, 351] on div "Start Your Order Roasted Autumn Salad 470 Cal Pick your protein: roasted chicke…" at bounding box center [784, 260] width 719 height 293
click at [1147, 115] on icon "Close modal" at bounding box center [1149, 108] width 20 height 17
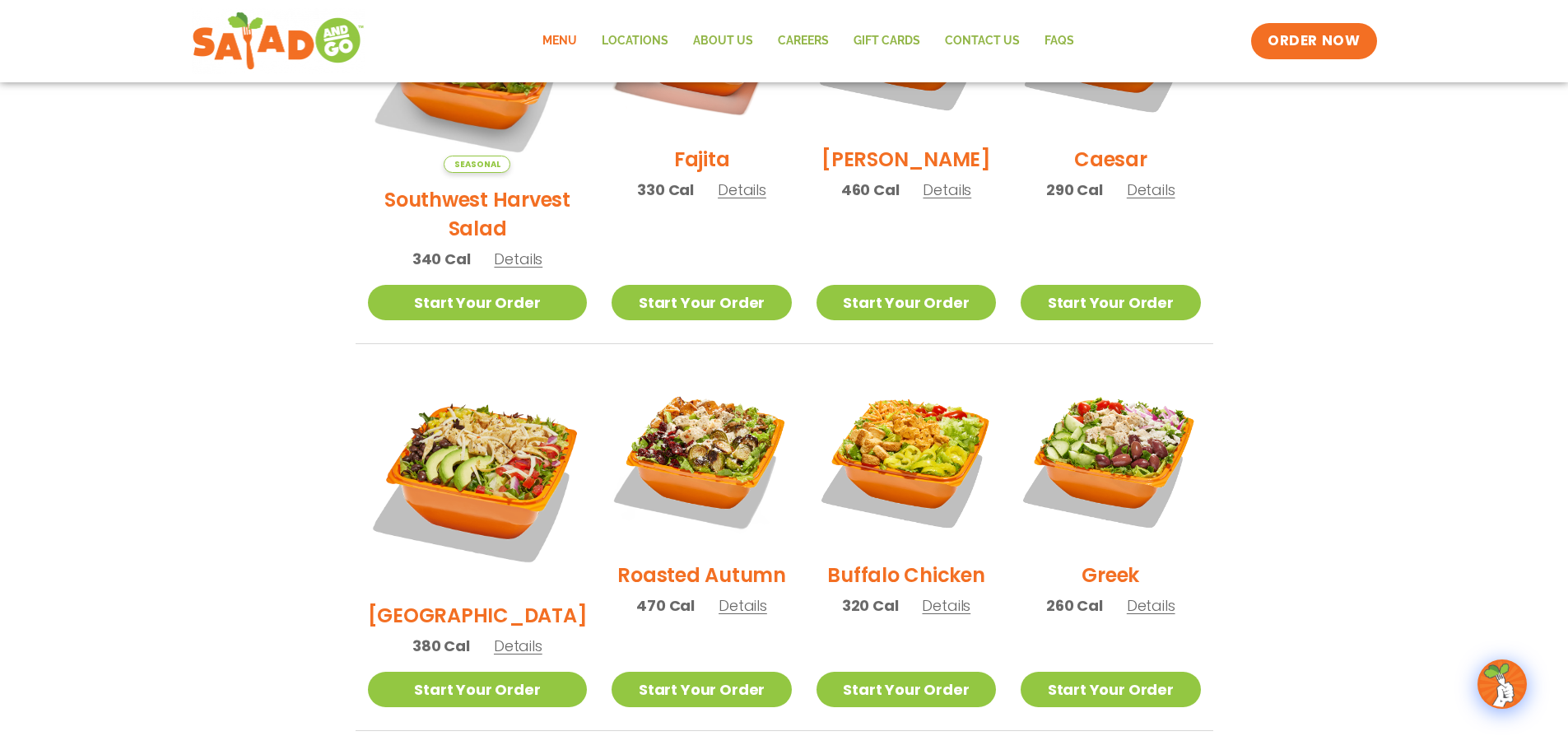
click at [903, 561] on h2 "Buffalo Chicken" at bounding box center [906, 575] width 158 height 29
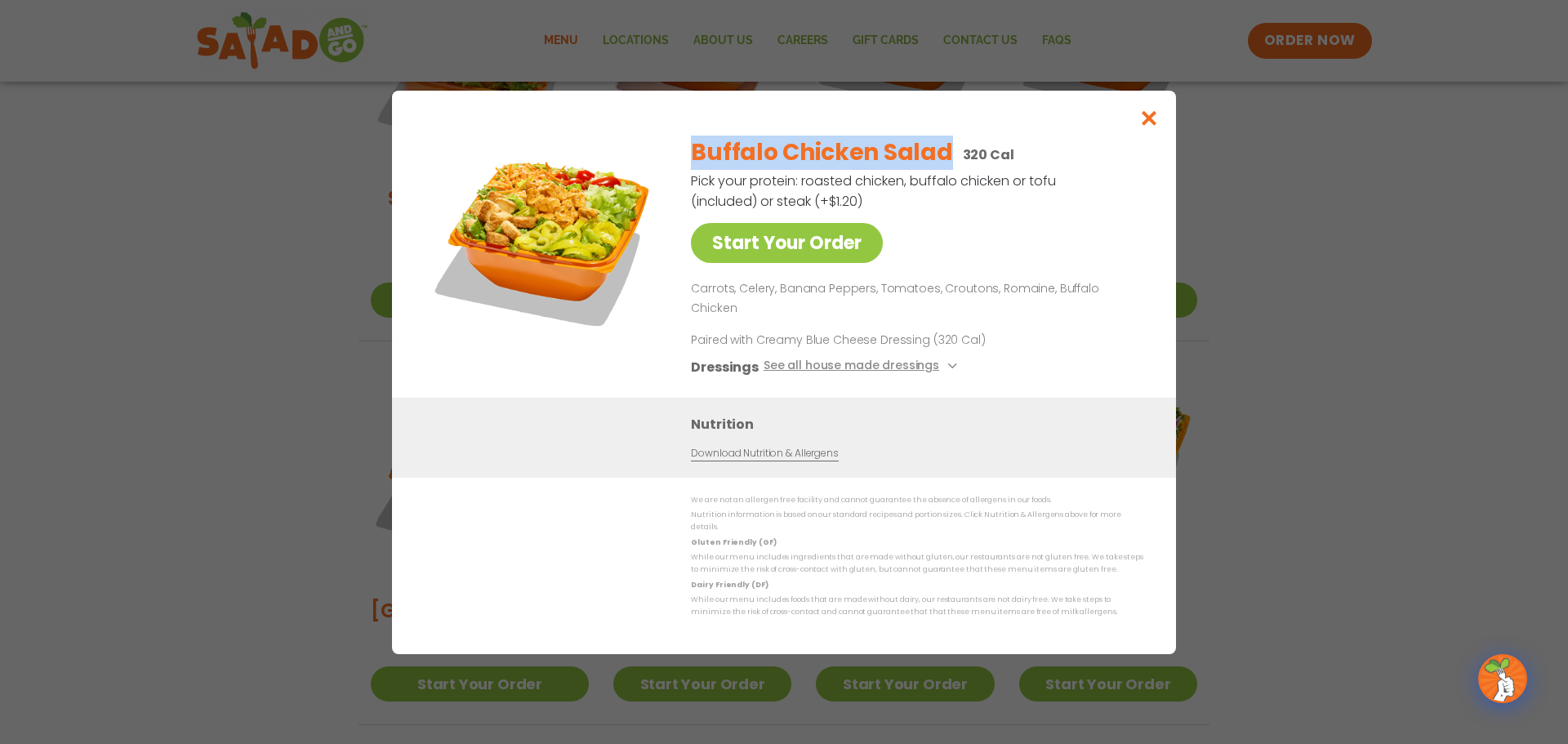
drag, startPoint x: 943, startPoint y: 165, endPoint x: 694, endPoint y: 162, distance: 249.0
click at [694, 162] on h2 "Buffalo Chicken Salad" at bounding box center [821, 153] width 261 height 34
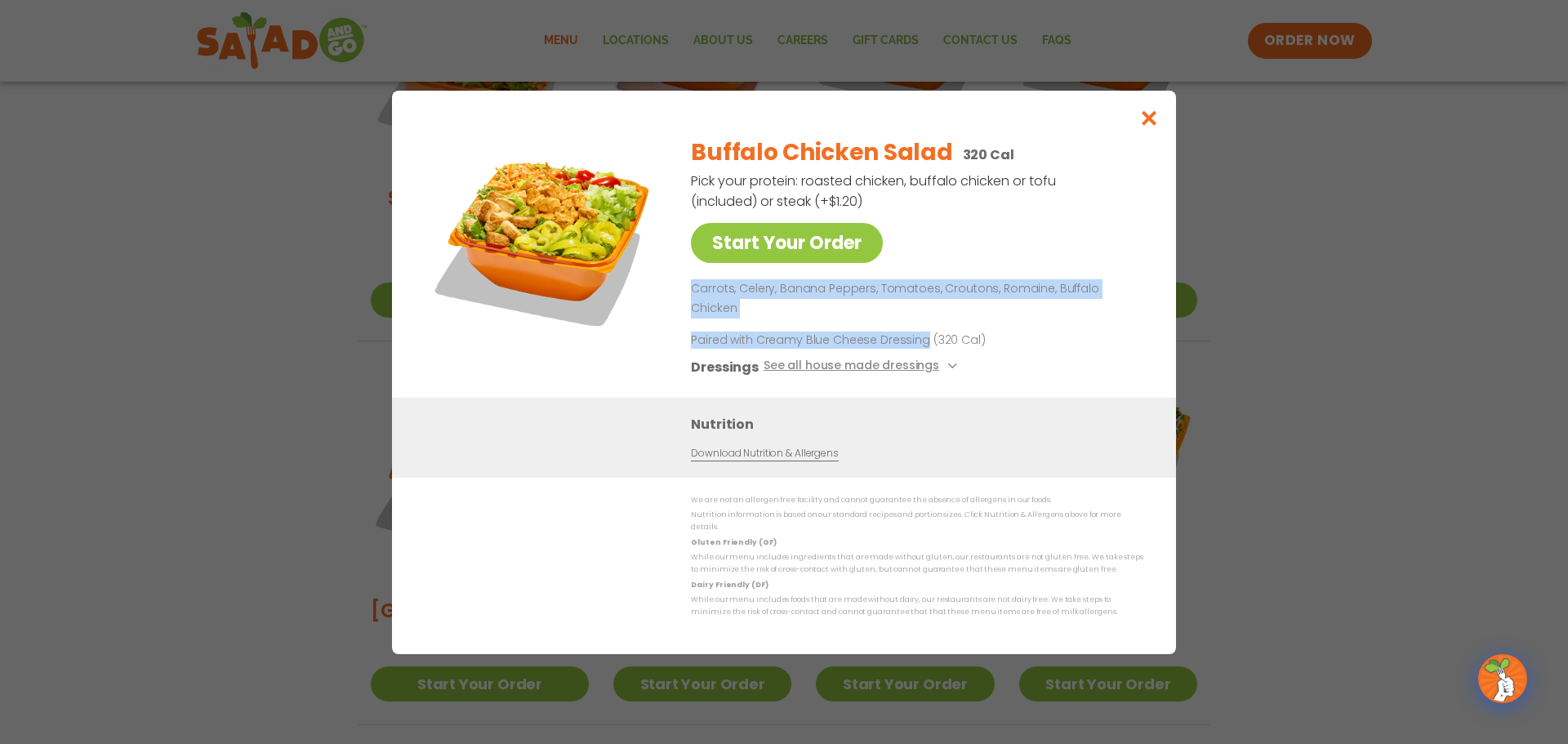
drag, startPoint x: 693, startPoint y: 302, endPoint x: 922, endPoint y: 336, distance: 231.5
click at [922, 336] on div "Buffalo Chicken Salad 320 Cal Pick your protein: roasted chicken, buffalo chick…" at bounding box center [913, 260] width 446 height 274
click at [1147, 127] on icon "Close modal" at bounding box center [1149, 118] width 20 height 17
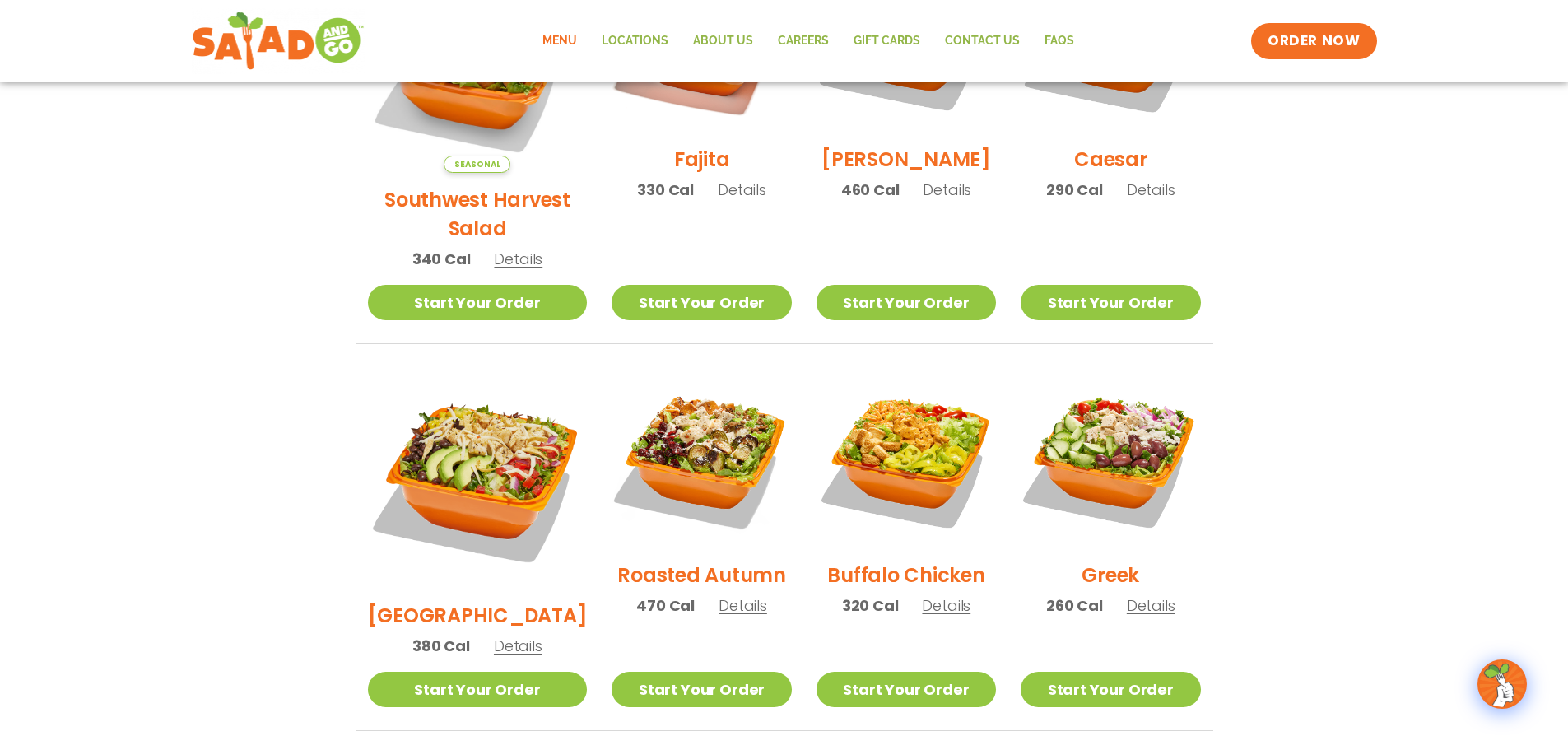
click at [1112, 561] on h2 "Greek" at bounding box center [1110, 575] width 58 height 29
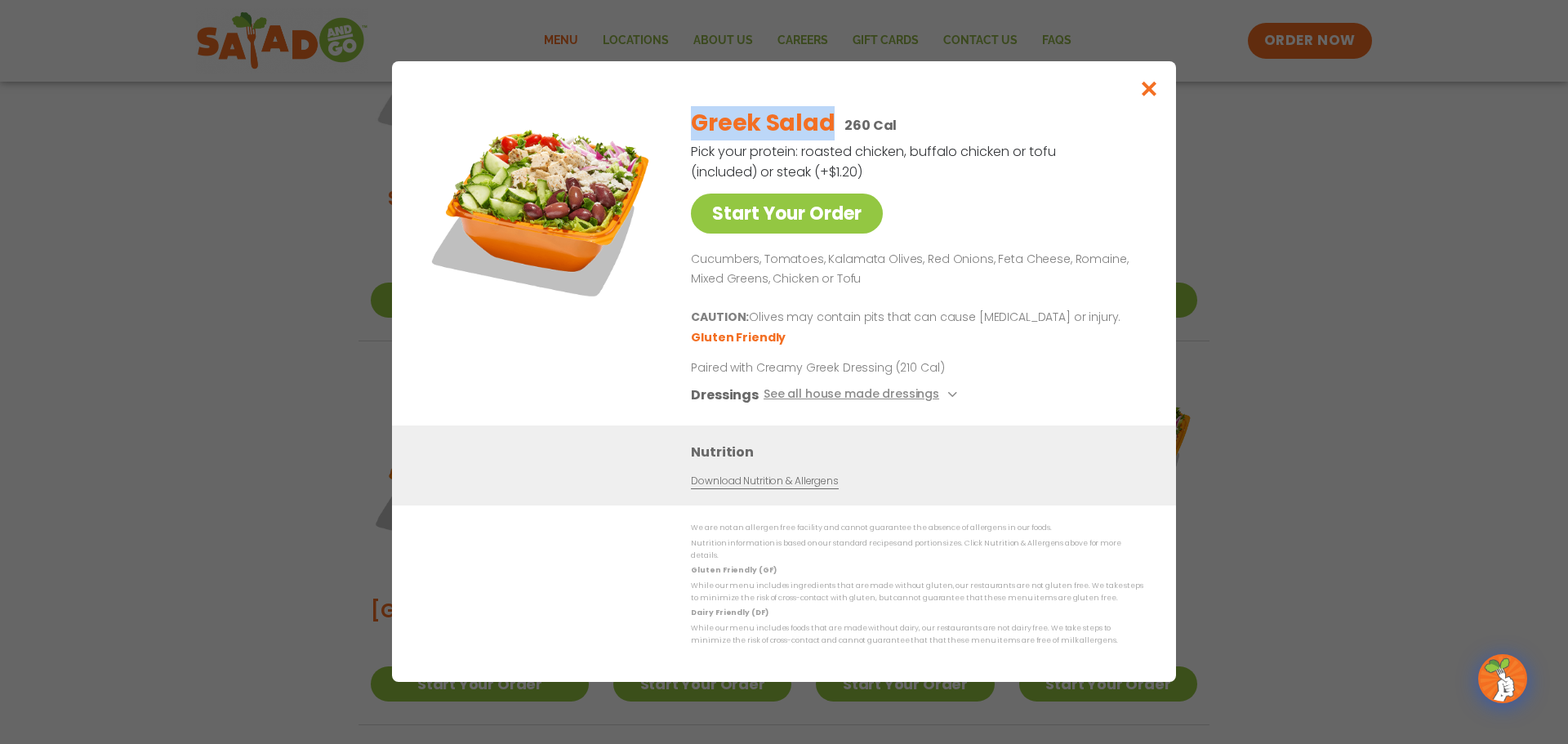
drag, startPoint x: 827, startPoint y: 128, endPoint x: 694, endPoint y: 138, distance: 133.4
click at [694, 138] on h2 "Greek Salad" at bounding box center [763, 124] width 144 height 34
drag, startPoint x: 855, startPoint y: 290, endPoint x: 846, endPoint y: 288, distance: 9.2
click at [855, 289] on p "Cucumbers, Tomatoes, Kalamata Olives, Red Onions, Feta Cheese, Romaine, Mixed G…" at bounding box center [913, 269] width 446 height 39
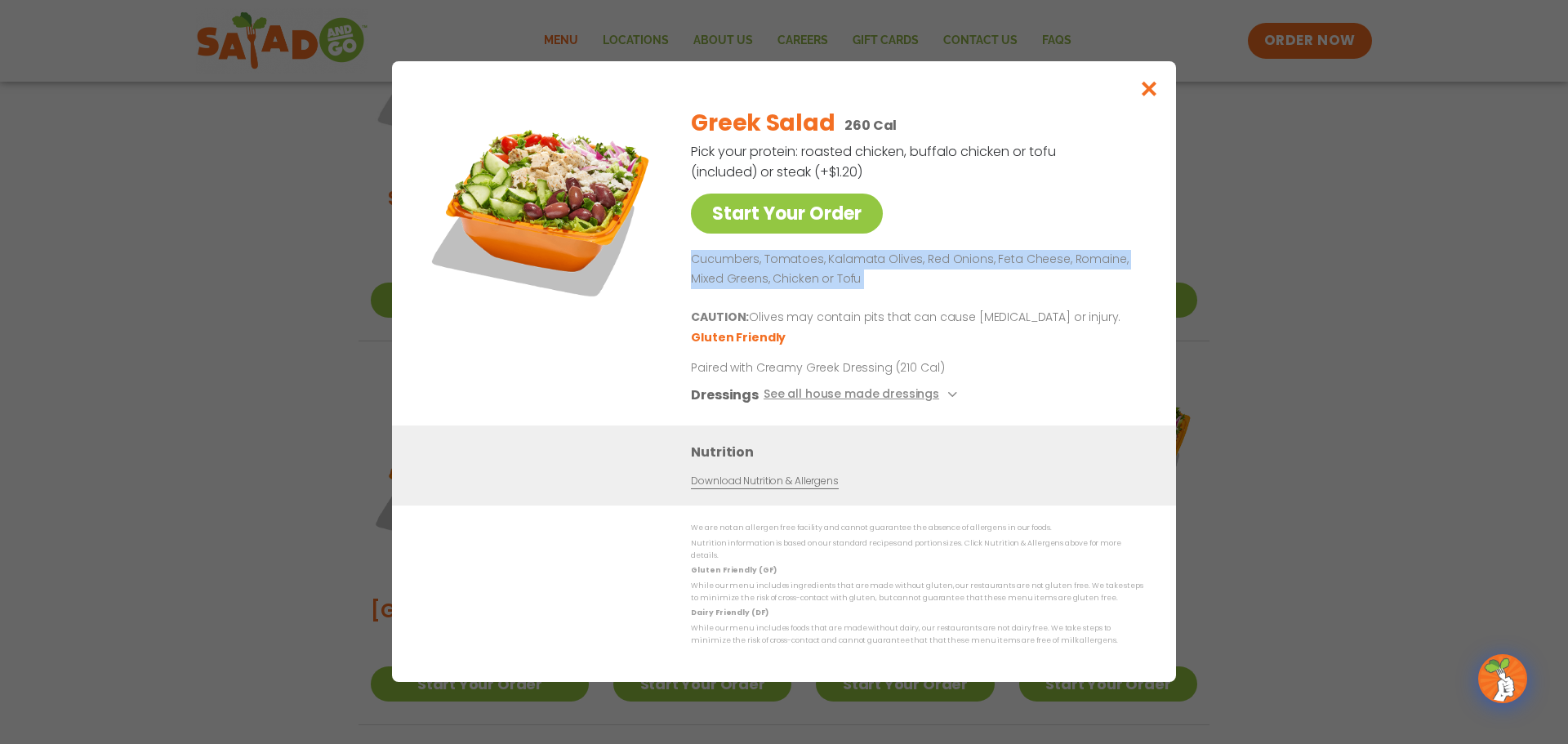
drag, startPoint x: 846, startPoint y: 288, endPoint x: 705, endPoint y: 268, distance: 142.4
click at [705, 268] on p "Cucumbers, Tomatoes, Kalamata Olives, Red Onions, Feta Cheese, Romaine, Mixed G…" at bounding box center [913, 269] width 446 height 39
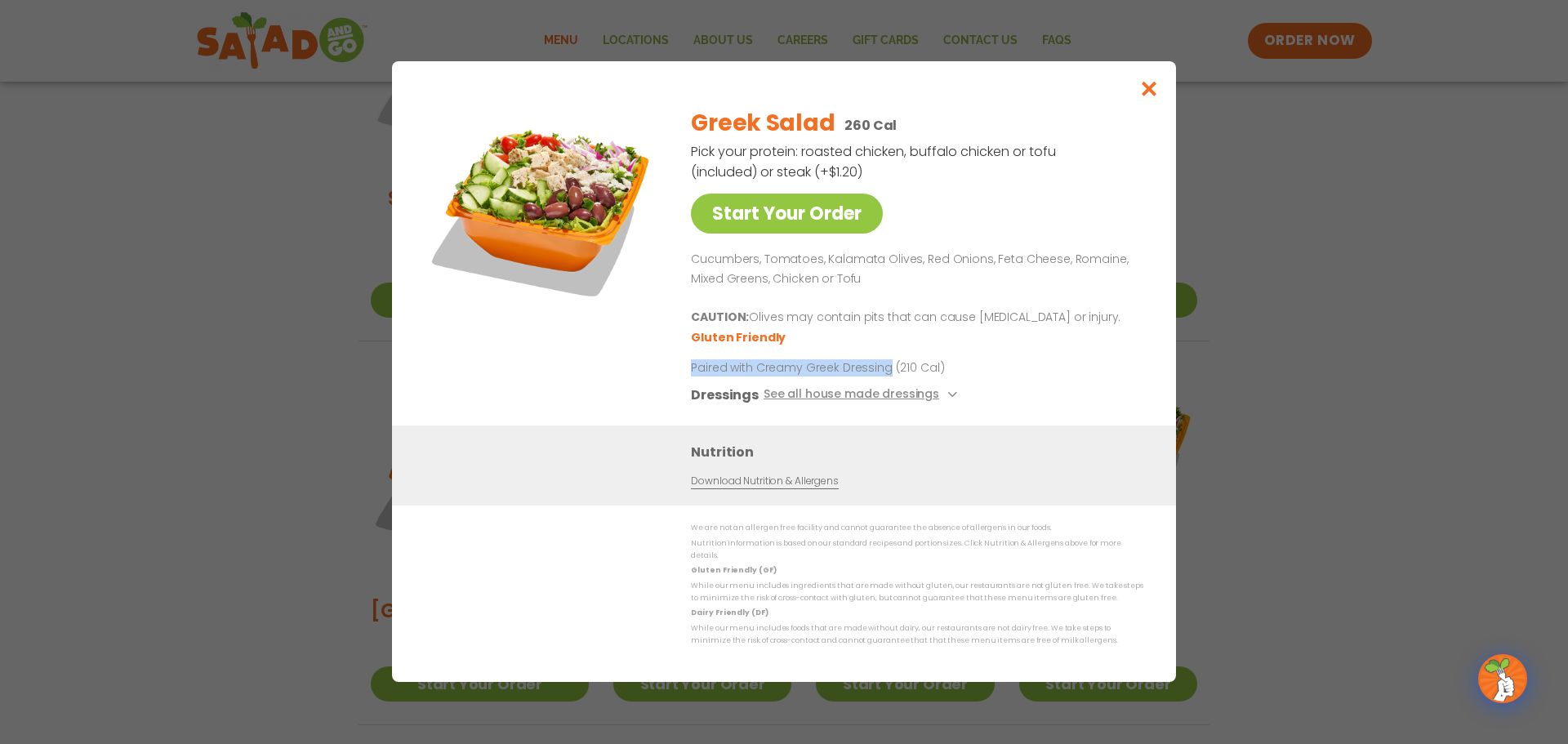
drag, startPoint x: 886, startPoint y: 373, endPoint x: 692, endPoint y: 372, distance: 194.0
click at [692, 372] on p "Paired with Creamy Greek Dressing (210 Cal)" at bounding box center [841, 368] width 302 height 17
click at [1149, 97] on icon "Close modal" at bounding box center [1149, 88] width 20 height 17
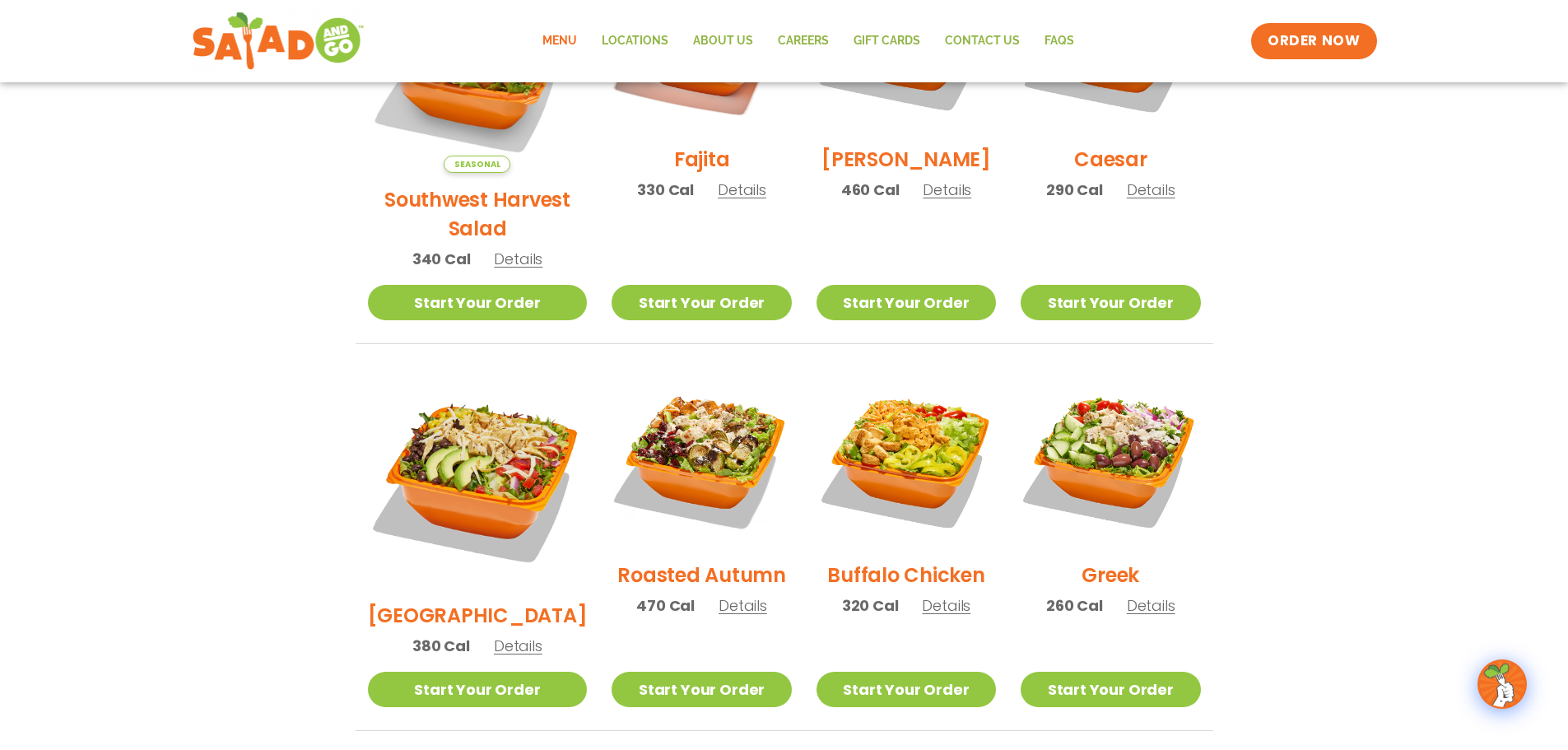
click at [486, 186] on h2 "Southwest Harvest Salad" at bounding box center [478, 215] width 219 height 58
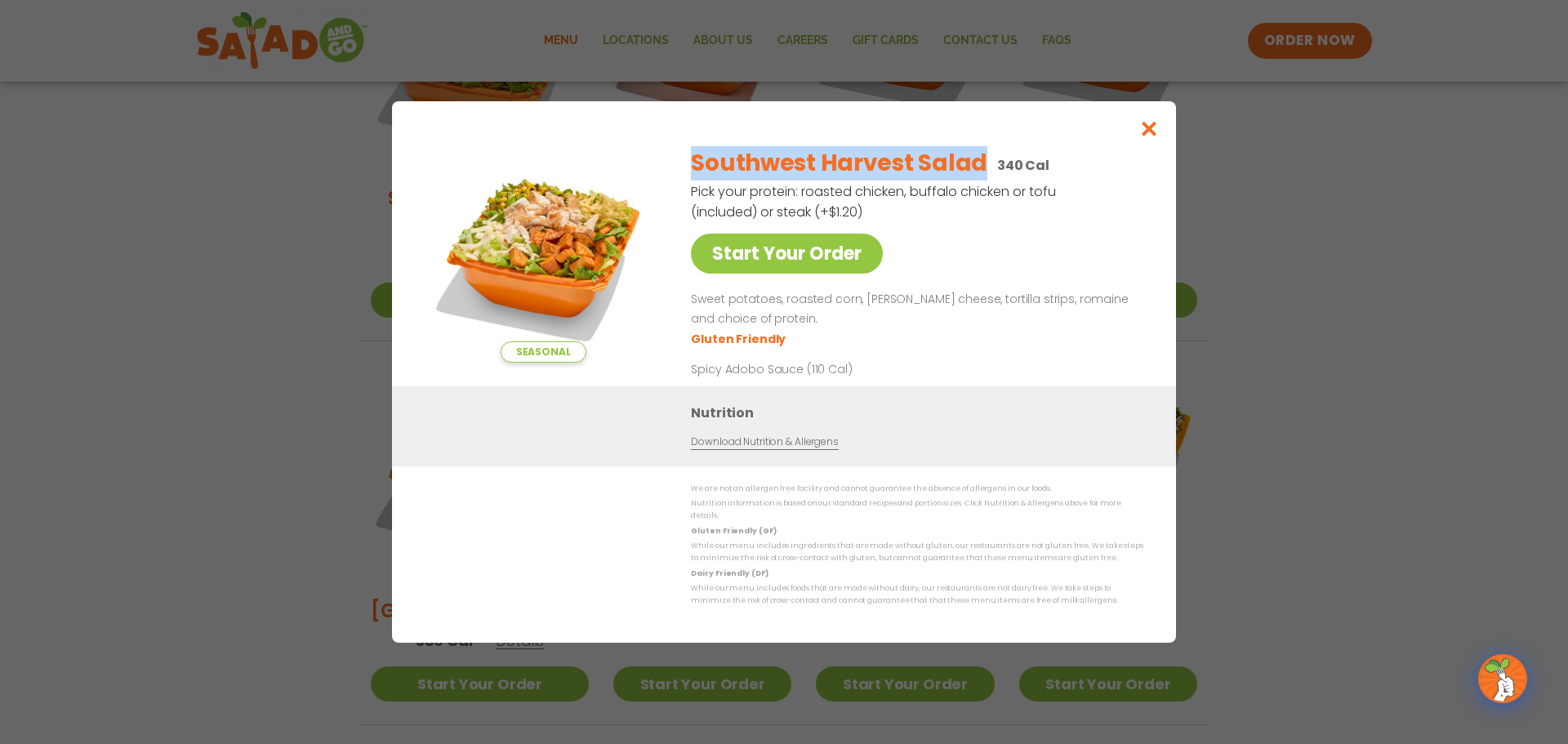
drag, startPoint x: 979, startPoint y: 173, endPoint x: 696, endPoint y: 172, distance: 283.0
click at [696, 172] on h2 "Southwest Harvest Salad" at bounding box center [839, 164] width 296 height 34
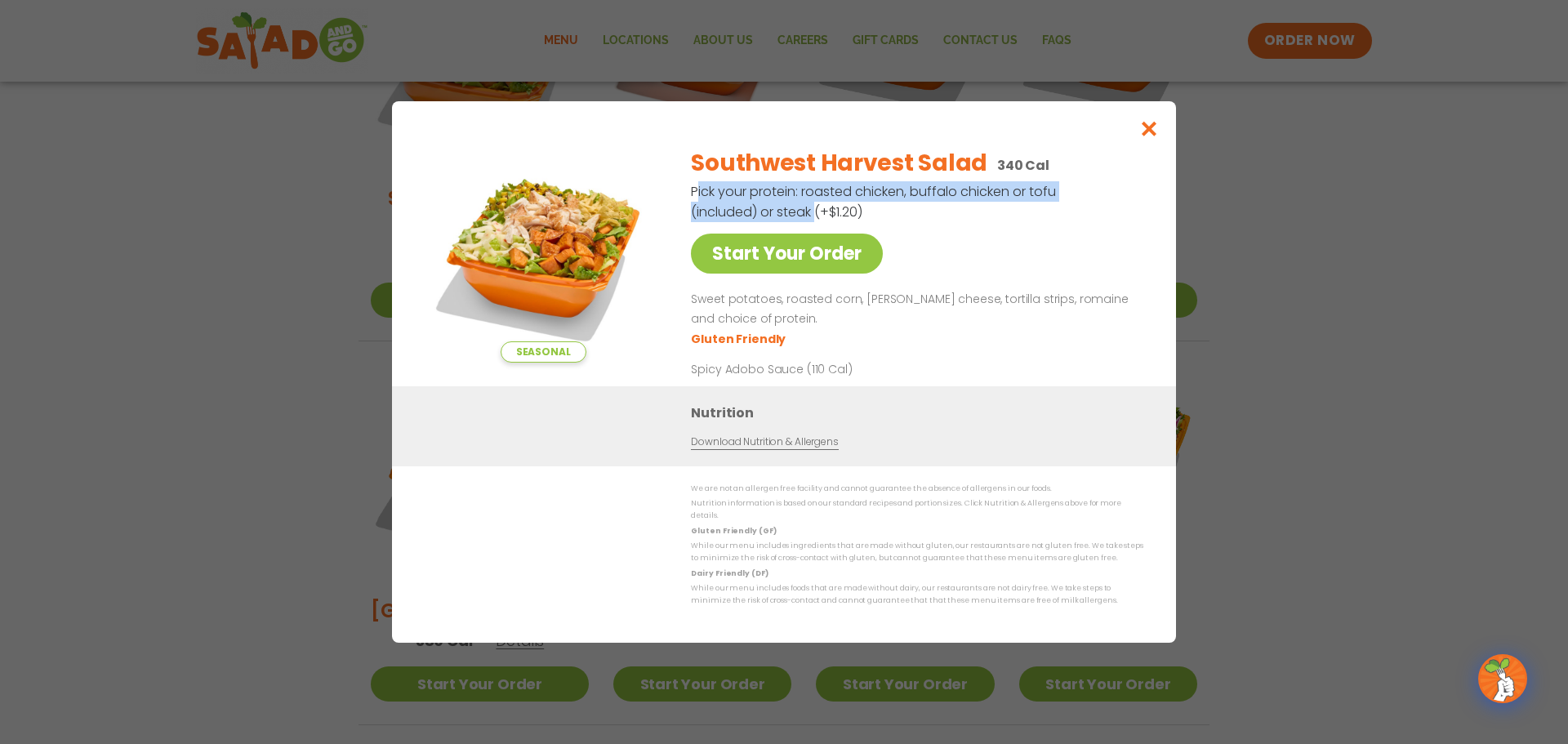
drag, startPoint x: 815, startPoint y: 218, endPoint x: 693, endPoint y: 199, distance: 123.5
click at [693, 199] on p "Pick your protein: roasted chicken, buffalo chicken or tofu (included) or steak…" at bounding box center [874, 202] width 367 height 41
click at [788, 325] on p "Sweet potatoes, roasted corn, [PERSON_NAME] cheese, tortilla strips, romaine an…" at bounding box center [913, 309] width 446 height 39
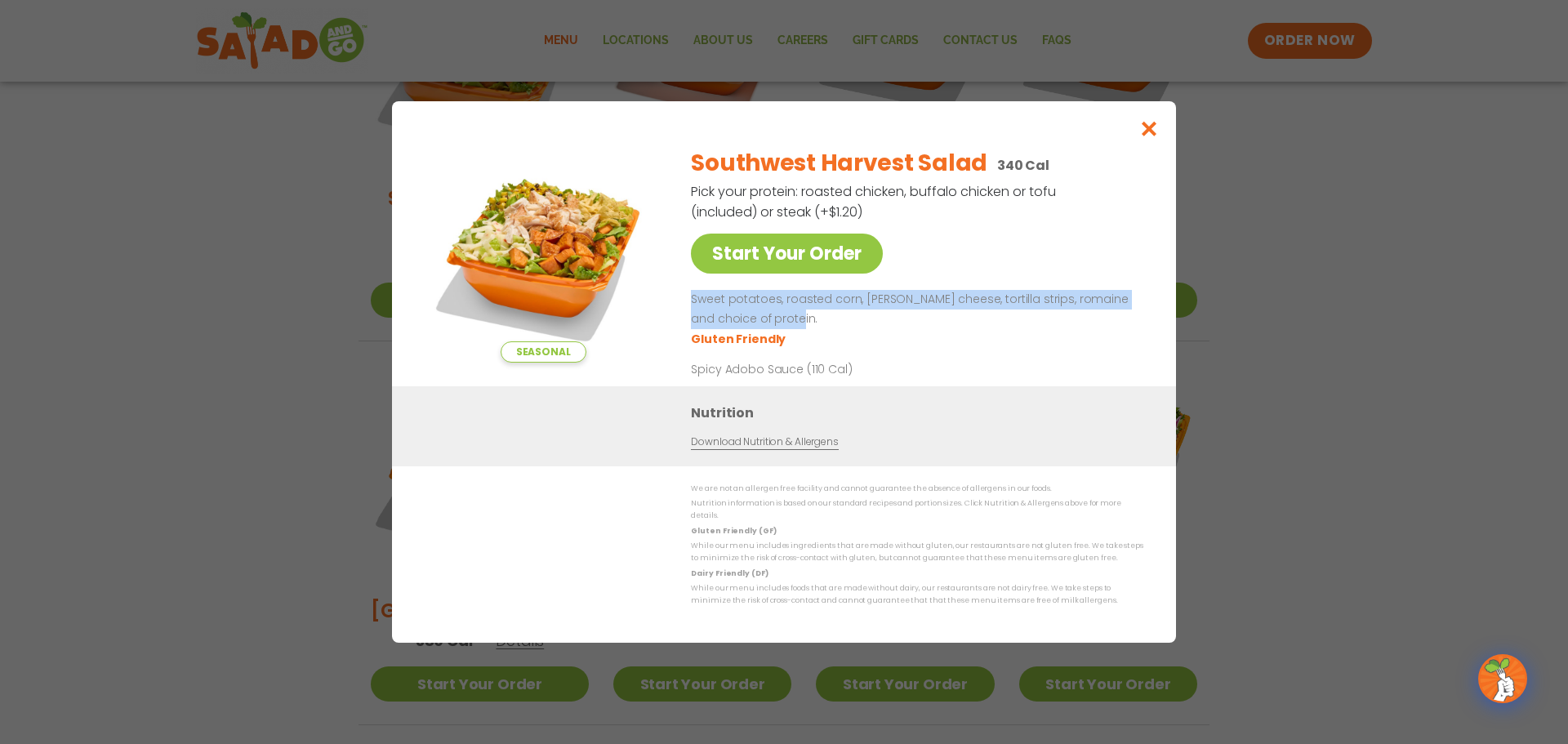
drag, startPoint x: 786, startPoint y: 324, endPoint x: 689, endPoint y: 305, distance: 98.8
click at [689, 305] on div "Seasonal Start Your Order Southwest Harvest Salad 340 Cal Pick your protein: ro…" at bounding box center [784, 260] width 719 height 252
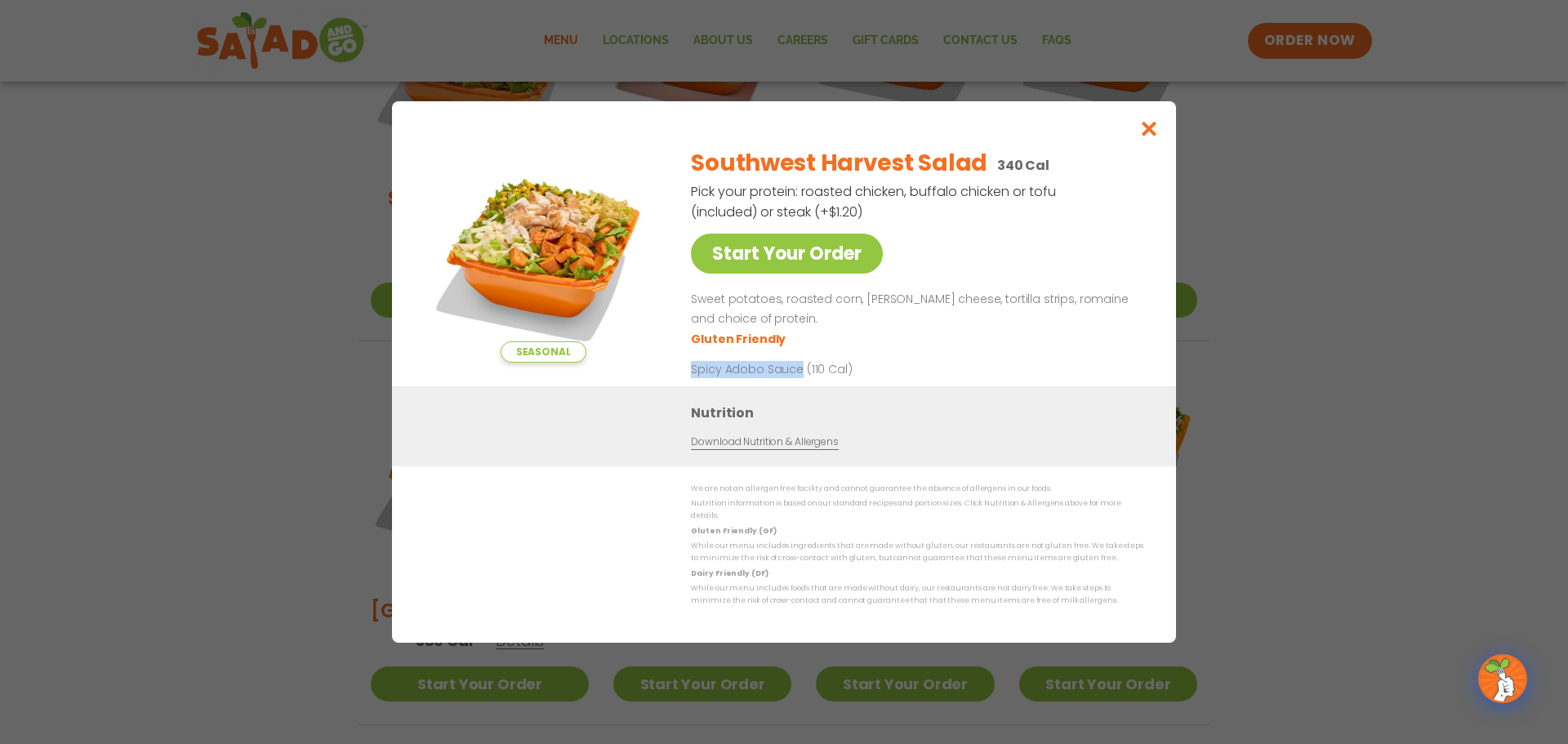
drag, startPoint x: 797, startPoint y: 375, endPoint x: 687, endPoint y: 376, distance: 110.0
click at [687, 376] on div "Seasonal Start Your Order Southwest Harvest Salad 340 Cal Pick your protein: ro…" at bounding box center [784, 260] width 719 height 252
click at [1145, 137] on icon "Close modal" at bounding box center [1149, 129] width 20 height 17
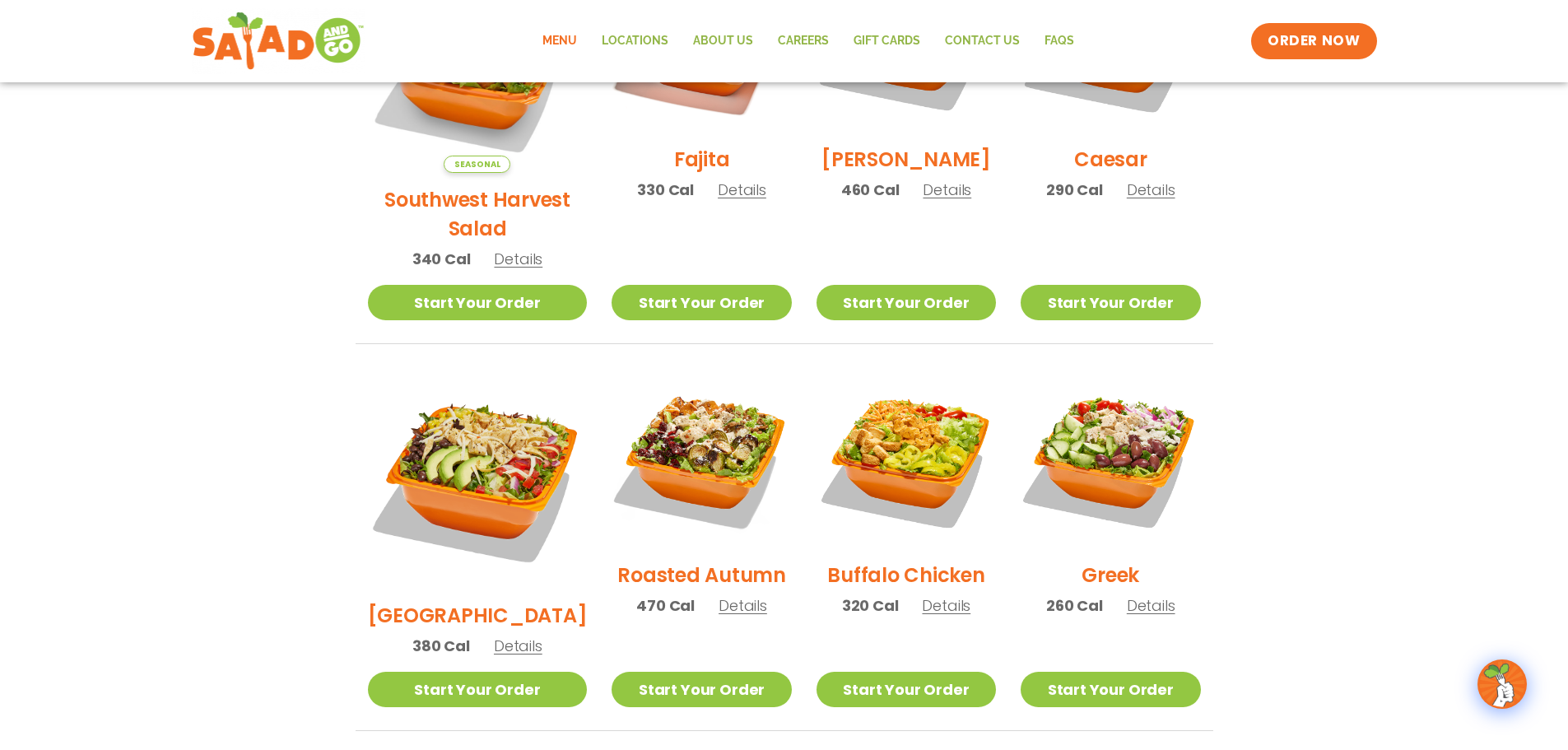
click at [685, 172] on h2 "Fajita" at bounding box center [702, 159] width 56 height 29
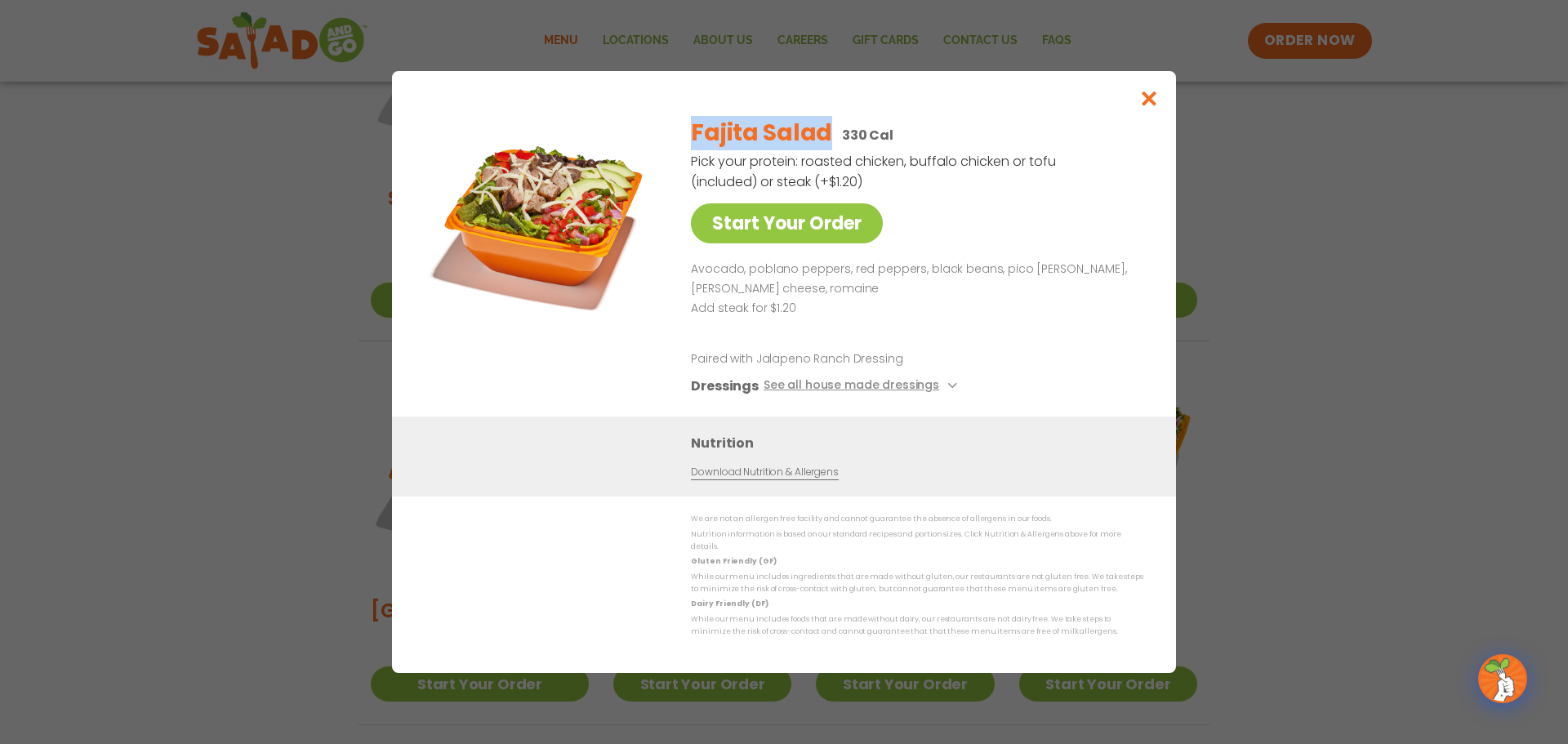
drag, startPoint x: 829, startPoint y: 135, endPoint x: 693, endPoint y: 149, distance: 136.7
click at [693, 149] on div "Fajita Salad 330 Cal" at bounding box center [913, 133] width 446 height 34
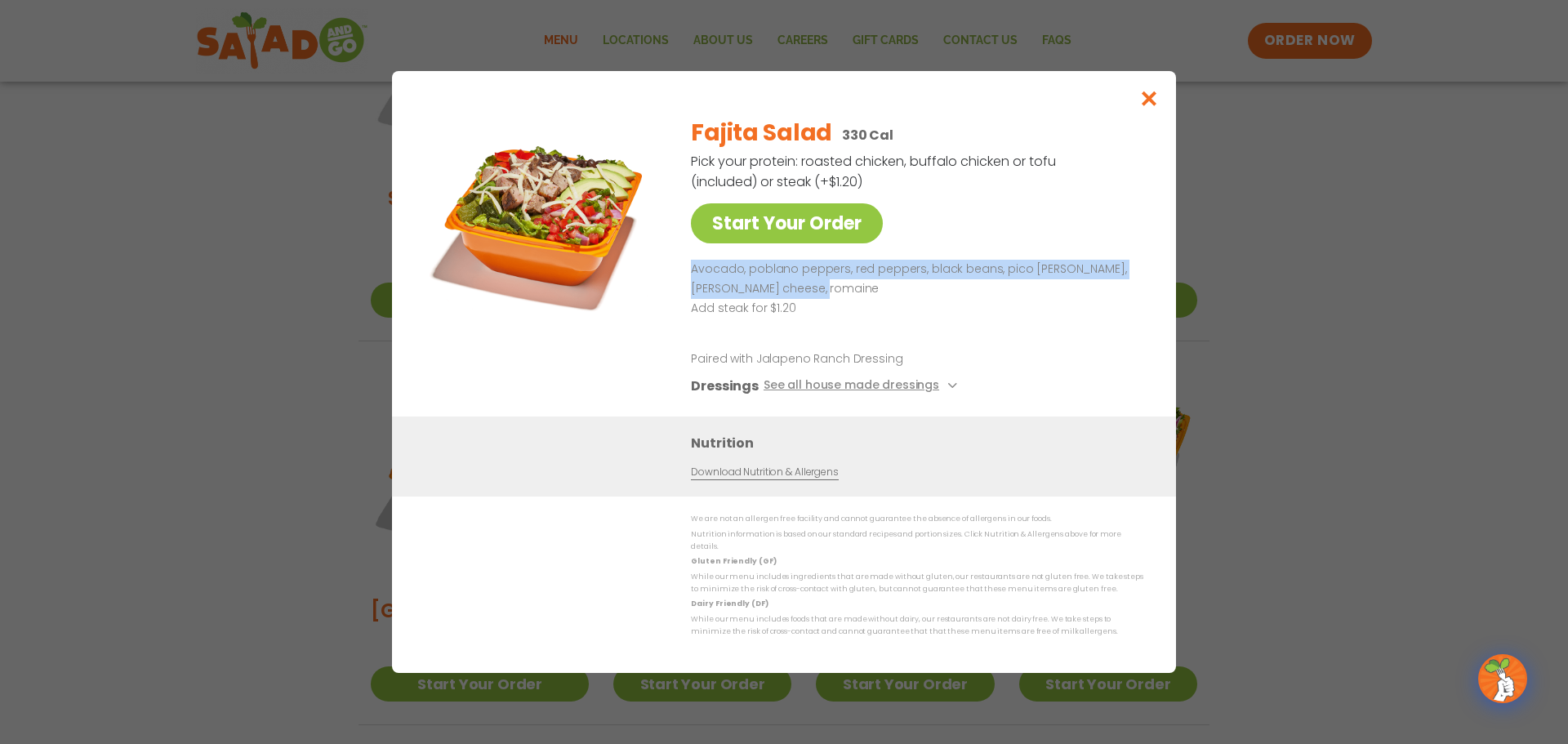
drag, startPoint x: 813, startPoint y: 293, endPoint x: 692, endPoint y: 281, distance: 121.6
click at [692, 281] on p "Avocado, poblano peppers, red peppers, black beans, pico [PERSON_NAME], [PERSON…" at bounding box center [913, 279] width 446 height 39
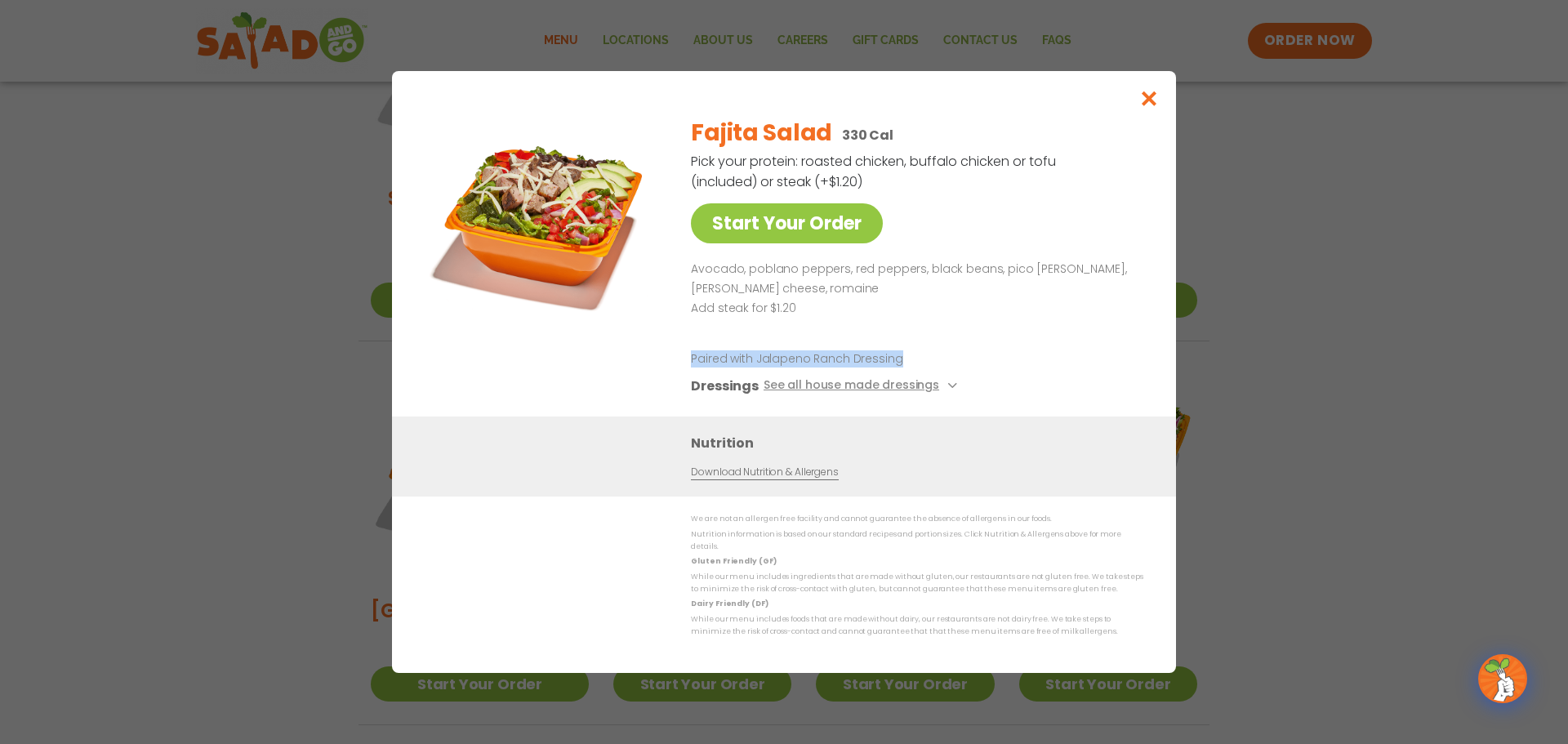
drag, startPoint x: 901, startPoint y: 366, endPoint x: 693, endPoint y: 364, distance: 208.0
click at [693, 364] on p "Paired with Jalapeno Ranch Dressing" at bounding box center [841, 358] width 302 height 17
click at [1149, 105] on icon "Close modal" at bounding box center [1149, 98] width 20 height 17
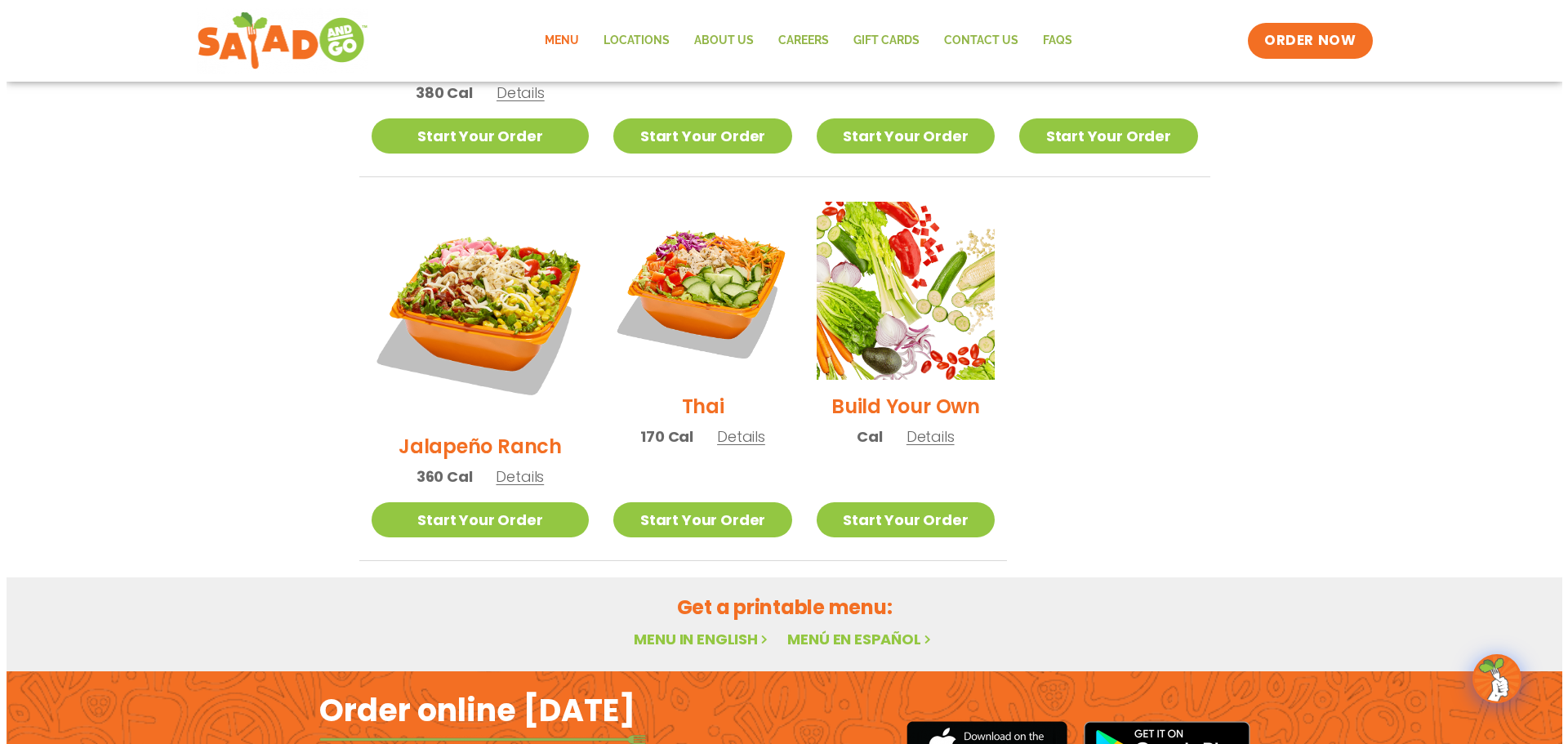
scroll to position [1161, 0]
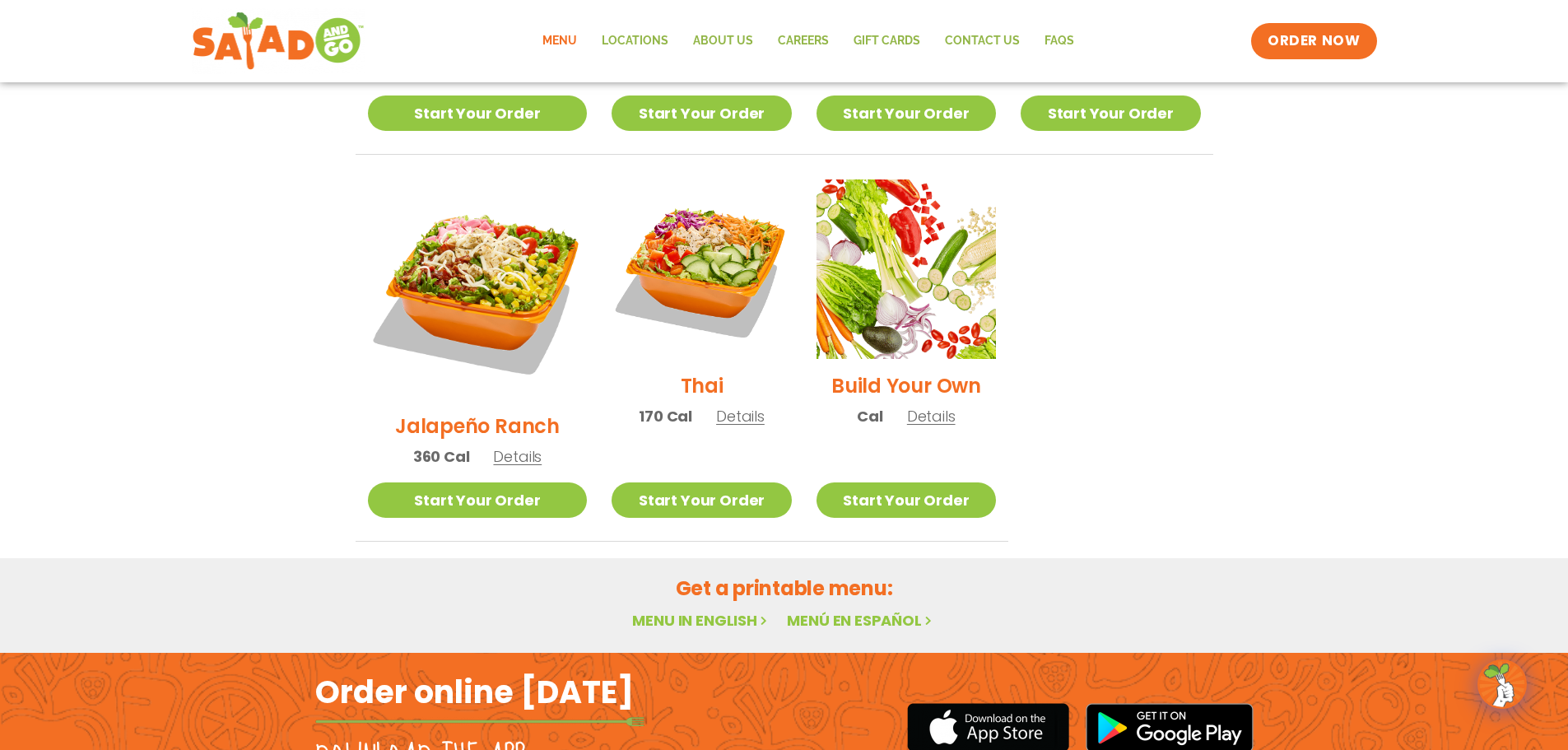
click at [431, 412] on h2 "Jalapeño Ranch" at bounding box center [478, 426] width 165 height 29
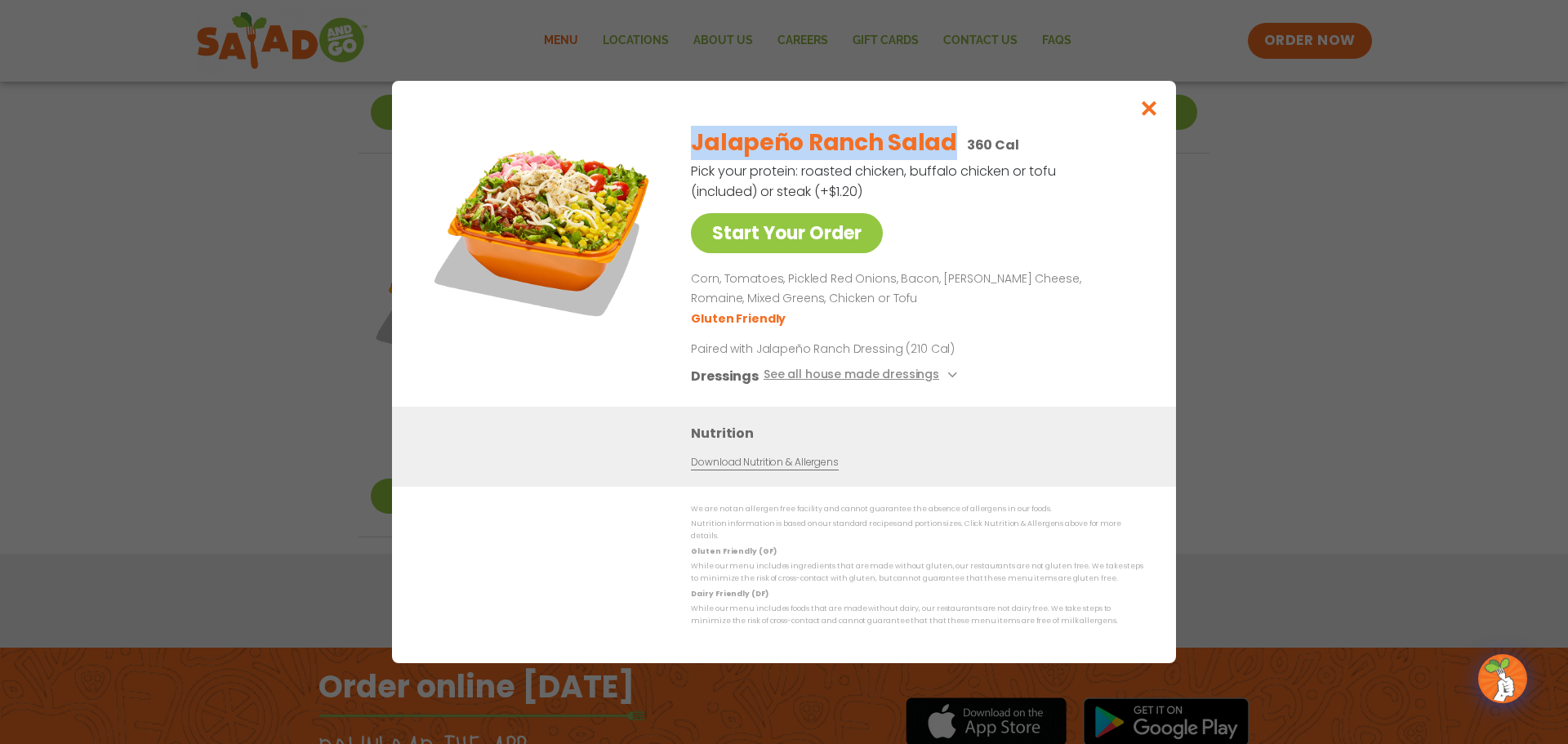
drag, startPoint x: 950, startPoint y: 152, endPoint x: 686, endPoint y: 154, distance: 264.0
click at [686, 154] on div "Start Your Order Jalapeño Ranch Salad 360 Cal Pick your protein: roasted chicke…" at bounding box center [784, 260] width 719 height 293
click at [860, 306] on p "Corn, Tomatoes, Pickled Red Onions, Bacon, [PERSON_NAME] Cheese, Romaine, Mixed…" at bounding box center [913, 289] width 446 height 39
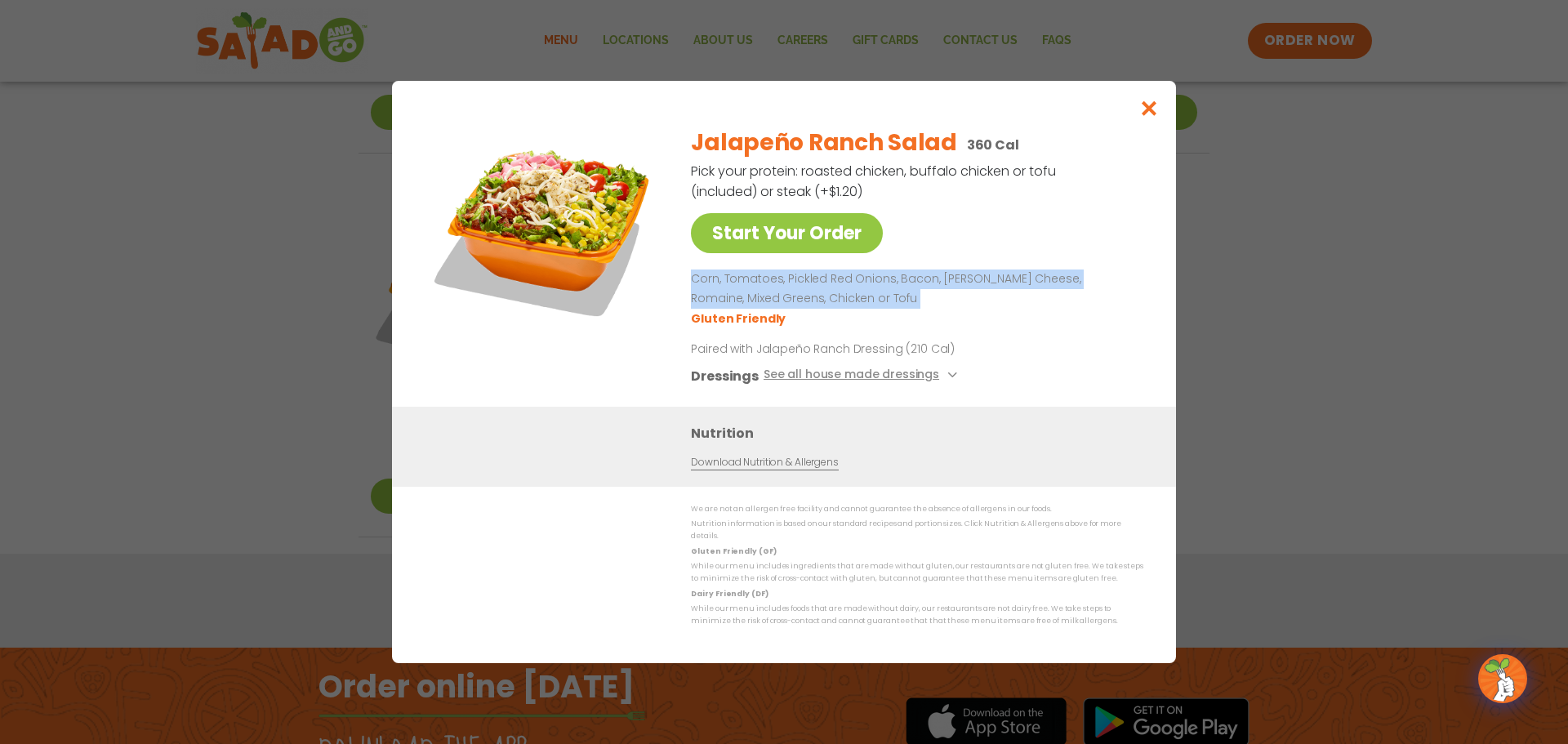
drag, startPoint x: 857, startPoint y: 306, endPoint x: 698, endPoint y: 289, distance: 159.9
click at [698, 289] on p "Corn, Tomatoes, Pickled Red Onions, Bacon, [PERSON_NAME] Cheese, Romaine, Mixed…" at bounding box center [913, 289] width 446 height 39
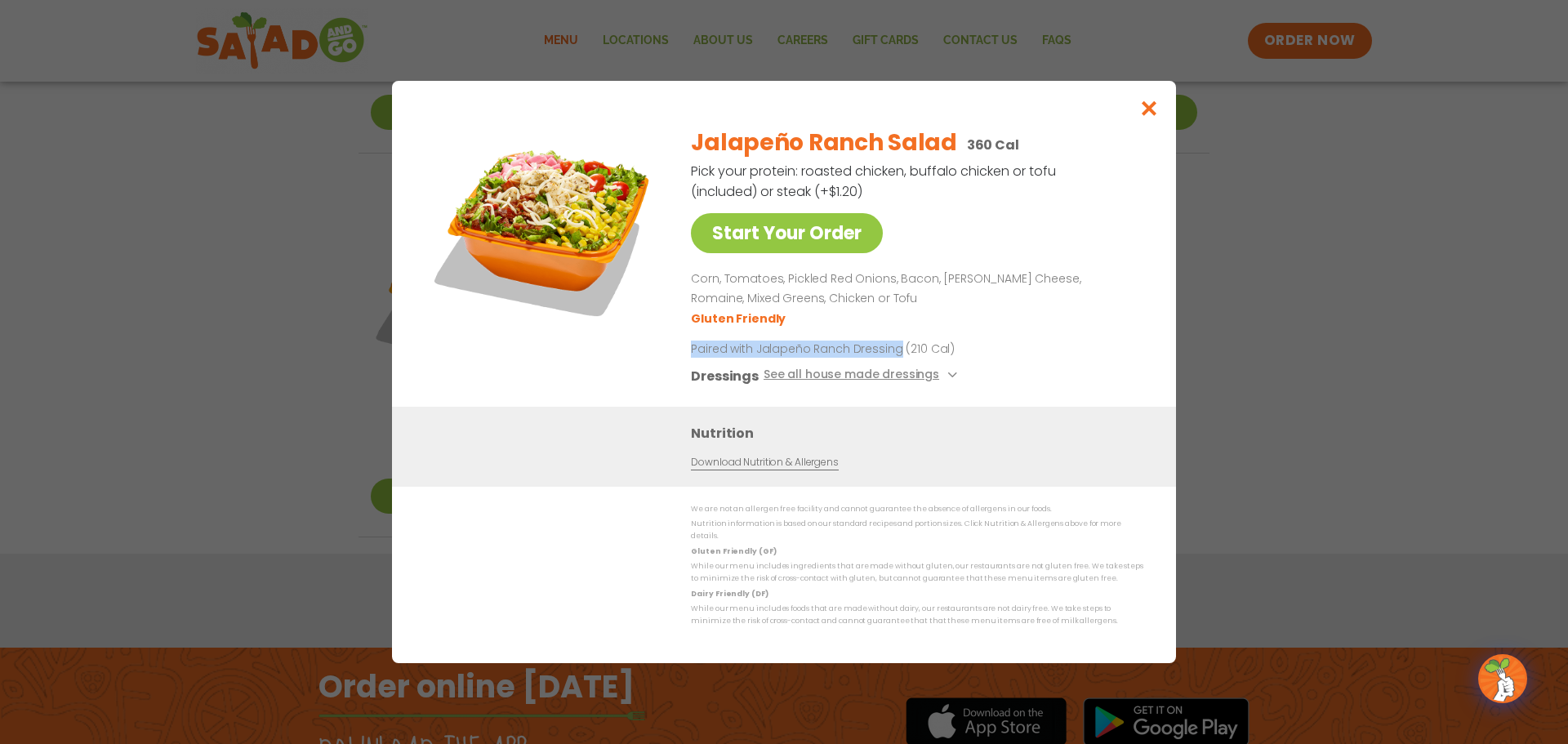
drag, startPoint x: 894, startPoint y: 356, endPoint x: 690, endPoint y: 347, distance: 204.2
click at [690, 347] on div "Start Your Order Jalapeño Ranch Salad 360 Cal Pick your protein: roasted chicke…" at bounding box center [784, 260] width 719 height 293
click at [1148, 113] on icon "Close modal" at bounding box center [1149, 108] width 20 height 17
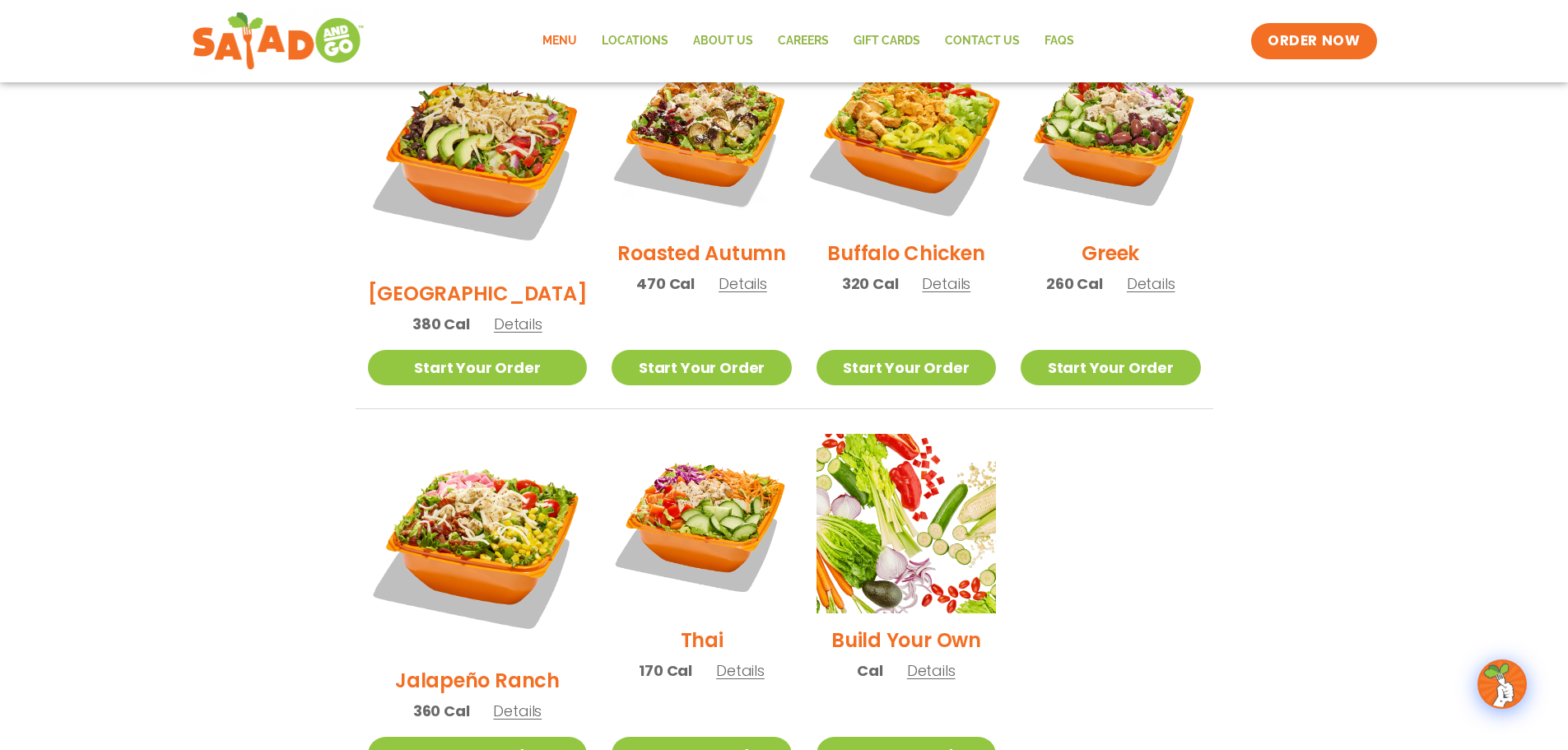
scroll to position [872, 0]
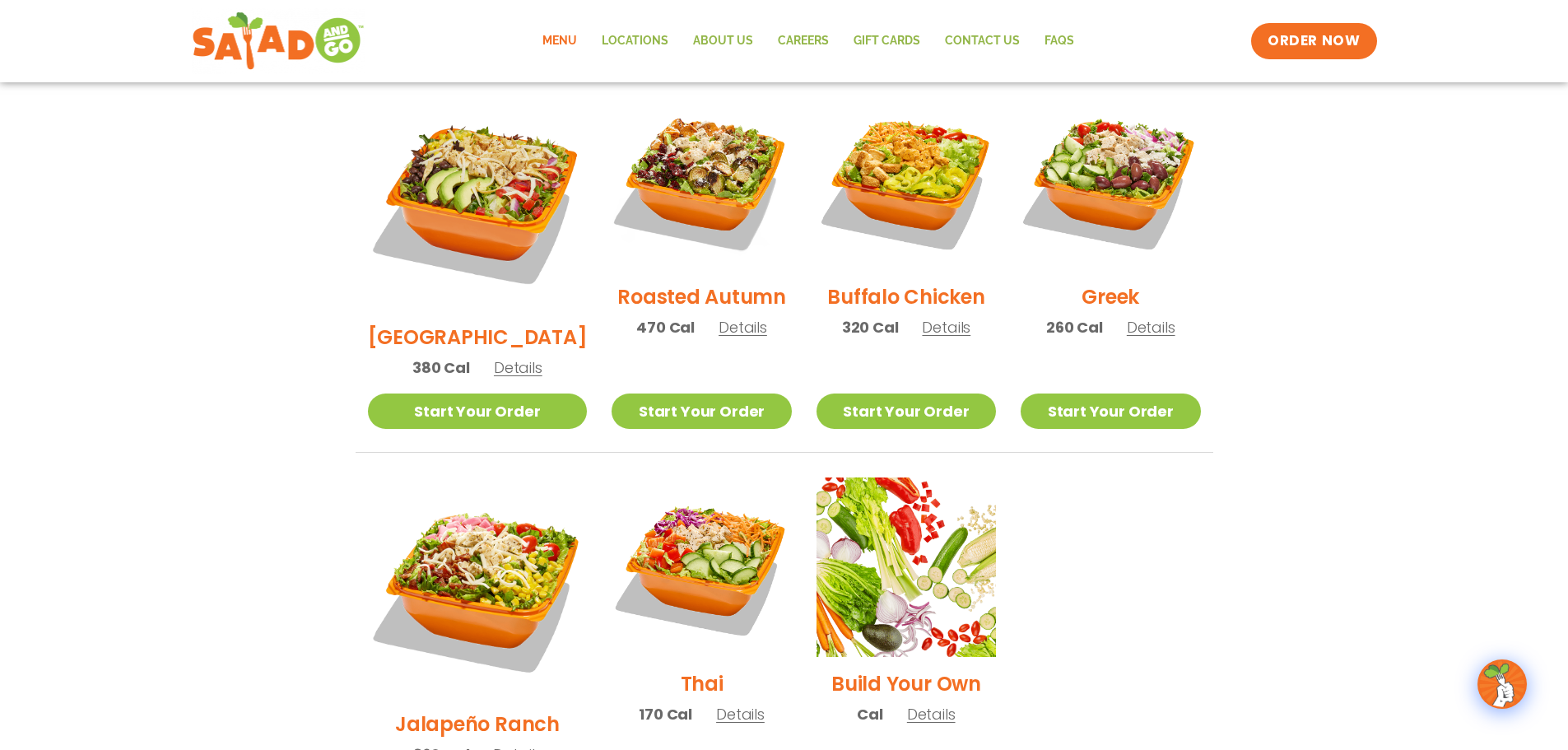
click at [680, 669] on h2 "Thai" at bounding box center [702, 683] width 43 height 29
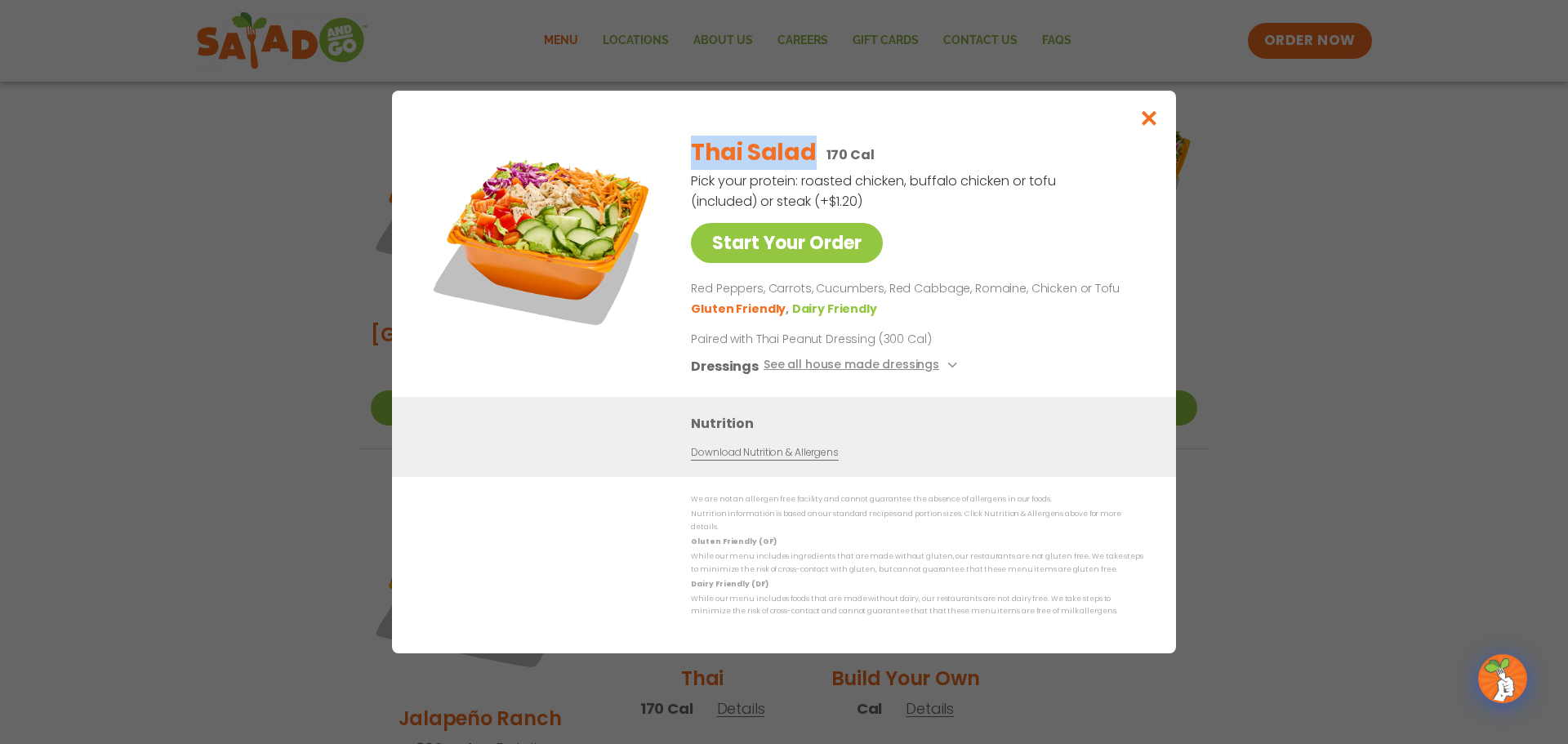
drag, startPoint x: 812, startPoint y: 155, endPoint x: 692, endPoint y: 166, distance: 120.5
click at [692, 166] on h2 "Thai Salad" at bounding box center [753, 153] width 125 height 34
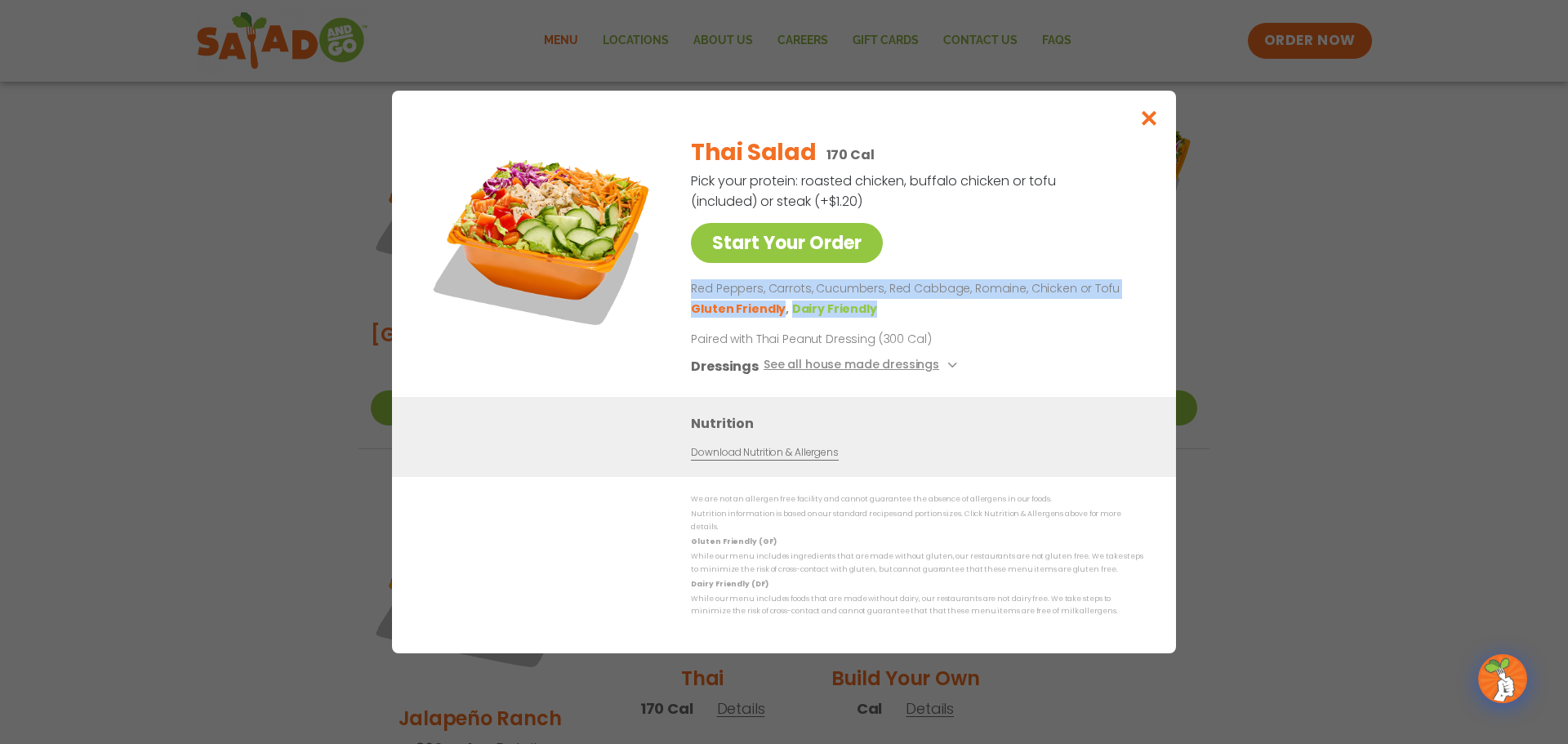
drag, startPoint x: 866, startPoint y: 317, endPoint x: 687, endPoint y: 301, distance: 179.7
click at [687, 301] on div "Start Your Order Thai Salad 170 Cal Pick your protein: roasted chicken, buffalo…" at bounding box center [784, 260] width 719 height 273
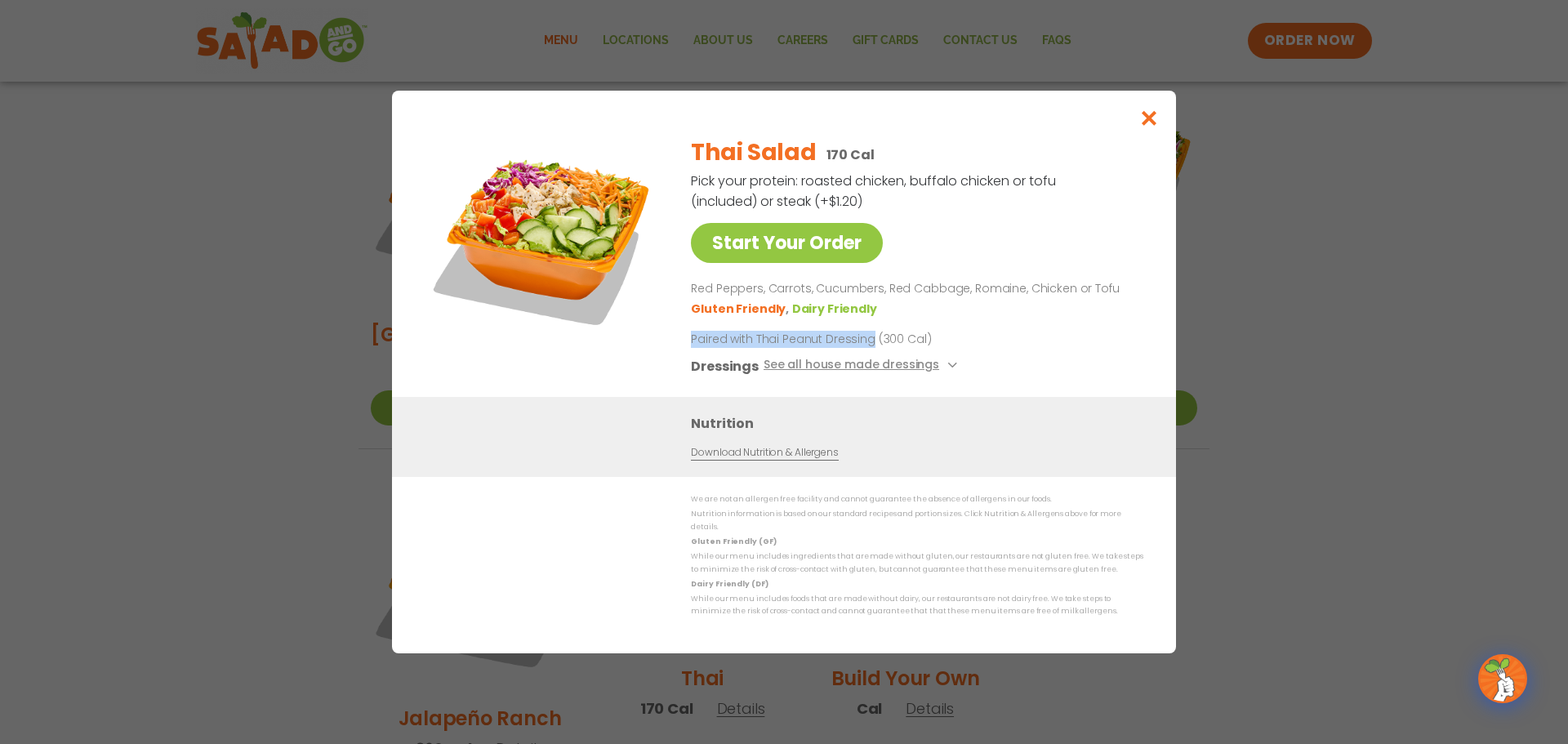
drag, startPoint x: 867, startPoint y: 345, endPoint x: 693, endPoint y: 349, distance: 174.0
click at [693, 348] on p "Paired with Thai Peanut Dressing (300 Cal)" at bounding box center [841, 339] width 302 height 17
click at [1153, 127] on icon "Close modal" at bounding box center [1149, 118] width 20 height 17
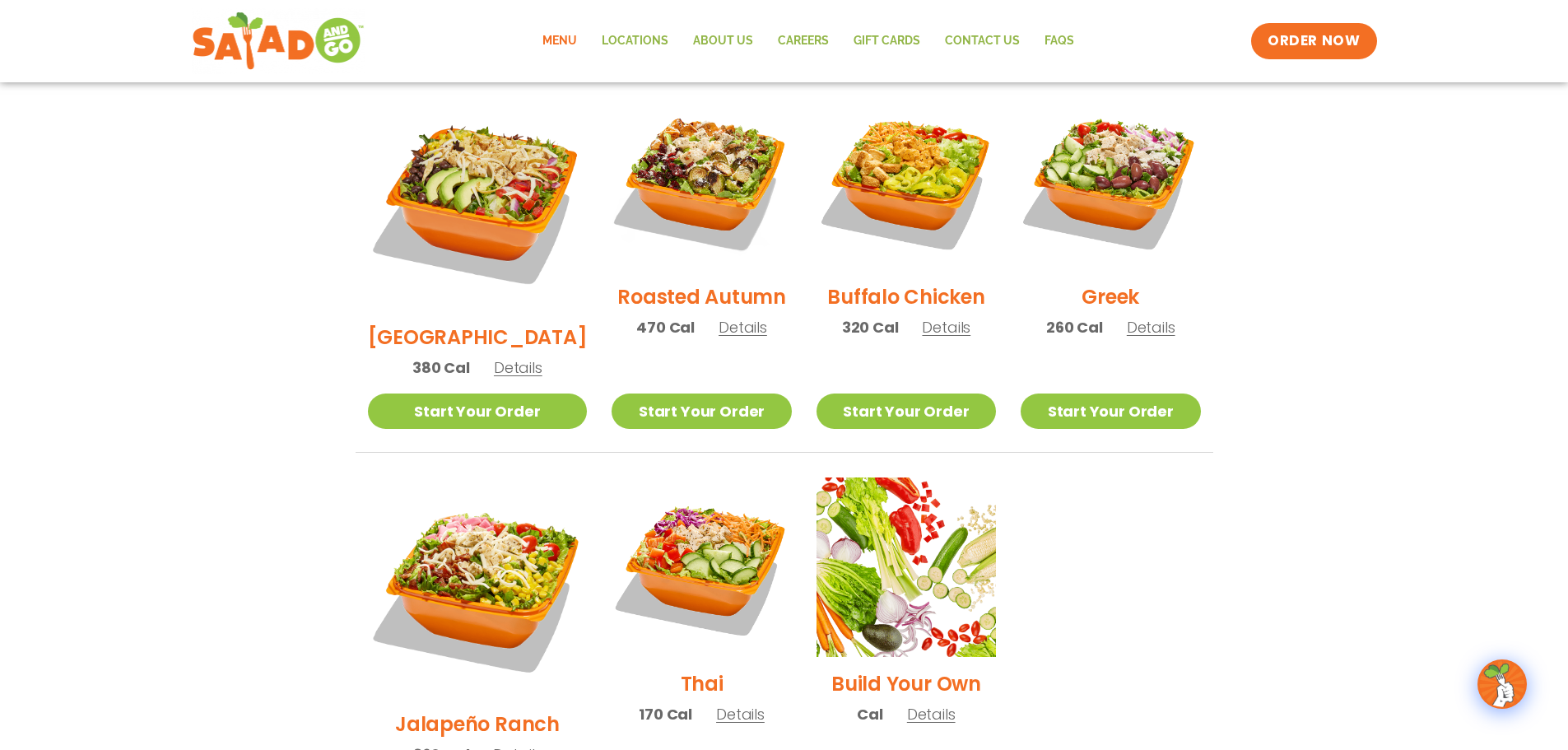
click at [473, 323] on h2 "[GEOGRAPHIC_DATA]" at bounding box center [478, 337] width 219 height 29
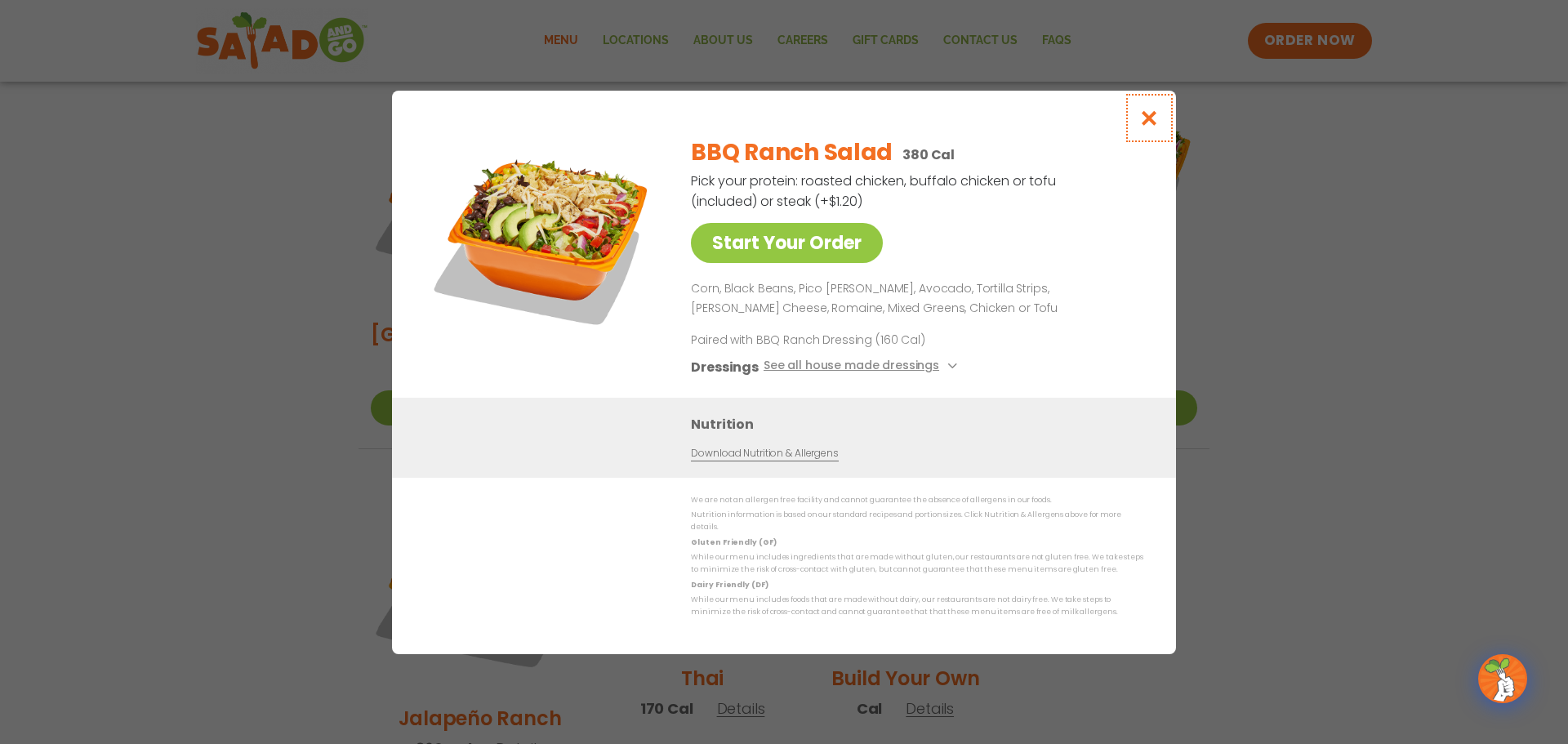
click at [1147, 126] on icon "Close modal" at bounding box center [1149, 118] width 20 height 17
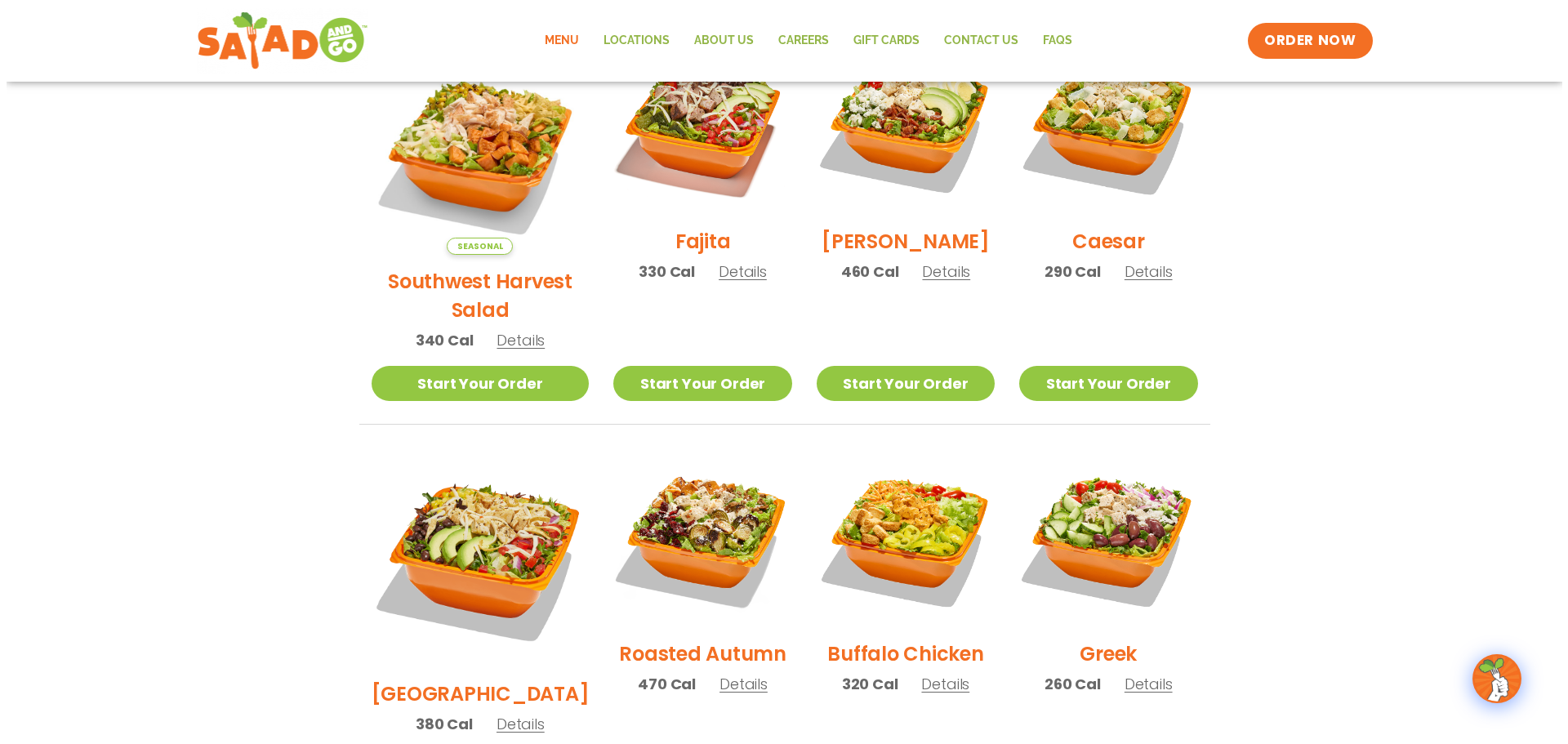
scroll to position [457, 0]
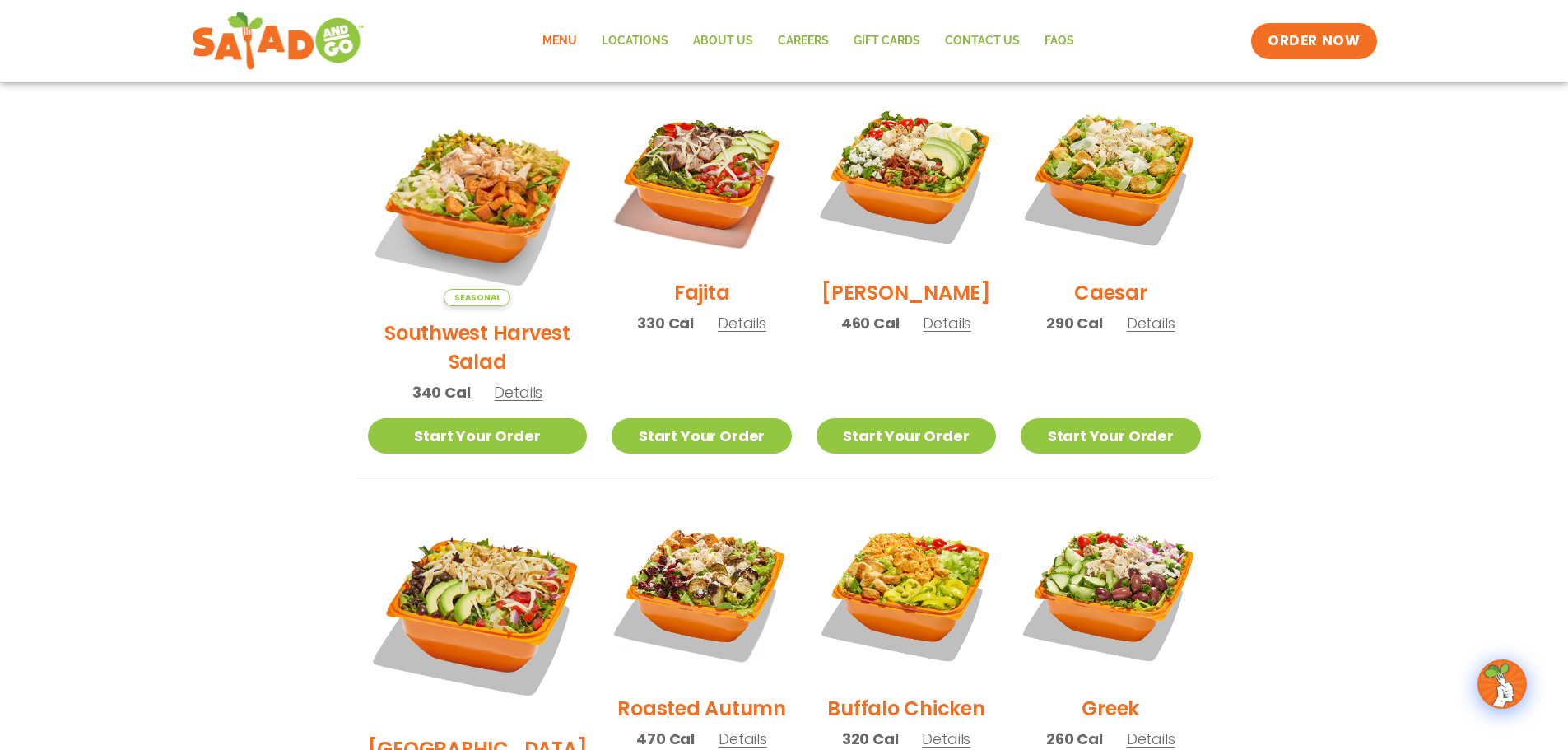
click at [1090, 300] on h2 "Caesar" at bounding box center [1110, 292] width 73 height 29
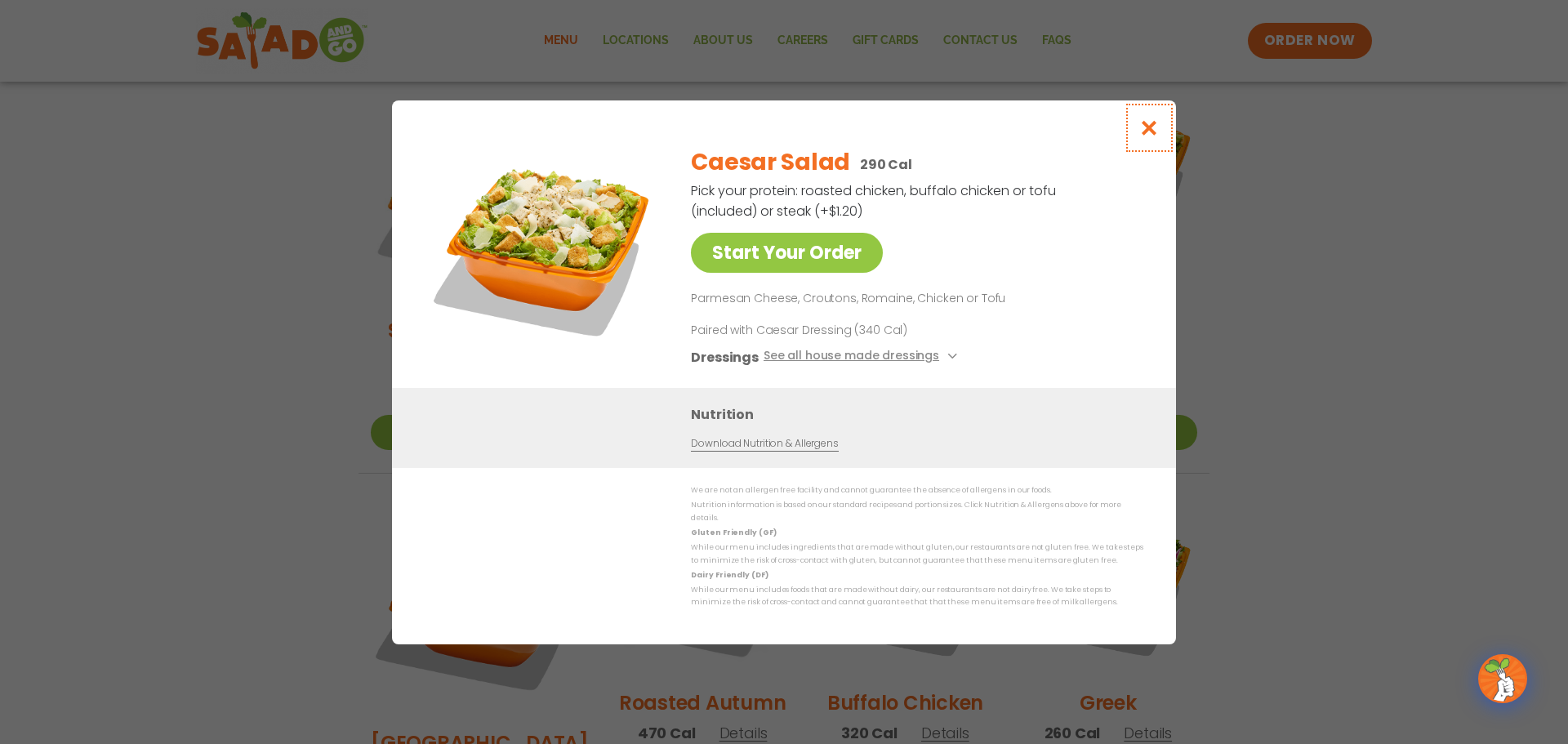
click at [1149, 133] on icon "Close modal" at bounding box center [1149, 128] width 20 height 17
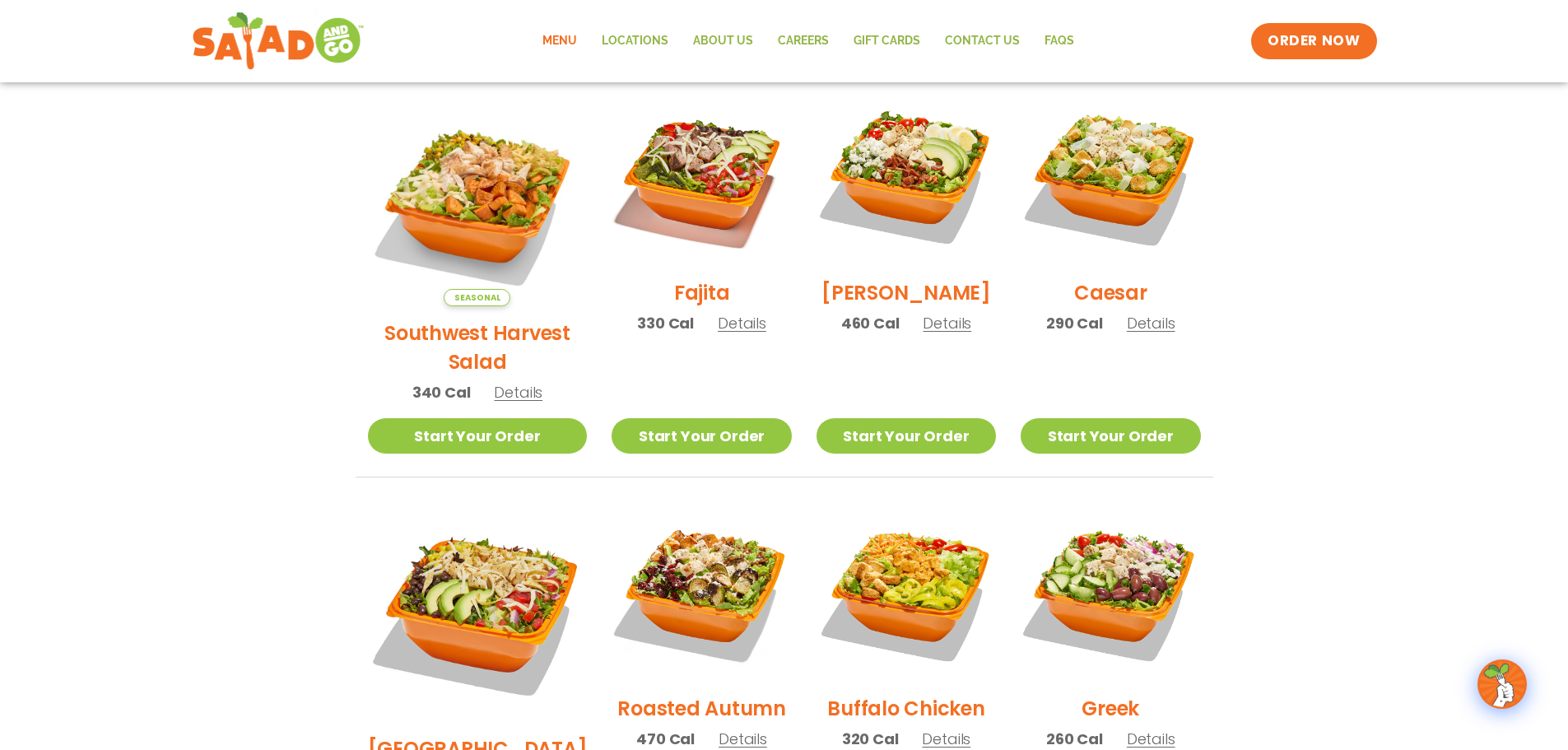
click at [903, 301] on h2 "[PERSON_NAME]" at bounding box center [906, 292] width 170 height 29
